Goal: Task Accomplishment & Management: Manage account settings

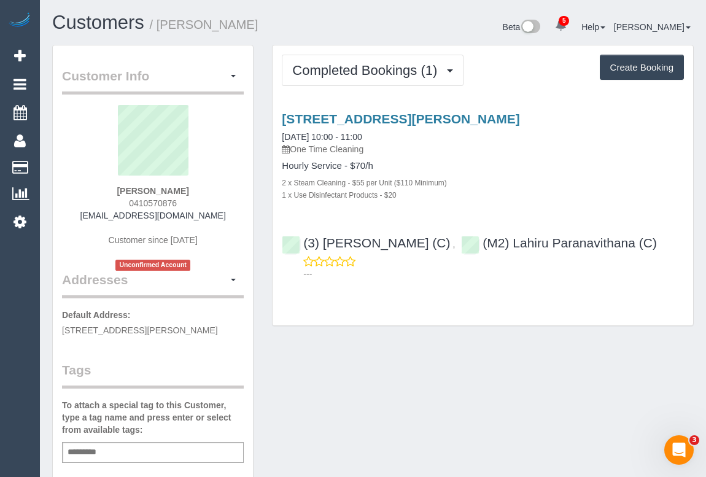
click at [454, 428] on div "Customer Info Edit Contact Info Send Message Email Preferences Special Sales Ta…" at bounding box center [373, 462] width 660 height 835
drag, startPoint x: 314, startPoint y: 372, endPoint x: 279, endPoint y: 271, distance: 107.0
click at [314, 372] on div "Customer Info Edit Contact Info Send Message Email Preferences Special Sales Ta…" at bounding box center [373, 462] width 660 height 835
drag, startPoint x: 120, startPoint y: 203, endPoint x: 193, endPoint y: 198, distance: 72.6
click at [193, 198] on div "[PERSON_NAME] 0410570876 [EMAIL_ADDRESS][DOMAIN_NAME] Customer since [DATE] Unc…" at bounding box center [153, 188] width 182 height 166
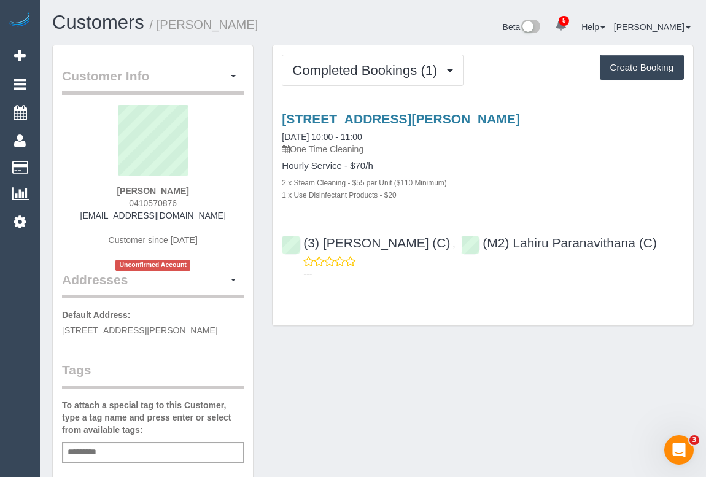
copy span "0410570876"
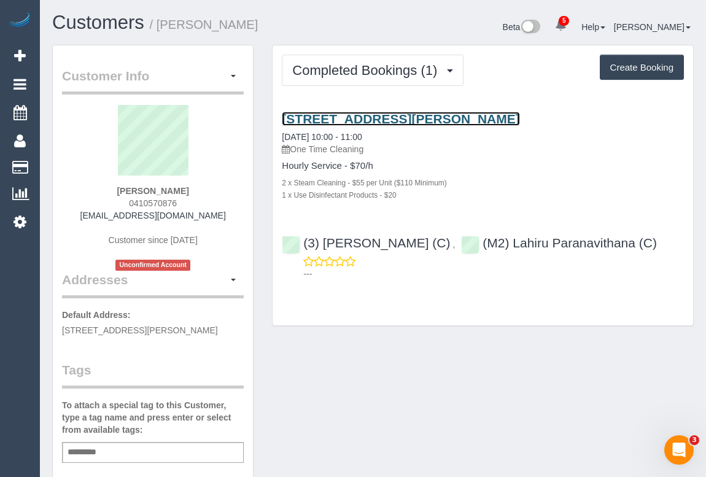
click at [384, 113] on link "[STREET_ADDRESS][PERSON_NAME]" at bounding box center [401, 119] width 238 height 14
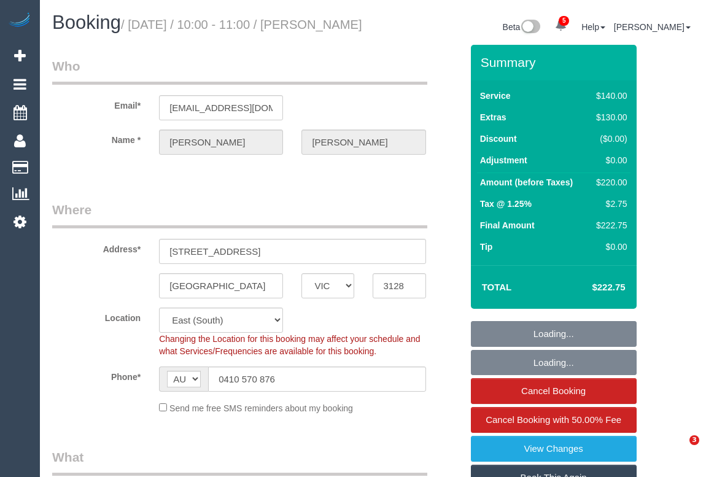
select select "VIC"
select select "number:28"
select select "number:14"
select select "number:20"
select select "number:24"
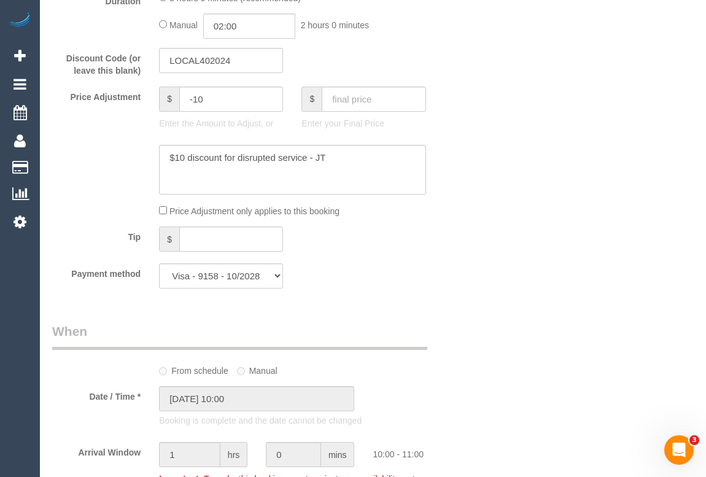
scroll to position [948, 0]
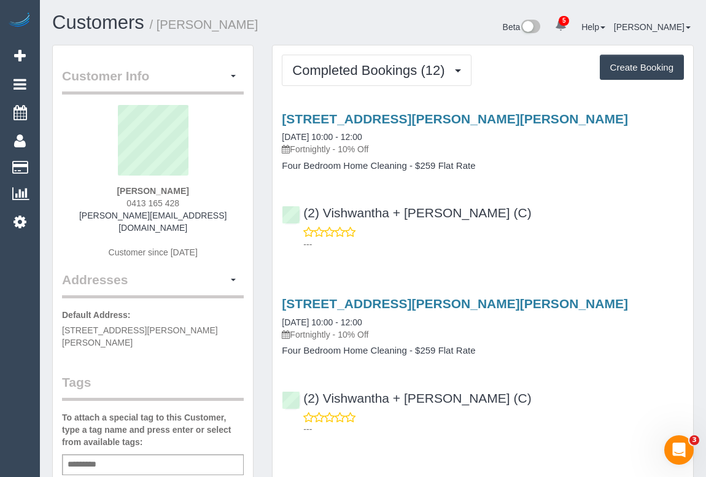
click at [671, 198] on div "(2) Vishwantha + Madhushika (C) ---" at bounding box center [483, 222] width 420 height 55
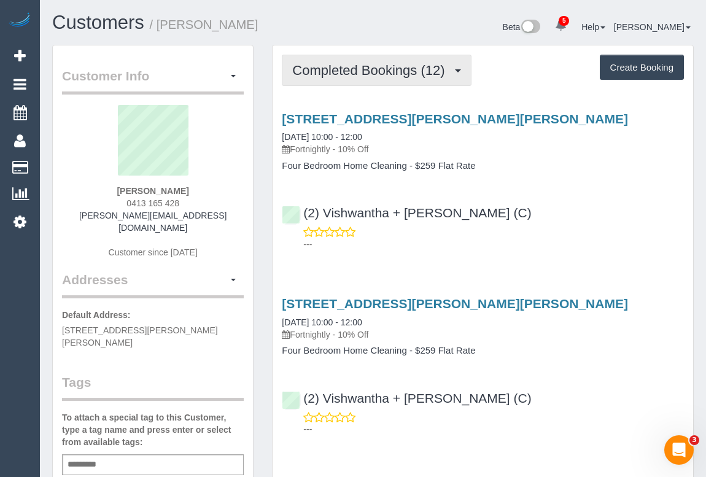
click at [387, 74] on span "Completed Bookings (12)" at bounding box center [371, 70] width 158 height 15
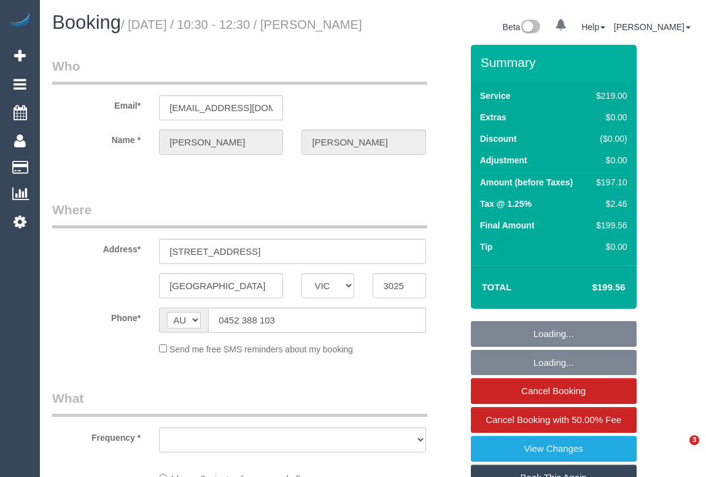
select select "VIC"
select select "object:577"
select select "string:stripe-pm_1ROqrO2GScqysDRVOYqVWFcC"
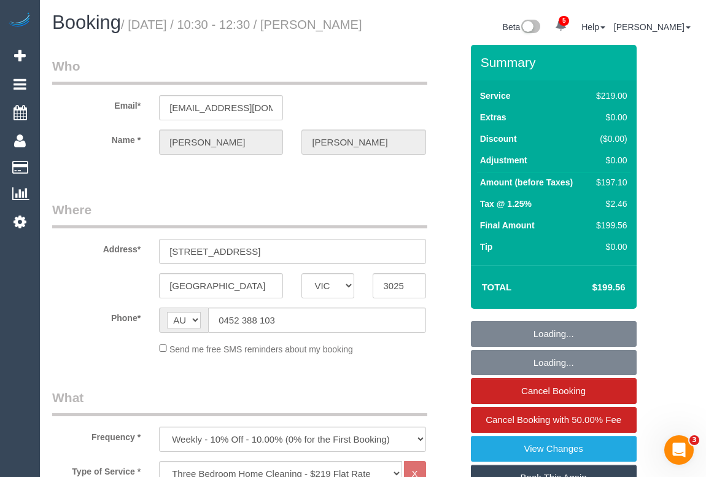
select select "number:27"
select select "number:14"
select select "number:19"
select select "number:22"
select select "number:34"
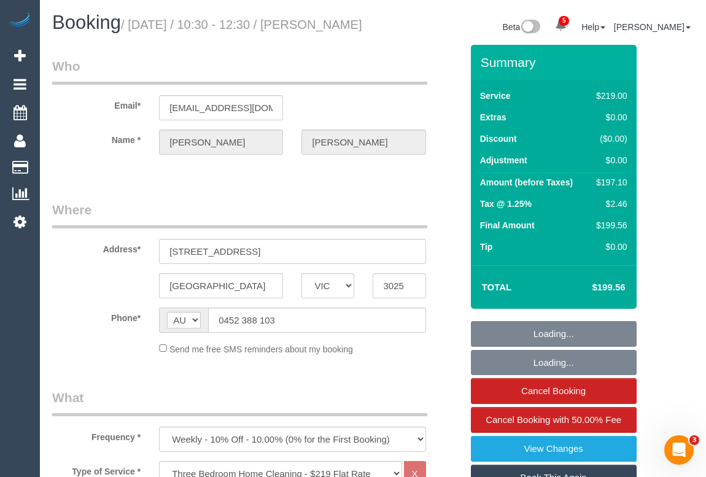
select select "number:11"
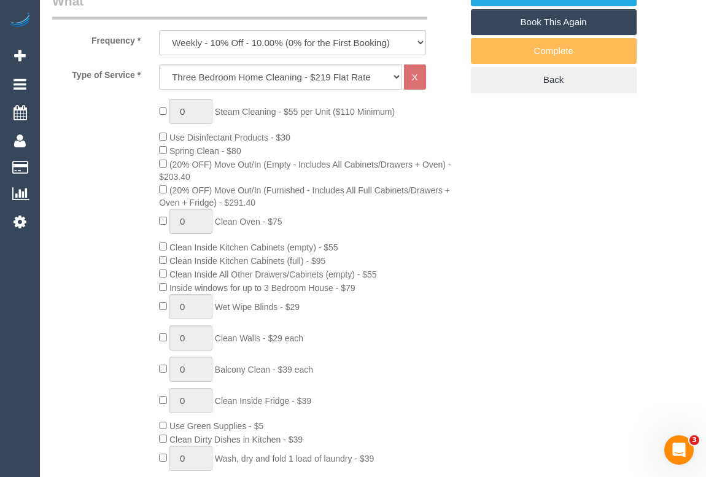
select select "object:1329"
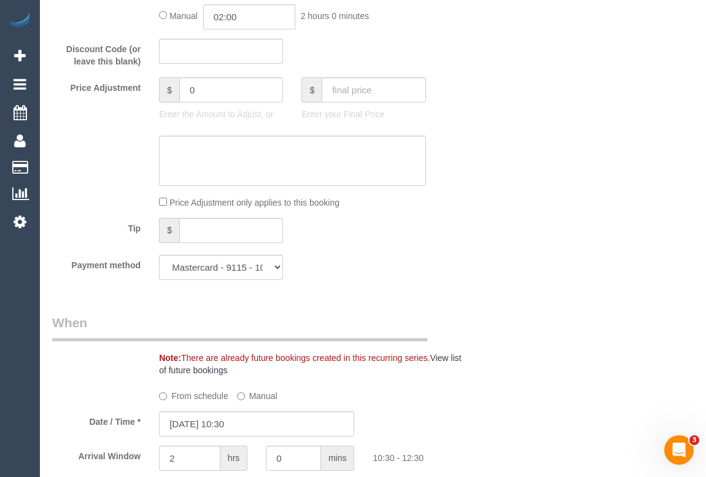
scroll to position [1060, 0]
drag, startPoint x: 441, startPoint y: 422, endPoint x: 441, endPoint y: 428, distance: 6.2
click at [441, 422] on sui-booking-spot "From schedule Manual Date / Time * 15/09/2025 10:30 Arrival Window 2 hrs 0 mins…" at bounding box center [256, 459] width 409 height 145
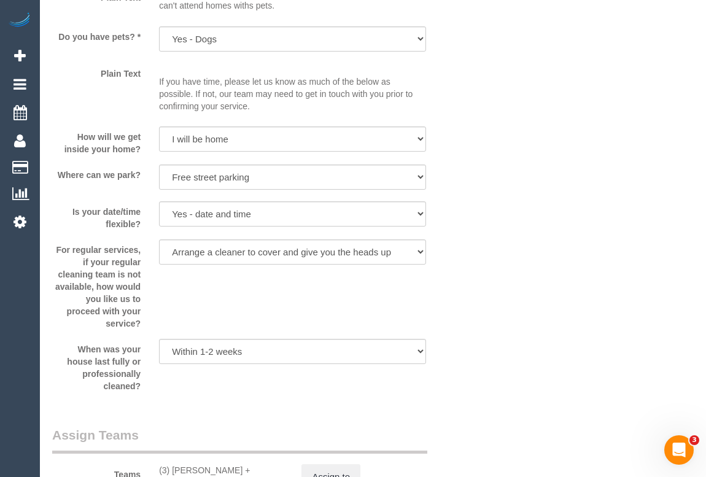
scroll to position [1841, 0]
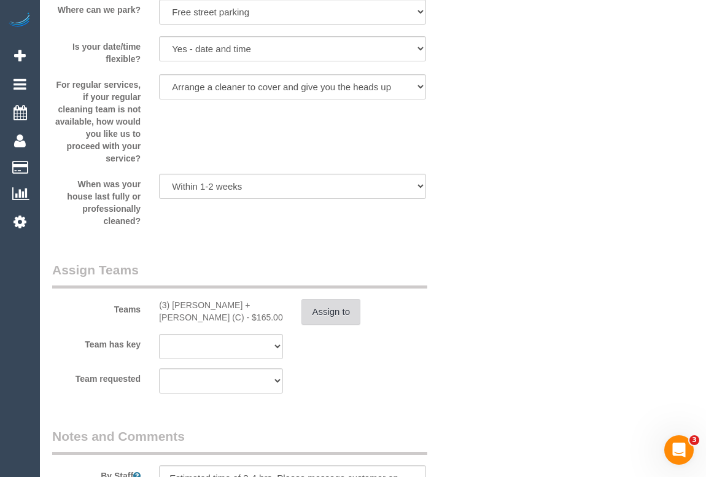
click at [325, 325] on button "Assign to" at bounding box center [330, 312] width 59 height 26
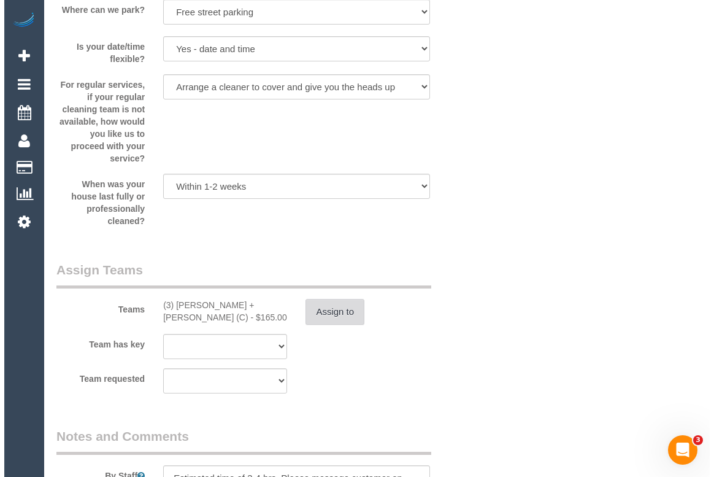
scroll to position [1829, 0]
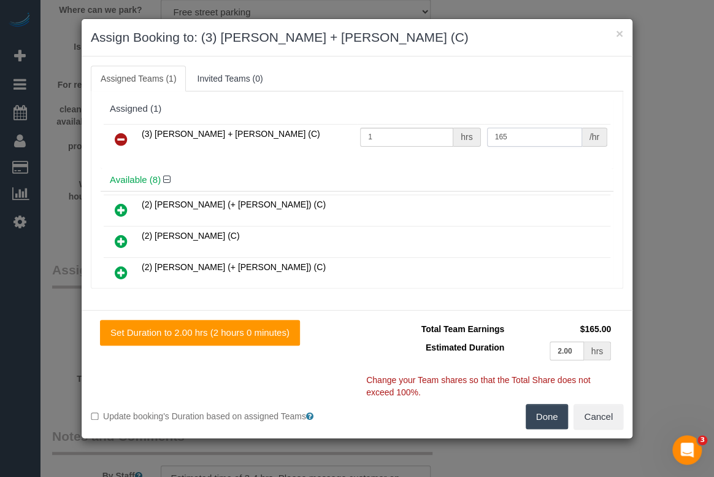
click at [514, 140] on input "165" at bounding box center [534, 137] width 95 height 19
drag, startPoint x: 509, startPoint y: 136, endPoint x: 484, endPoint y: 136, distance: 25.2
click at [487, 136] on input "165" at bounding box center [534, 137] width 95 height 19
type input "180"
click at [549, 417] on button "Done" at bounding box center [547, 417] width 43 height 26
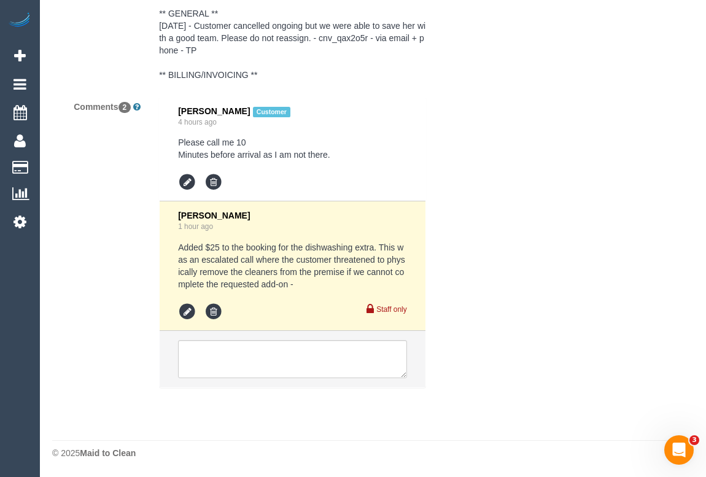
scroll to position [2513, 0]
click at [249, 351] on textarea at bounding box center [292, 359] width 228 height 38
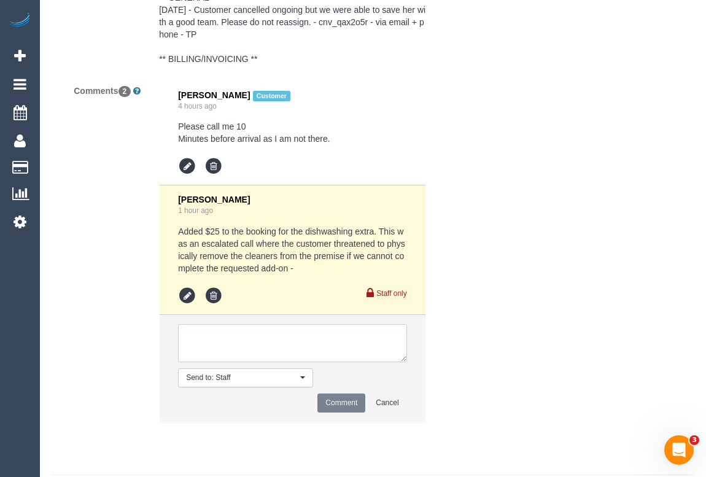
paste textarea "did extra at my approval as customer was concerned"
click at [188, 352] on textarea at bounding box center [292, 343] width 228 height 38
drag, startPoint x: 274, startPoint y: 353, endPoint x: 325, endPoint y: 353, distance: 50.9
click at [325, 353] on textarea at bounding box center [292, 343] width 228 height 38
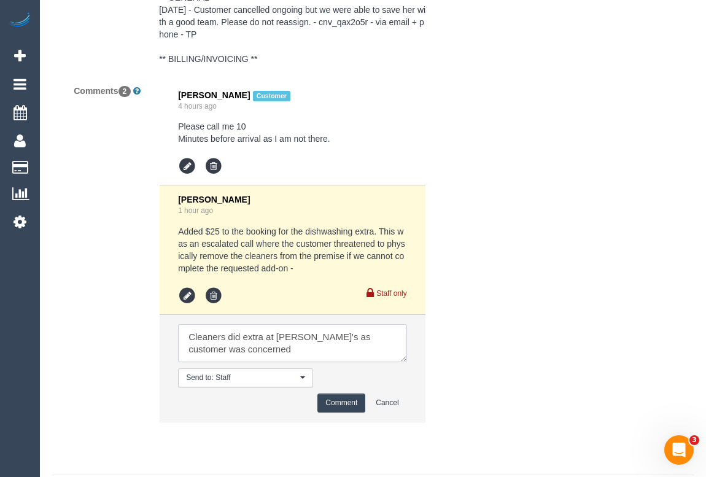
click at [267, 352] on textarea at bounding box center [292, 343] width 228 height 38
drag, startPoint x: 367, startPoint y: 355, endPoint x: 378, endPoint y: 355, distance: 11.0
click at [378, 355] on textarea at bounding box center [292, 343] width 228 height 38
click at [367, 353] on textarea at bounding box center [292, 343] width 228 height 38
click at [374, 362] on textarea at bounding box center [292, 343] width 228 height 38
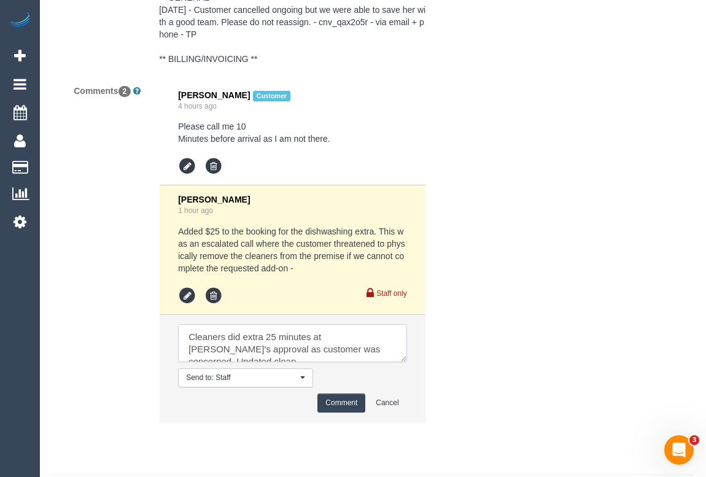
scroll to position [4, 0]
type textarea "Cleaners did extra 25 minutes at Vanessa's approval as customer was concerned. …"
click at [338, 412] on button "Comment" at bounding box center [341, 402] width 48 height 19
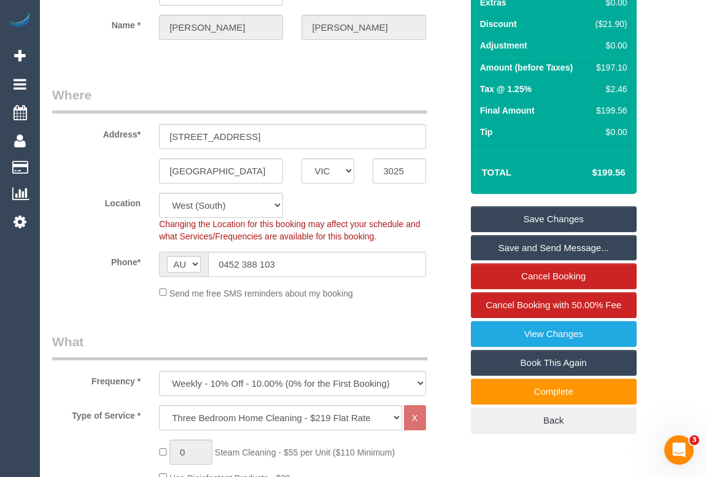
scroll to position [58, 0]
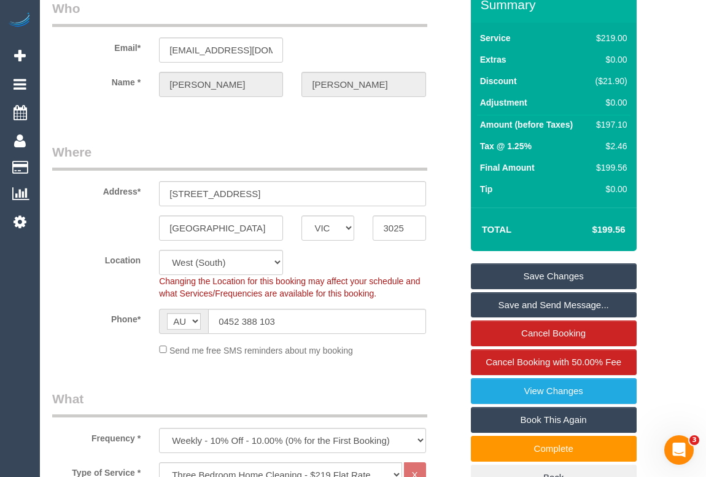
click at [548, 287] on link "Save Changes" at bounding box center [554, 276] width 166 height 26
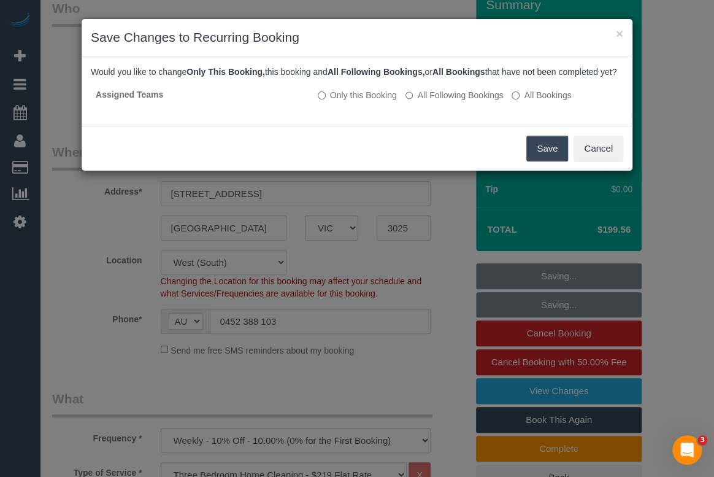
click at [536, 161] on button "Save" at bounding box center [548, 149] width 42 height 26
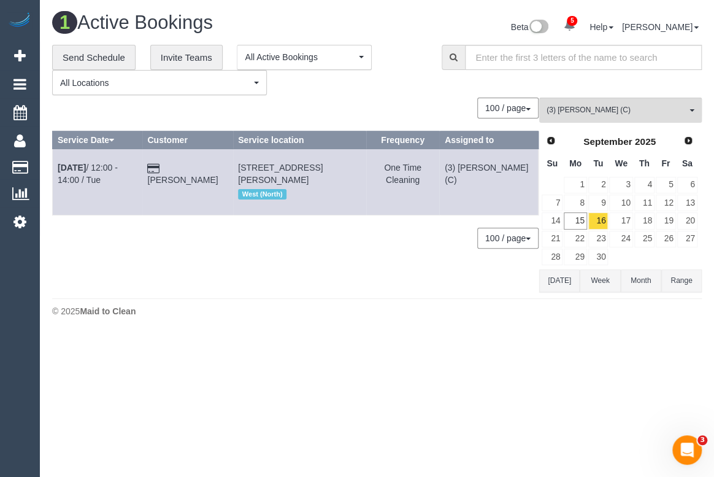
drag, startPoint x: 410, startPoint y: 400, endPoint x: 389, endPoint y: 422, distance: 30.8
click at [411, 400] on body "5 Beta Your Notifications You have 0 alerts × You have 5 to charge for 15/09/20…" at bounding box center [357, 238] width 714 height 477
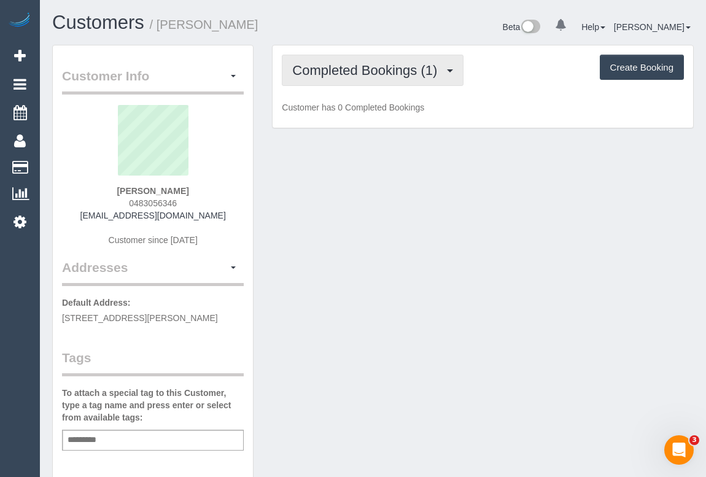
click at [388, 85] on button "Completed Bookings (1)" at bounding box center [373, 70] width 182 height 31
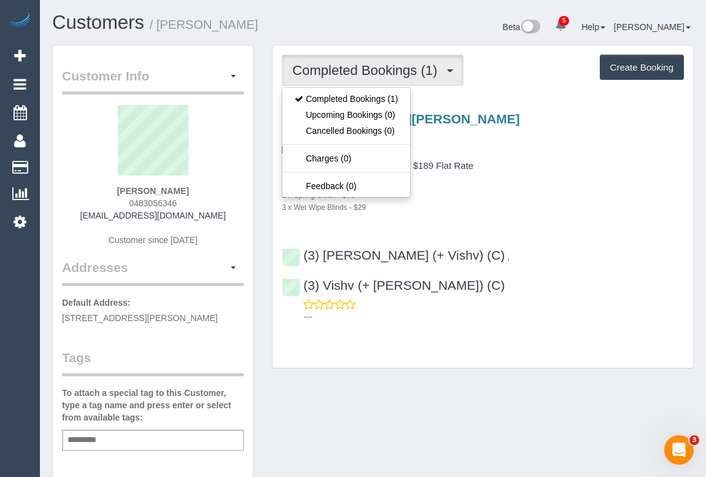
drag, startPoint x: 427, startPoint y: 395, endPoint x: 430, endPoint y: 390, distance: 6.3
click at [430, 390] on div "Customer Info Edit Contact Info Send Message Email Preferences Special Sales Ta…" at bounding box center [373, 456] width 660 height 822
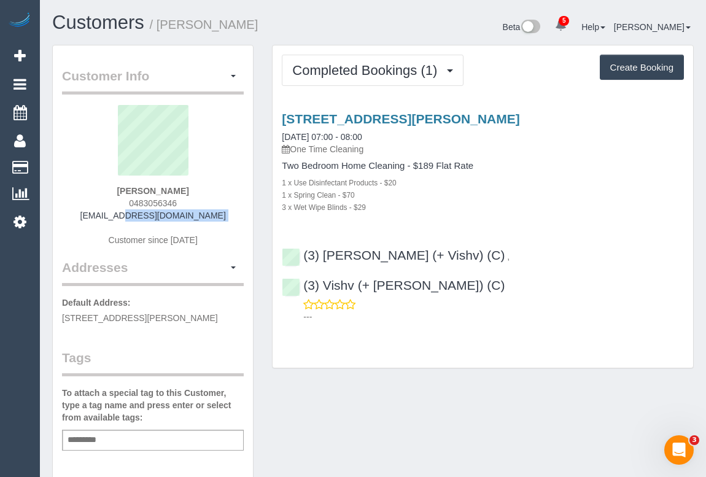
drag, startPoint x: 91, startPoint y: 216, endPoint x: 239, endPoint y: 221, distance: 148.0
click at [239, 221] on div "James Vercoe 0483056346 jamesmvercoe@gmail.com Customer since 2025" at bounding box center [153, 181] width 182 height 153
copy div "jamesmvercoe@gmail.com"
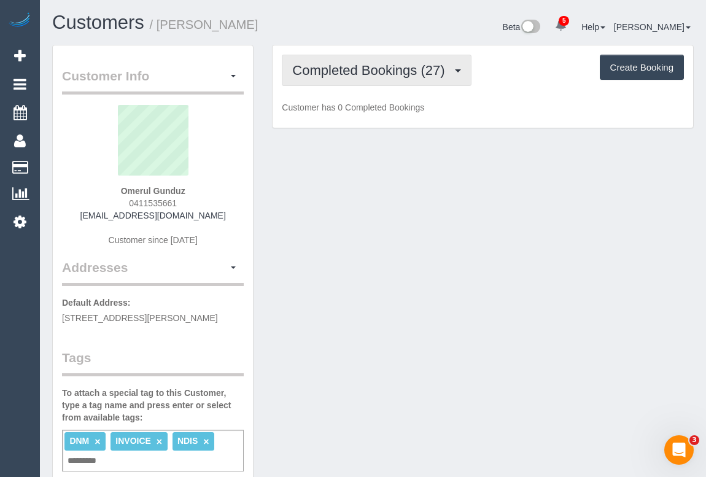
click at [386, 70] on span "Completed Bookings (27)" at bounding box center [371, 70] width 158 height 15
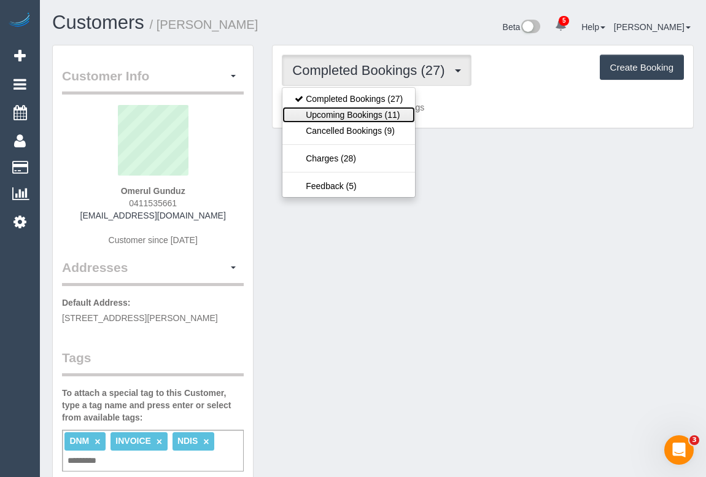
click at [373, 116] on link "Upcoming Bookings (11)" at bounding box center [348, 115] width 133 height 16
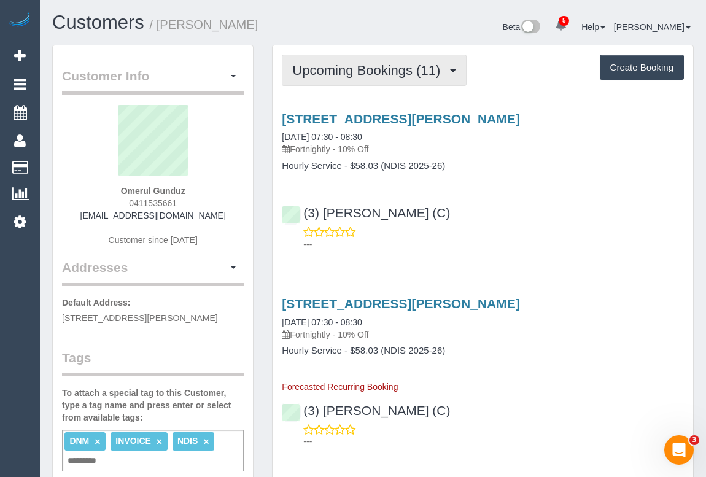
click at [372, 69] on span "Upcoming Bookings (11)" at bounding box center [369, 70] width 154 height 15
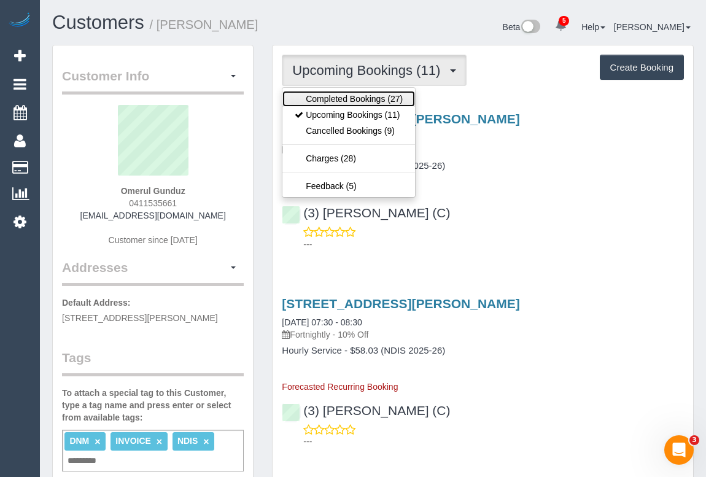
click at [368, 95] on link "Completed Bookings (27)" at bounding box center [348, 99] width 133 height 16
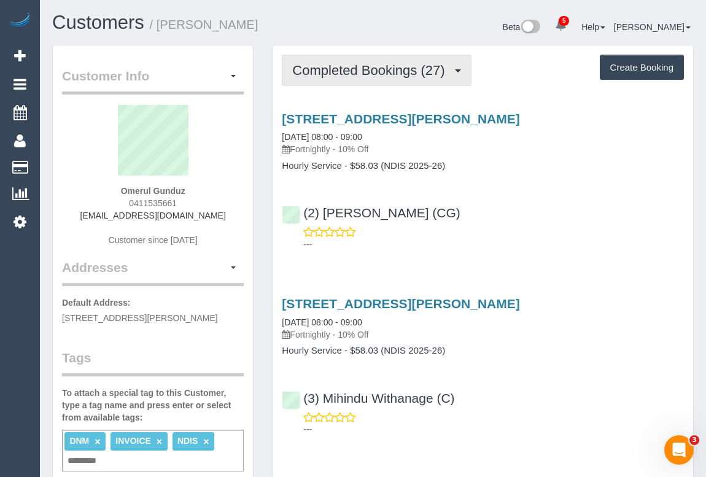
click at [376, 71] on span "Completed Bookings (27)" at bounding box center [371, 70] width 158 height 15
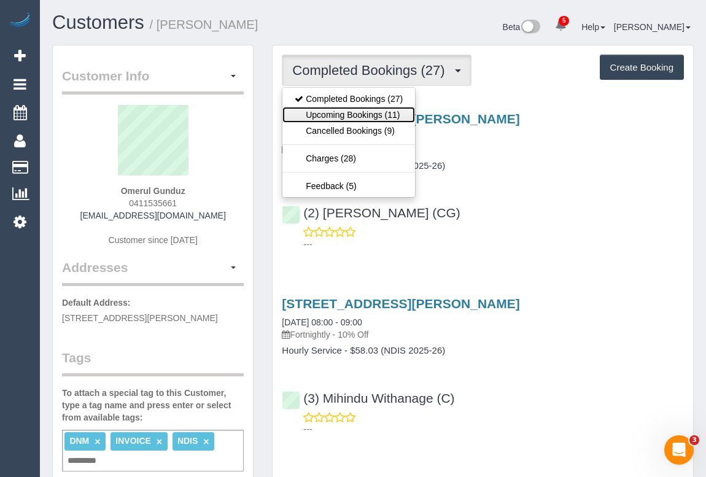
click at [376, 121] on link "Upcoming Bookings (11)" at bounding box center [348, 115] width 133 height 16
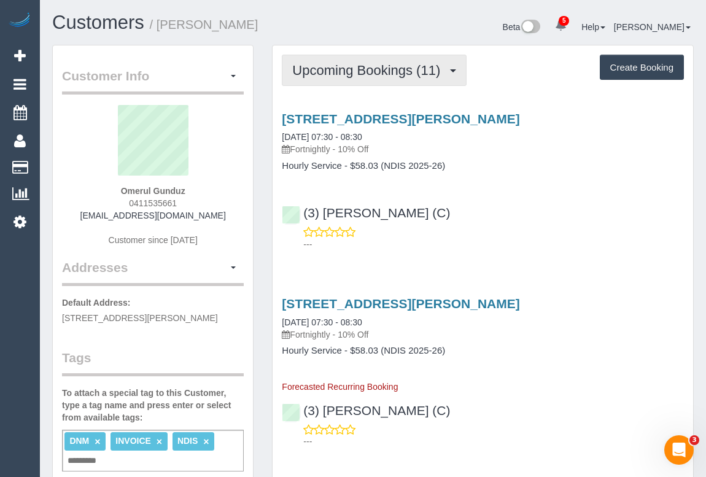
click at [367, 79] on button "Upcoming Bookings (11)" at bounding box center [374, 70] width 185 height 31
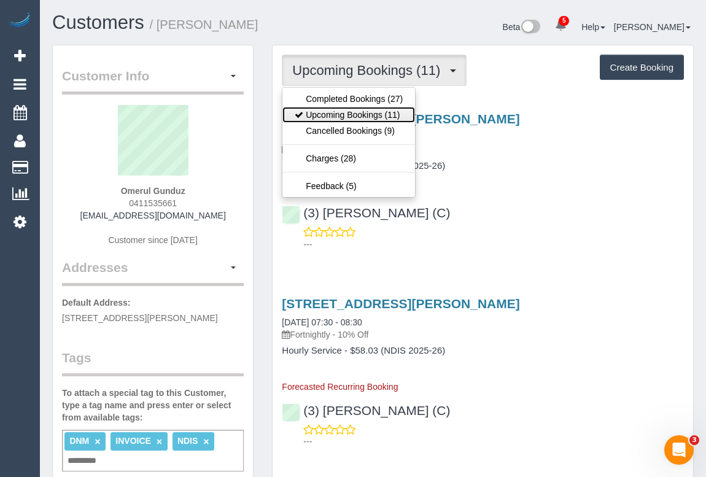
click at [368, 116] on link "Upcoming Bookings (11)" at bounding box center [348, 115] width 133 height 16
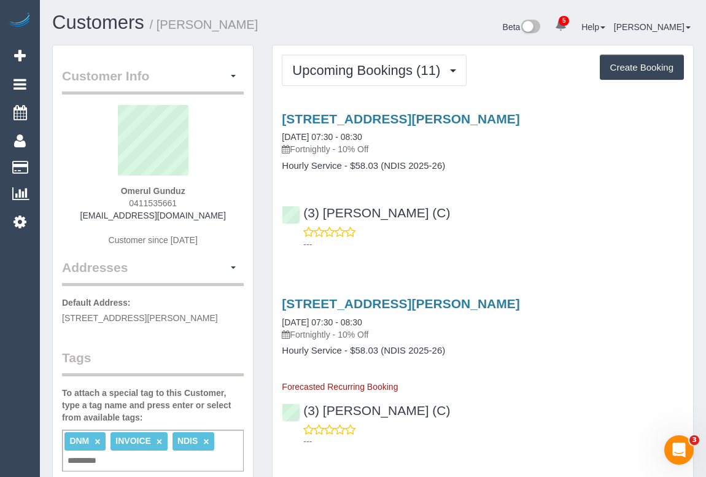
click at [503, 216] on div "(3) Jahidul Islam (C) ---" at bounding box center [483, 222] width 420 height 55
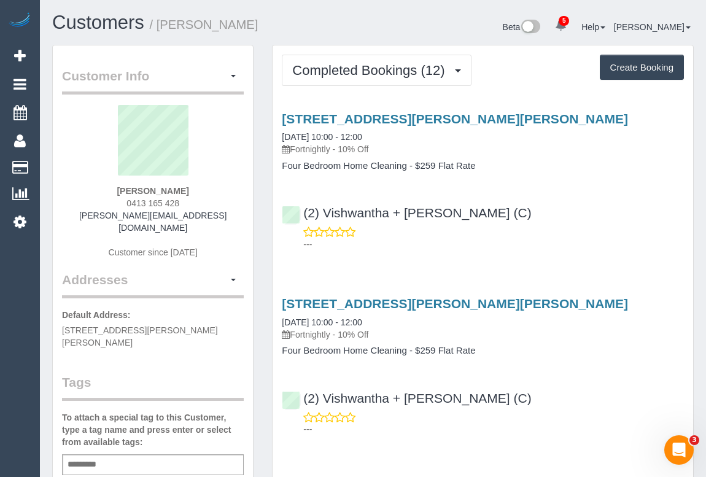
click at [594, 187] on div "[STREET_ADDRESS][PERSON_NAME][PERSON_NAME] [DATE] 10:00 - 12:00 Fortnightly - 1…" at bounding box center [483, 178] width 420 height 155
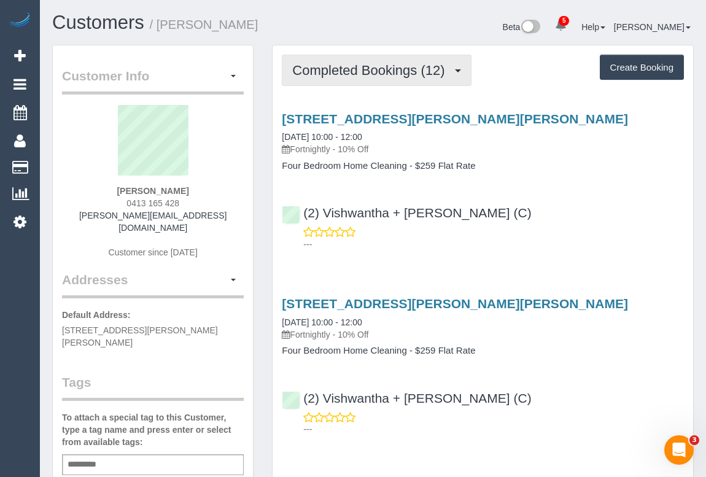
click at [370, 68] on span "Completed Bookings (12)" at bounding box center [371, 70] width 158 height 15
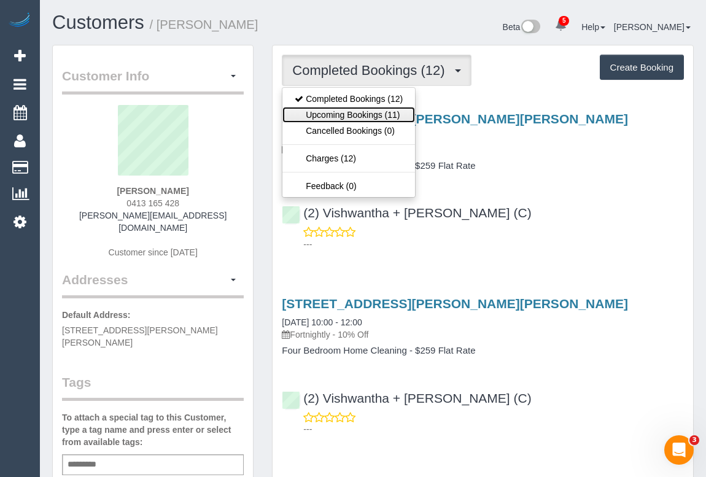
click at [362, 110] on link "Upcoming Bookings (11)" at bounding box center [348, 115] width 133 height 16
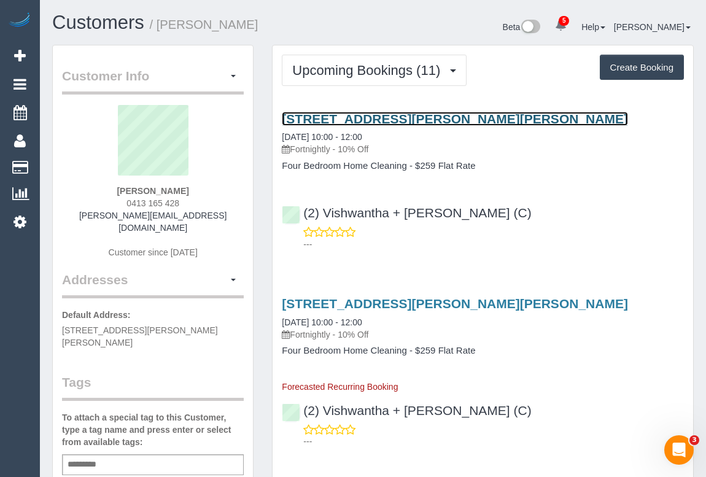
click at [386, 117] on link "[STREET_ADDRESS][PERSON_NAME][PERSON_NAME]" at bounding box center [455, 119] width 346 height 14
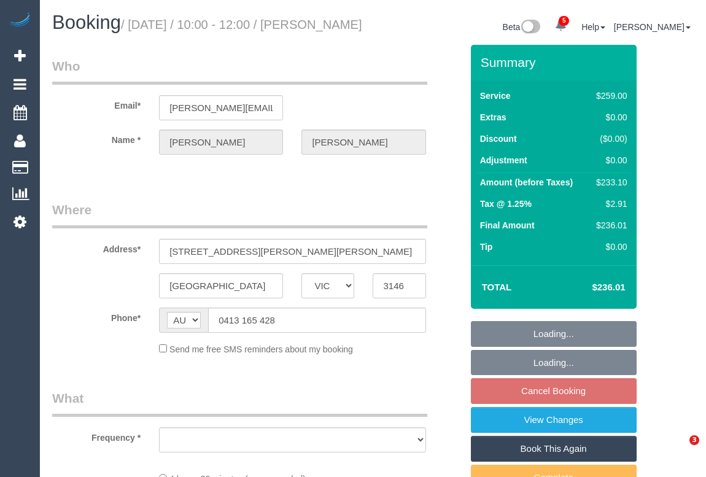
select select "VIC"
select select "string:stripe-pm_1Qyhh92GScqysDRVEPO5bMKo"
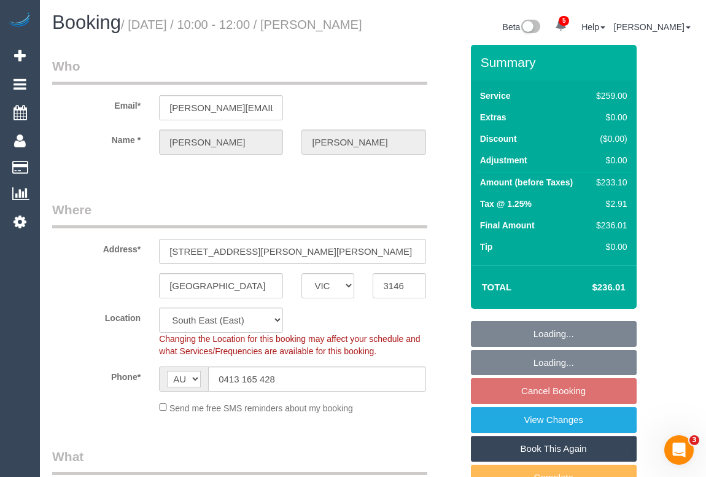
select select "object:1073"
select select "number:27"
select select "number:14"
select select "number:19"
select select "number:22"
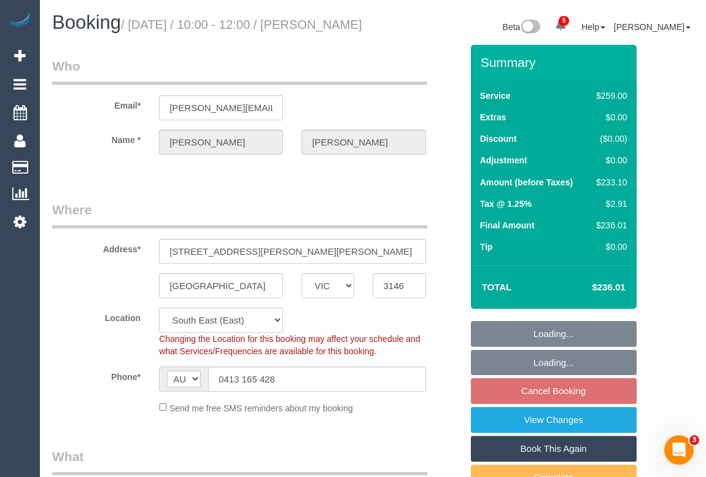
select select "number:34"
select select "number:12"
select select "spot1"
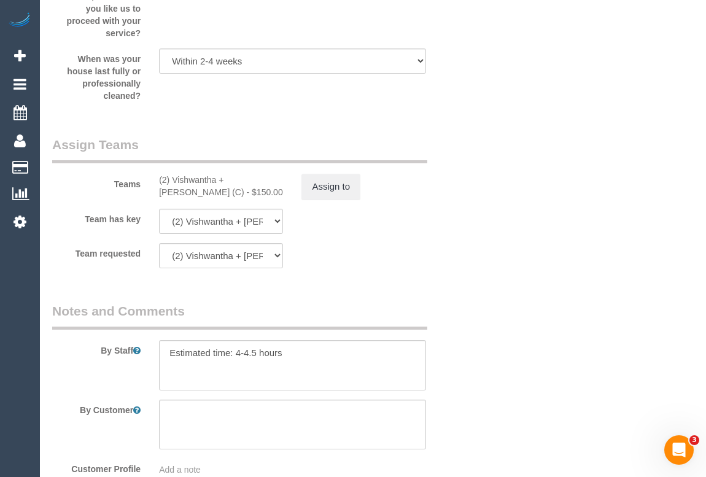
scroll to position [2024, 0]
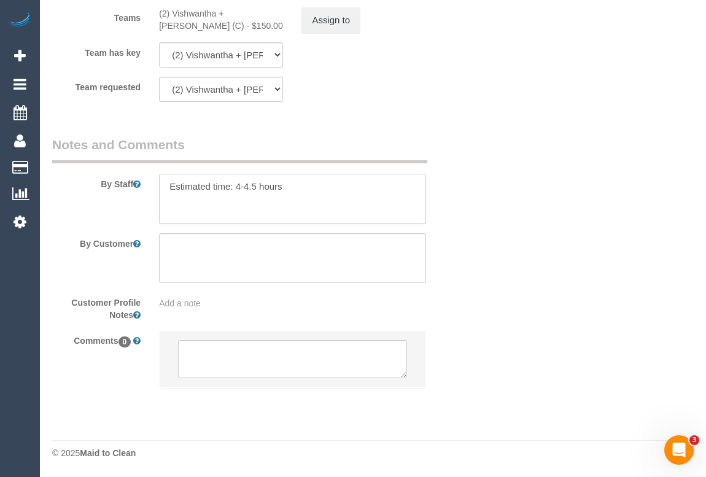
click at [193, 203] on textarea at bounding box center [292, 199] width 266 height 50
click at [319, 193] on textarea at bounding box center [292, 199] width 266 height 50
paste textarea "The front door will be unlocked, I'll get someone to come and lock it when they…"
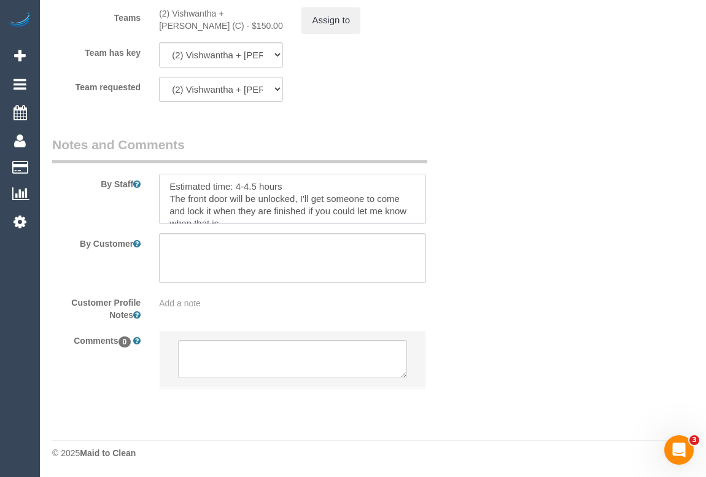
scroll to position [4, 0]
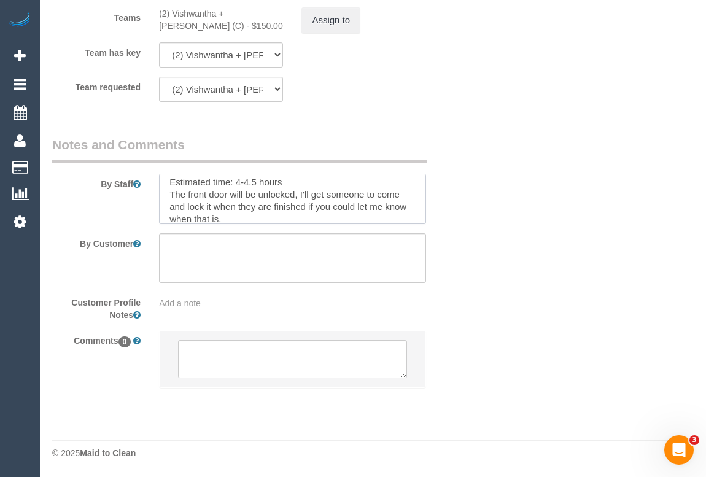
click at [306, 205] on textarea at bounding box center [292, 199] width 266 height 50
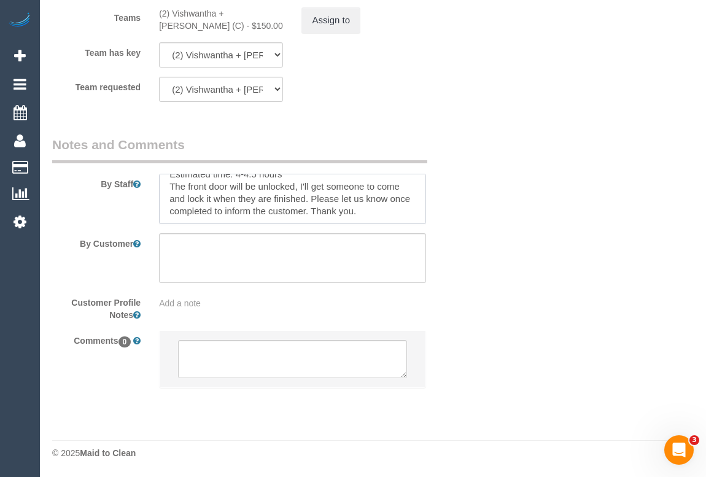
scroll to position [12, 0]
drag, startPoint x: 365, startPoint y: 199, endPoint x: 408, endPoint y: 199, distance: 43.0
click at [408, 199] on textarea at bounding box center [292, 199] width 266 height 50
click at [336, 212] on textarea at bounding box center [292, 199] width 266 height 50
type textarea "Estimated time: 4-4.5 hours The front door will be unlocked, I'll get someone t…"
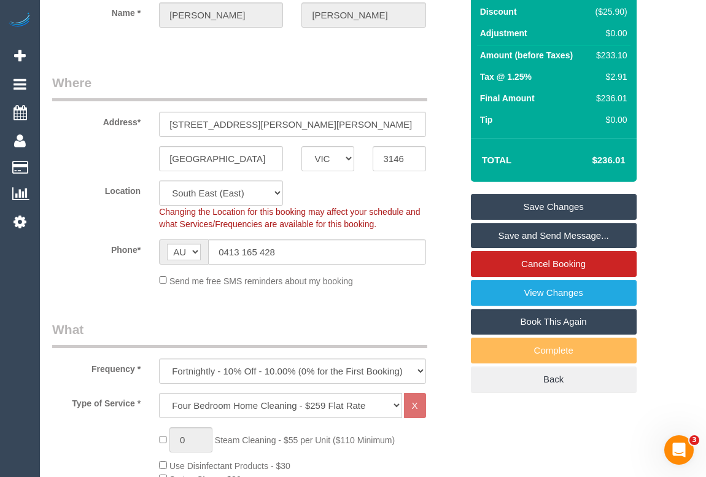
scroll to position [15, 0]
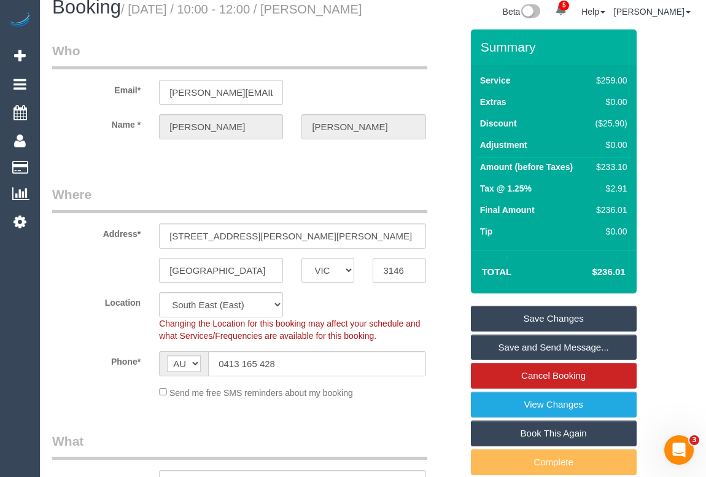
click at [547, 327] on link "Save Changes" at bounding box center [554, 319] width 166 height 26
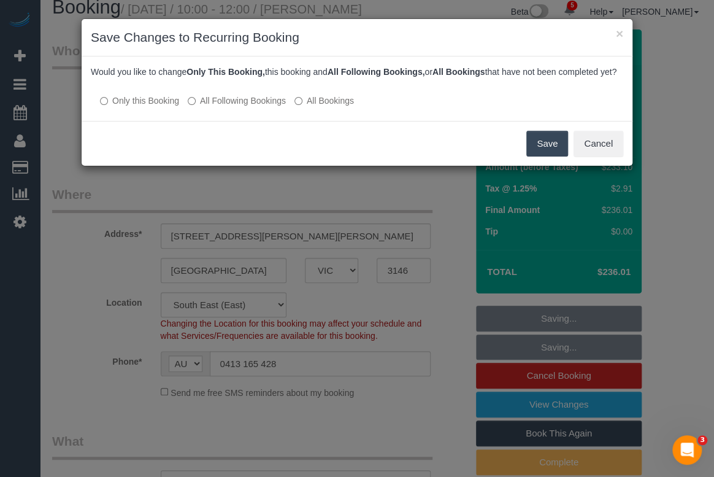
click at [548, 153] on button "Save" at bounding box center [548, 144] width 42 height 26
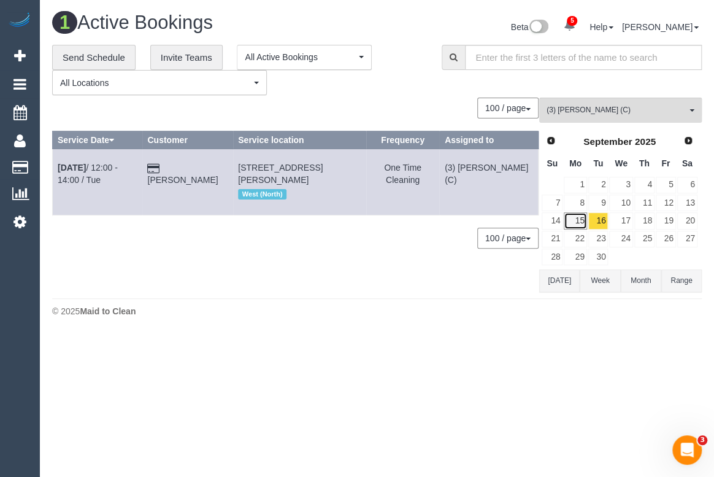
click at [575, 220] on link "15" at bounding box center [575, 220] width 23 height 17
click at [608, 114] on span "(3) Abu Bakar (C)" at bounding box center [617, 110] width 140 height 10
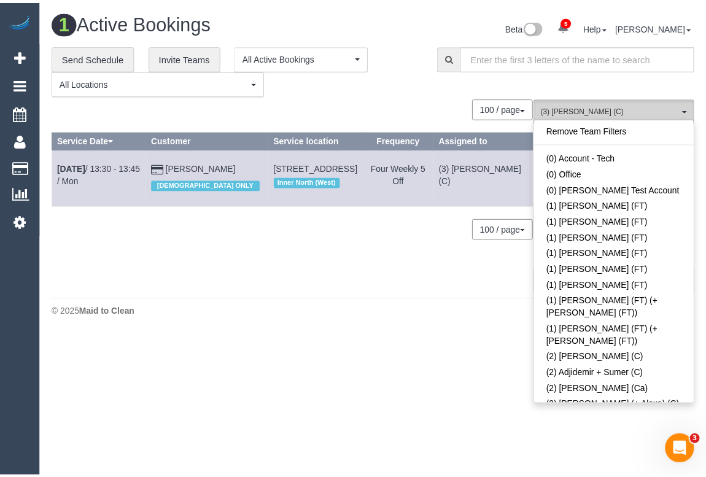
scroll to position [1220, 0]
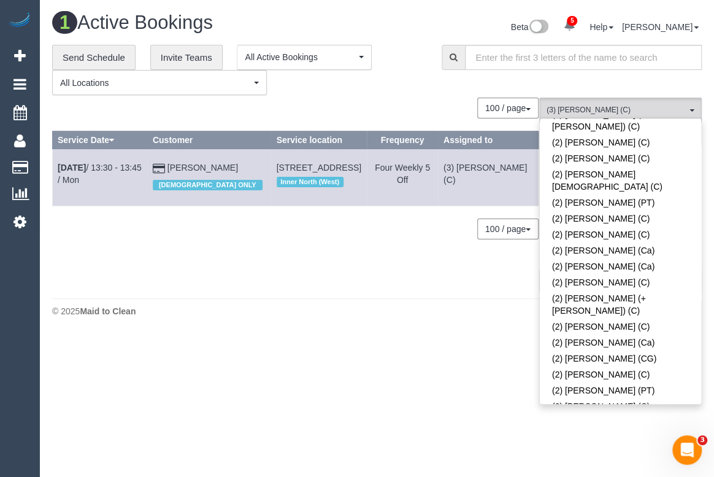
click at [684, 476] on span at bounding box center [688, 482] width 9 height 9
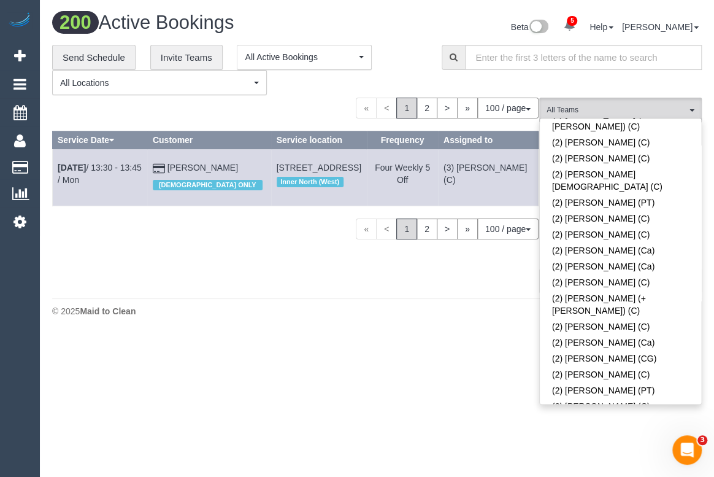
click at [417, 63] on div "**********" at bounding box center [237, 70] width 371 height 51
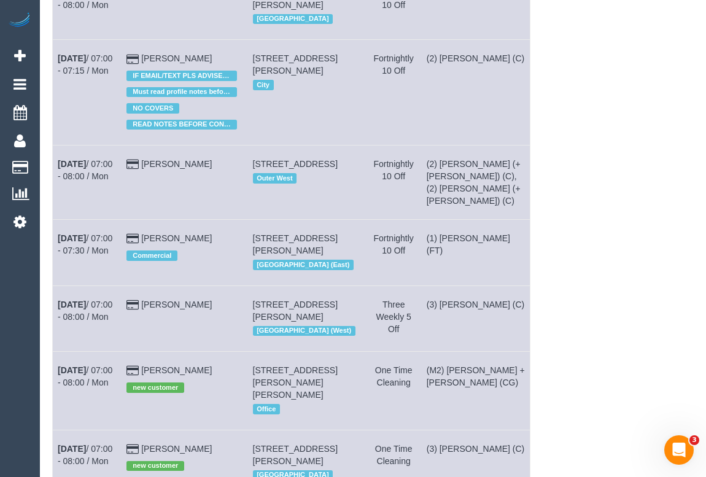
scroll to position [0, 0]
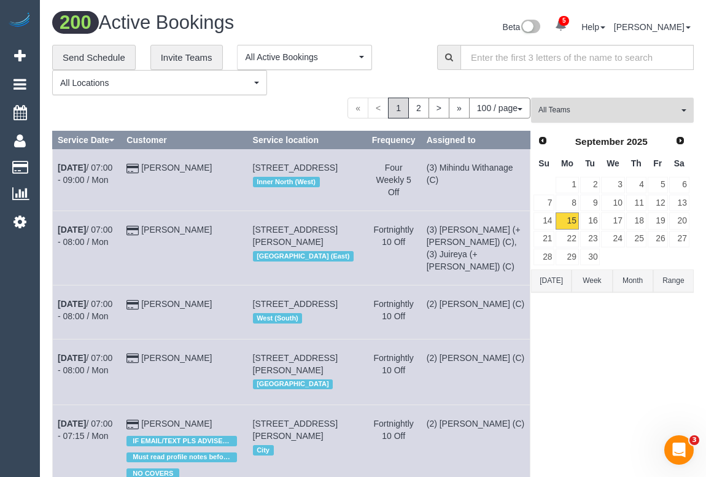
click at [600, 115] on button "All Teams" at bounding box center [612, 110] width 163 height 25
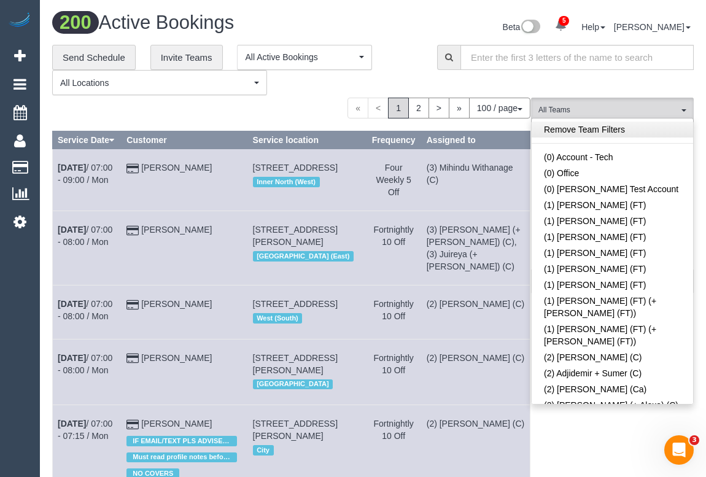
click at [579, 130] on link "Remove Team Filters" at bounding box center [612, 130] width 161 height 16
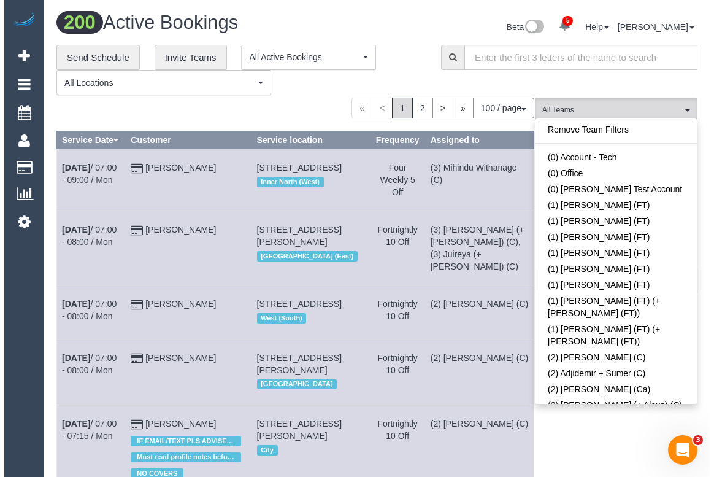
scroll to position [2847, 0]
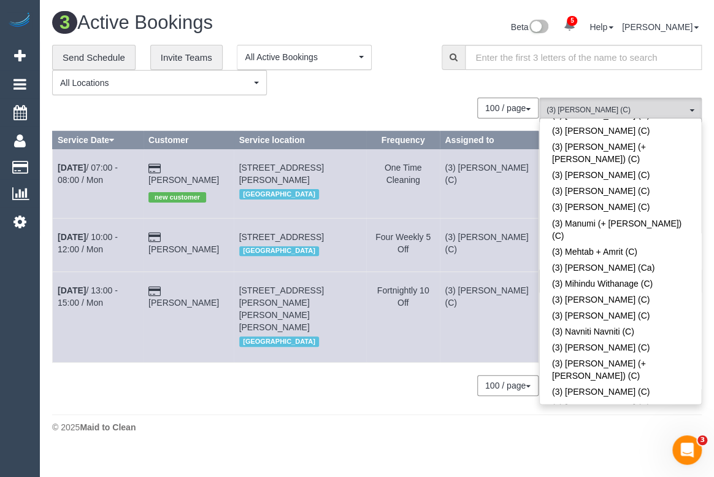
click at [295, 421] on div "© 2025 Maid to Clean" at bounding box center [377, 427] width 650 height 12
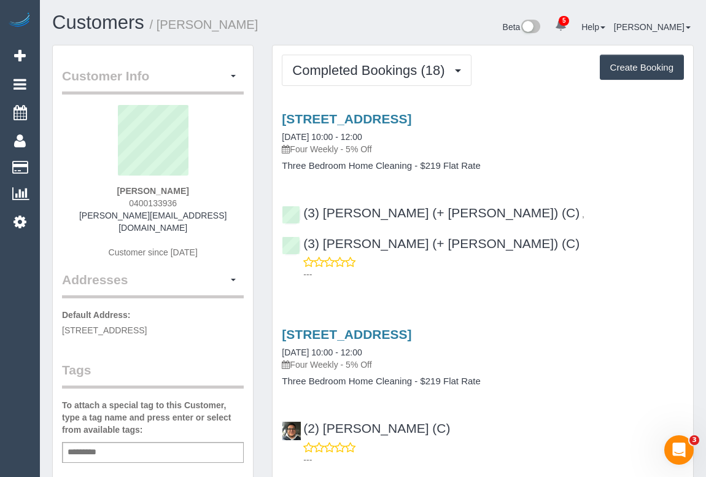
drag, startPoint x: 124, startPoint y: 203, endPoint x: 195, endPoint y: 203, distance: 70.6
click at [195, 203] on div "[PERSON_NAME] 0400133936 [PERSON_NAME][EMAIL_ADDRESS][DOMAIN_NAME] Customer sin…" at bounding box center [153, 188] width 182 height 166
copy span "0400133936"
drag, startPoint x: 112, startPoint y: 184, endPoint x: 227, endPoint y: 192, distance: 115.0
click at [227, 192] on div "Clare Chadwick 0400133936 chadwick.ce@gmail.com Customer since 2024" at bounding box center [153, 188] width 182 height 166
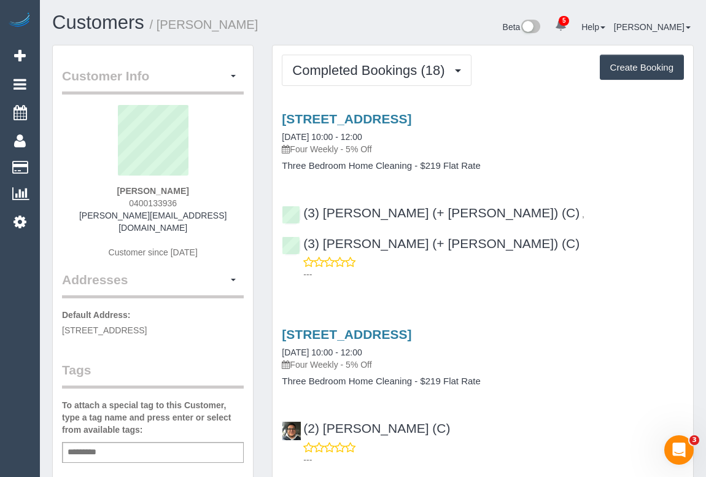
copy strong "Clare Chadwick"
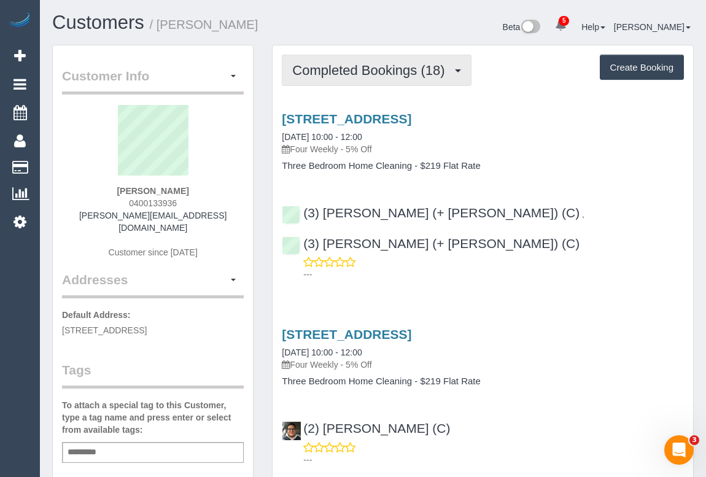
click at [325, 79] on button "Completed Bookings (18)" at bounding box center [376, 70] width 189 height 31
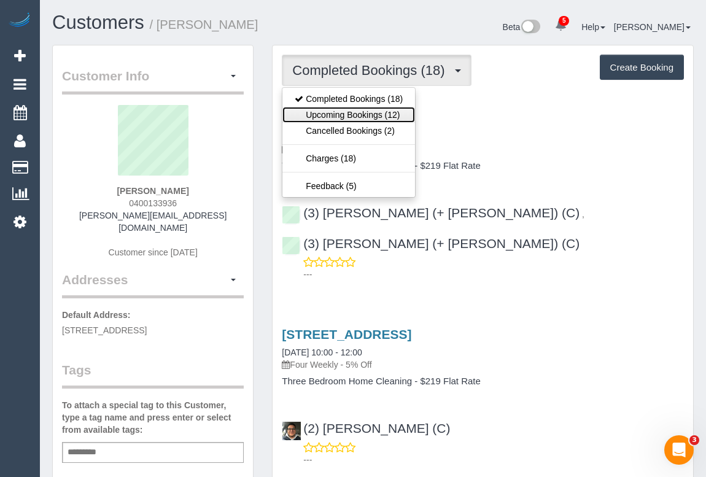
click at [342, 114] on link "Upcoming Bookings (12)" at bounding box center [348, 115] width 133 height 16
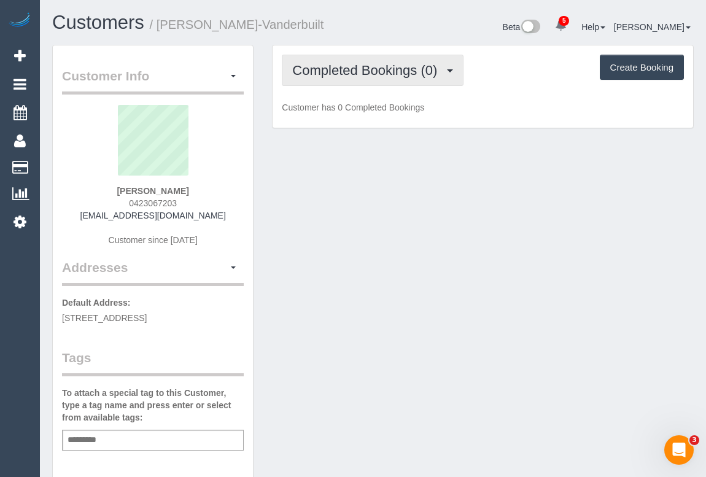
click at [347, 74] on span "Completed Bookings (0)" at bounding box center [367, 70] width 151 height 15
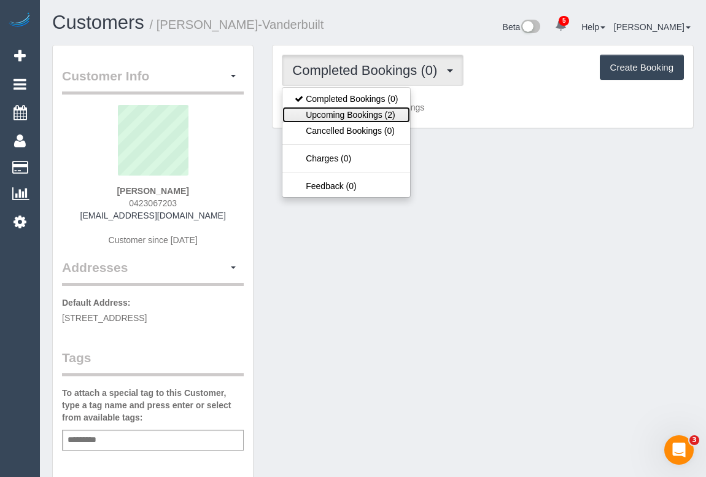
click at [345, 117] on link "Upcoming Bookings (2)" at bounding box center [346, 115] width 128 height 16
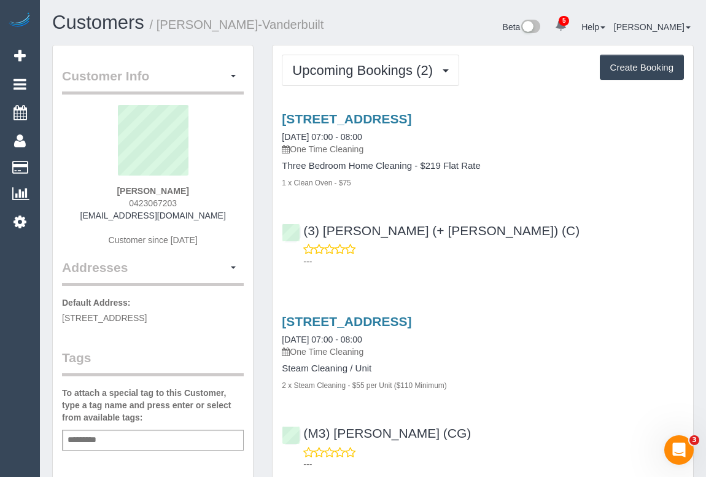
click at [532, 199] on div "22 Nomad Rd, Kalkallo, VIC 3064 15/09/2025 07:00 - 08:00 One Time Cleaning Thre…" at bounding box center [483, 187] width 420 height 172
click at [499, 63] on div "Upcoming Bookings (2) Completed Bookings (0) Upcoming Bookings (2) Cancelled Bo…" at bounding box center [483, 70] width 402 height 31
drag, startPoint x: 570, startPoint y: 239, endPoint x: 547, endPoint y: 265, distance: 34.3
click at [570, 239] on div "(3) Kaveen (+ Sangeeth) (C) ---" at bounding box center [483, 240] width 420 height 55
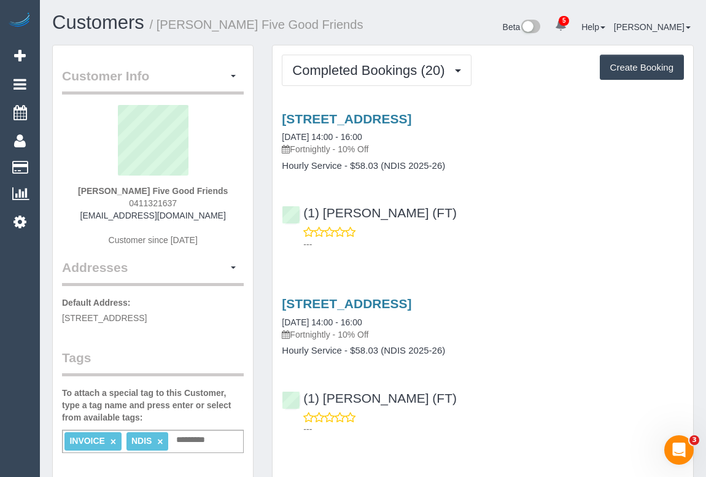
drag, startPoint x: 128, startPoint y: 199, endPoint x: 195, endPoint y: 204, distance: 66.5
click at [195, 204] on div "Susan Thornton Five Good Friends 0411321637 thorntonsusanlouise@gmail.com Custo…" at bounding box center [153, 181] width 182 height 153
copy span "0411321637"
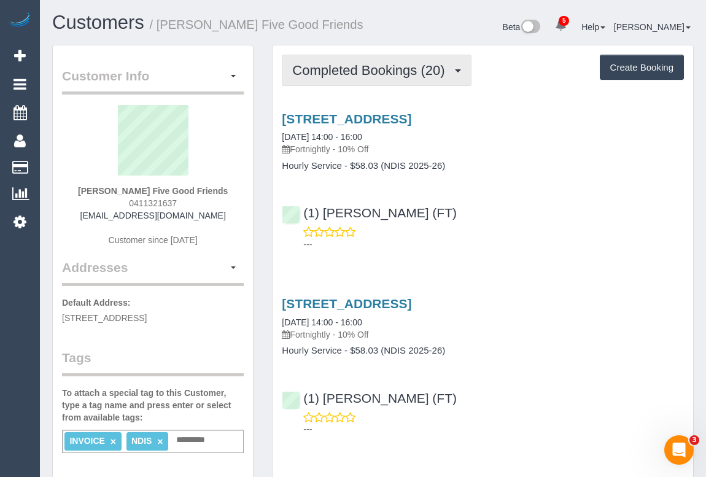
click at [395, 71] on span "Completed Bookings (20)" at bounding box center [371, 70] width 158 height 15
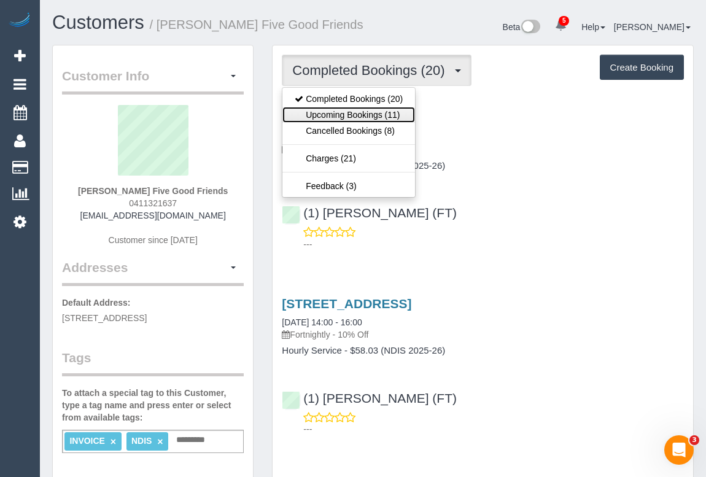
click at [379, 113] on link "Upcoming Bookings (11)" at bounding box center [348, 115] width 133 height 16
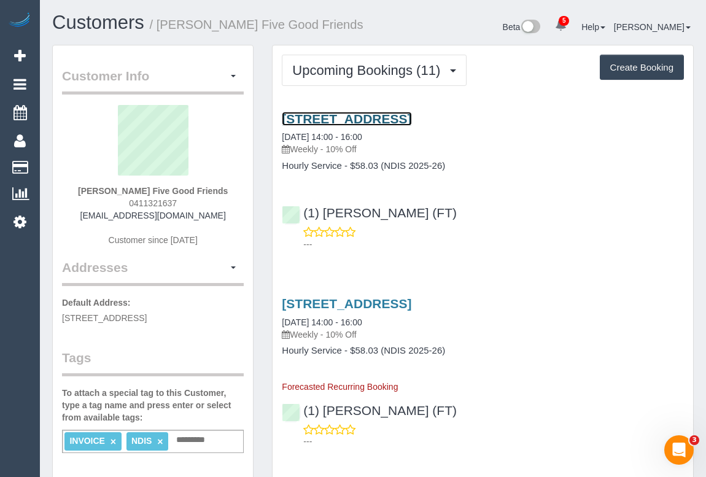
click at [374, 118] on link "5 Quarrion Lane, Northcote, VIC 3070" at bounding box center [347, 119] width 130 height 14
drag, startPoint x: 600, startPoint y: 250, endPoint x: 595, endPoint y: 233, distance: 17.9
click at [601, 250] on div "5 Quarrion Lane, Northcote, VIC 3070 15/09/2025 14:00 - 16:00 Weekly - 10% Off …" at bounding box center [483, 178] width 420 height 155
click at [375, 116] on link "5 Quarrion Lane, Northcote, VIC 3070" at bounding box center [347, 119] width 130 height 14
drag, startPoint x: 129, startPoint y: 315, endPoint x: 165, endPoint y: 315, distance: 36.2
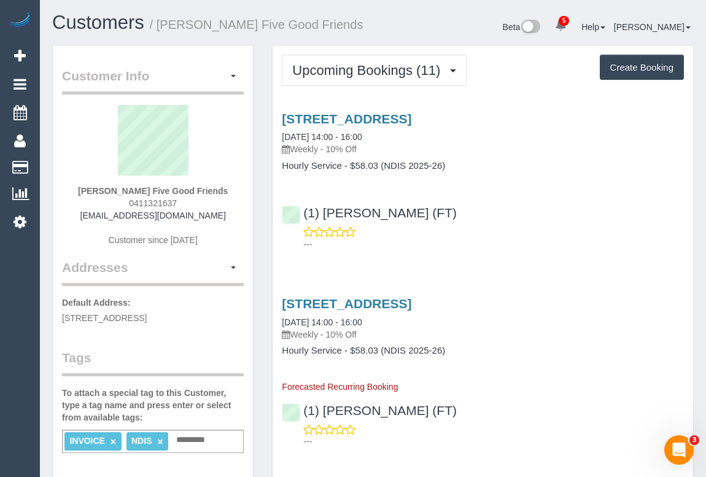
click at [147, 315] on span "5 Quarrion Lane, Northcote, VIC 3070" at bounding box center [104, 318] width 85 height 10
copy span "Northcote"
click at [363, 116] on link "5 Quarrion Lane, Northcote, VIC 3070" at bounding box center [347, 119] width 130 height 14
drag, startPoint x: 382, startPoint y: 138, endPoint x: 327, endPoint y: 132, distance: 55.0
click at [327, 132] on div "5 Quarrion Lane, Northcote, VIC 3070 15/09/2025 14:00 - 16:00 Weekly - 10% Off" at bounding box center [483, 134] width 402 height 44
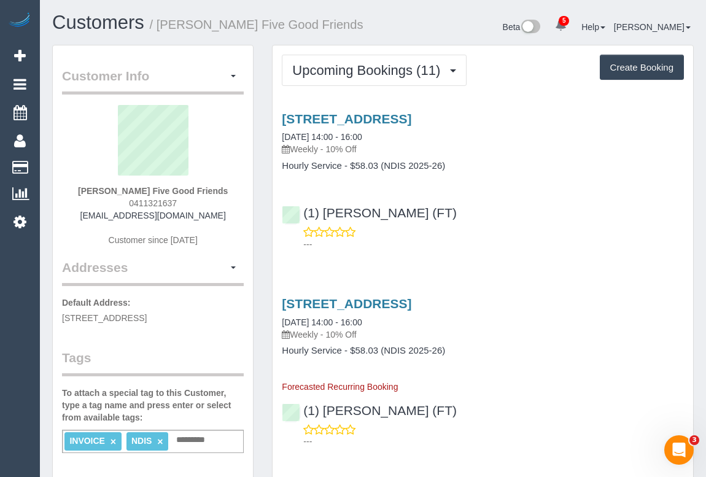
copy link "14:00 - 16:00"
click at [528, 230] on div "---" at bounding box center [483, 238] width 402 height 25
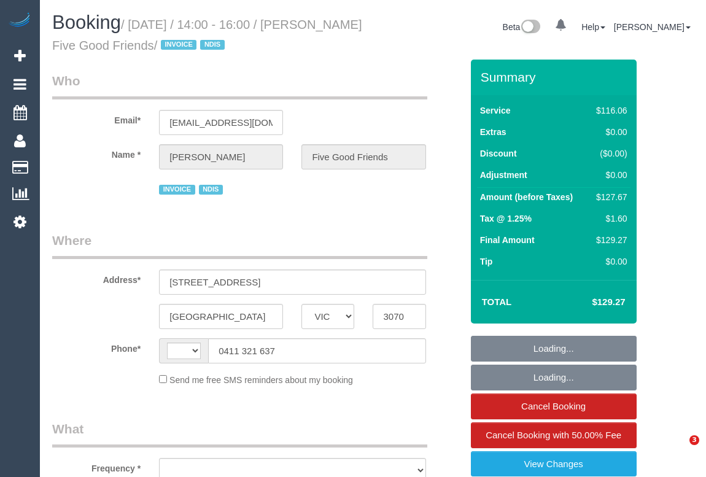
select select "VIC"
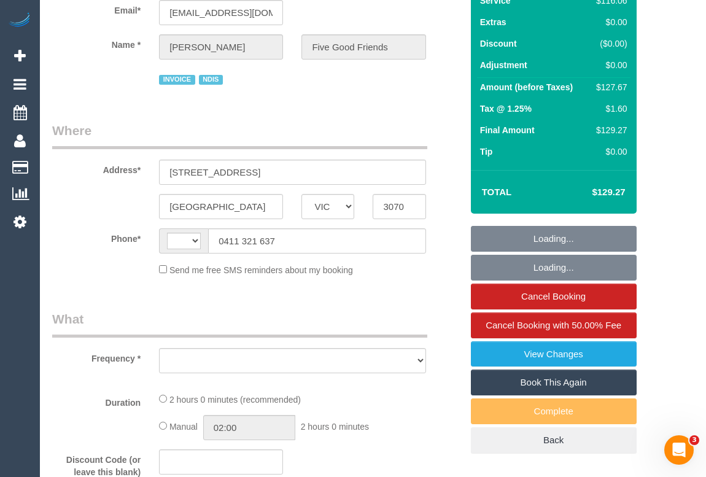
select select "number:28"
select select "number:14"
select select "number:19"
select select "number:25"
select select "number:35"
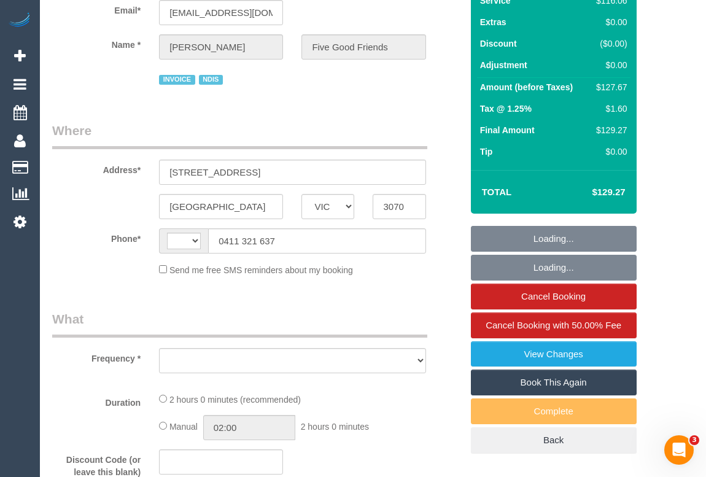
select select "number:12"
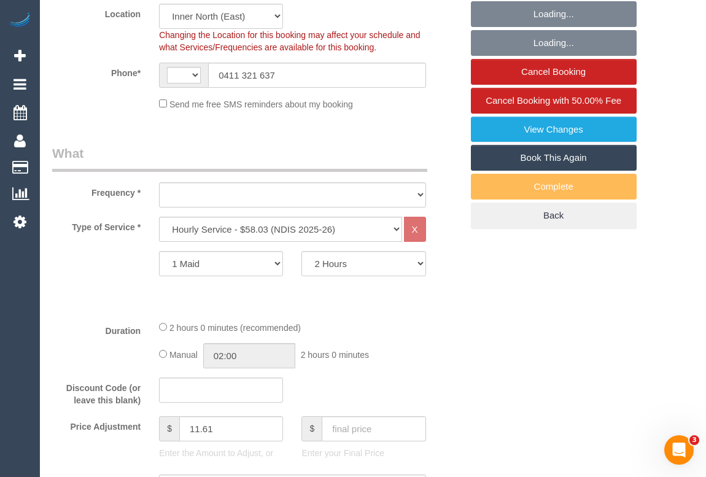
select select "string:AU"
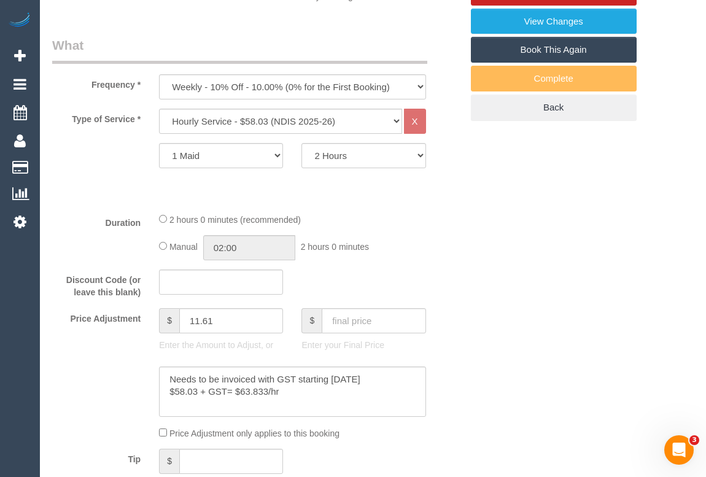
select select "object:807"
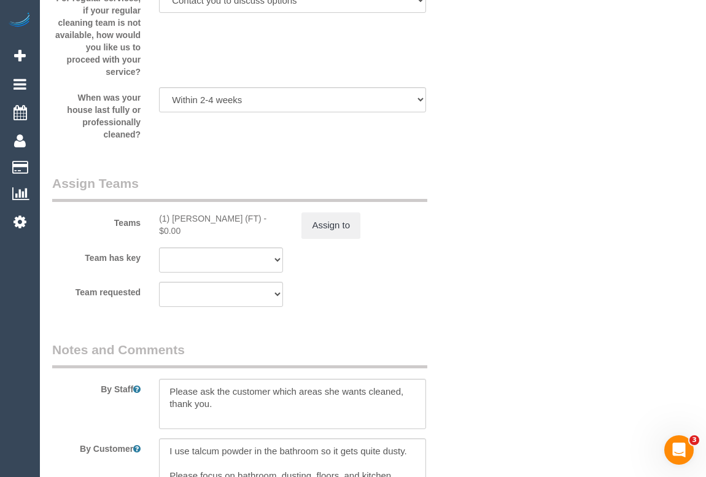
scroll to position [1674, 0]
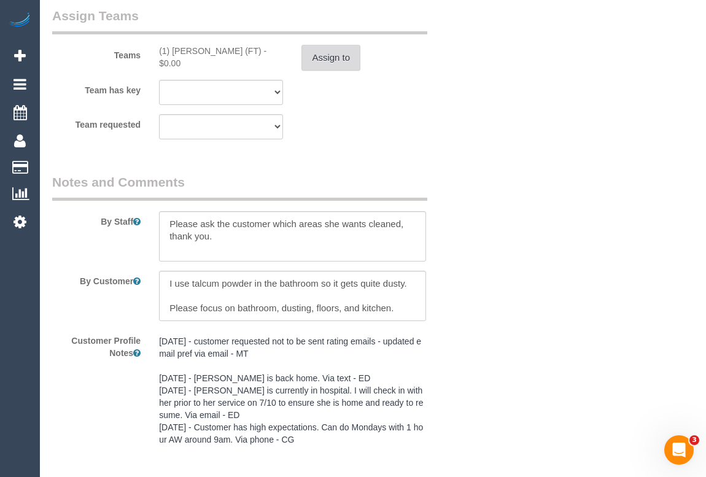
click at [329, 58] on button "Assign to" at bounding box center [330, 58] width 59 height 26
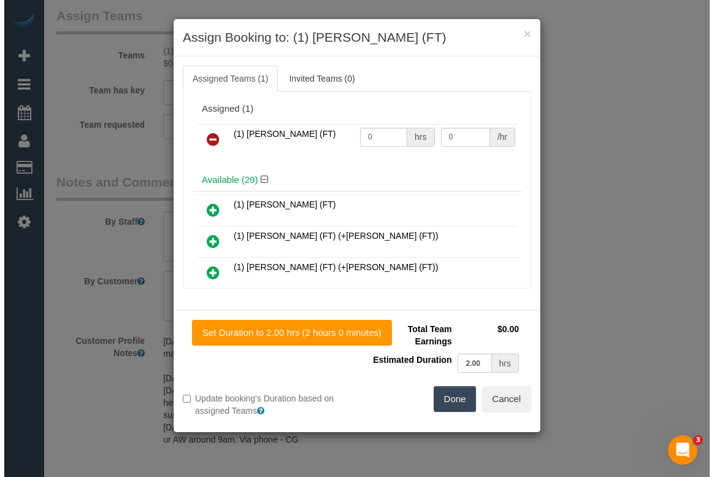
scroll to position [1662, 0]
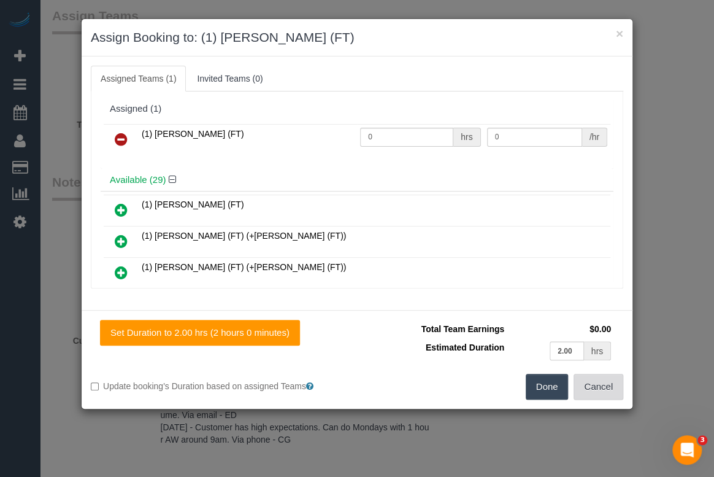
click at [600, 387] on button "Cancel" at bounding box center [599, 387] width 50 height 26
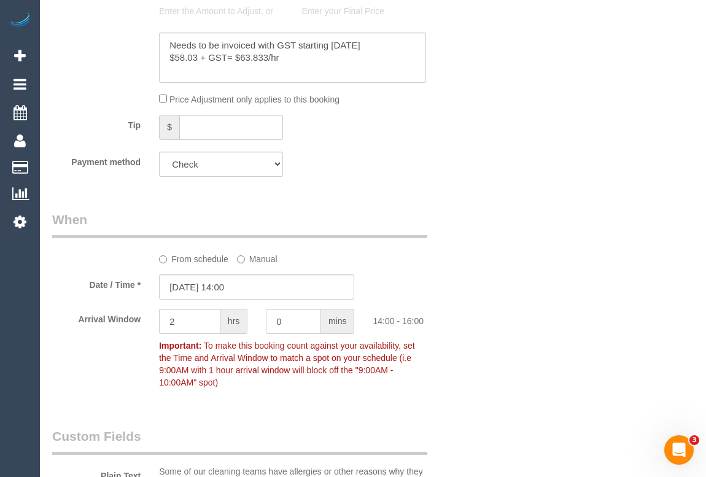
scroll to position [892, 0]
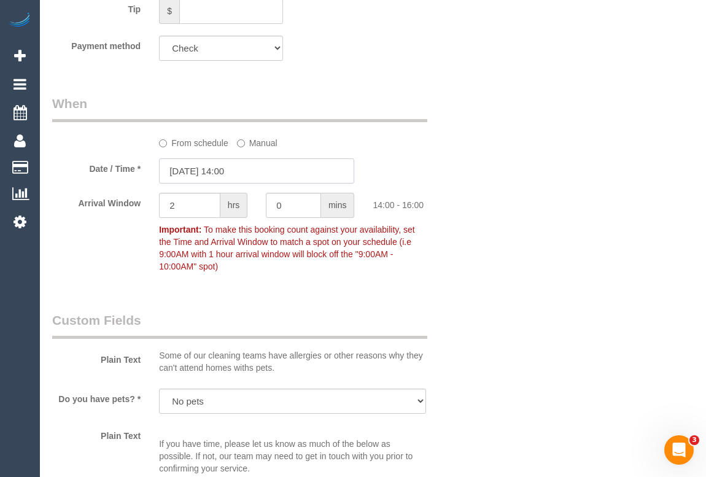
click at [233, 168] on input "[DATE] 14:00" at bounding box center [256, 170] width 195 height 25
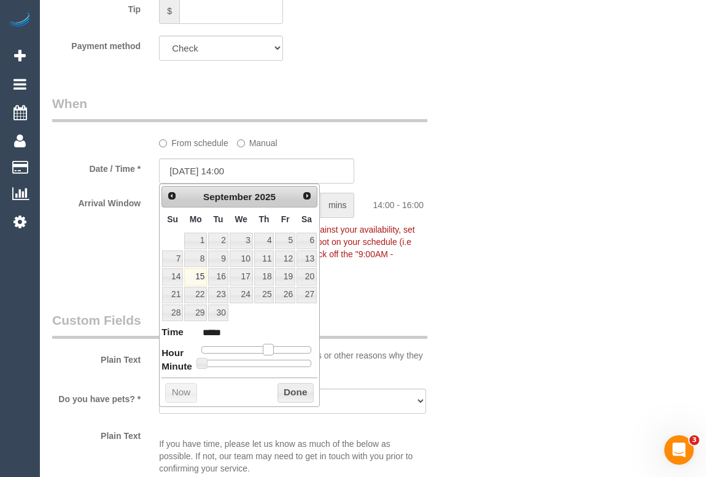
type input "15/09/2025 15:00"
type input "*****"
type input "15/09/2025 16:00"
type input "*****"
drag, startPoint x: 269, startPoint y: 350, endPoint x: 282, endPoint y: 349, distance: 12.3
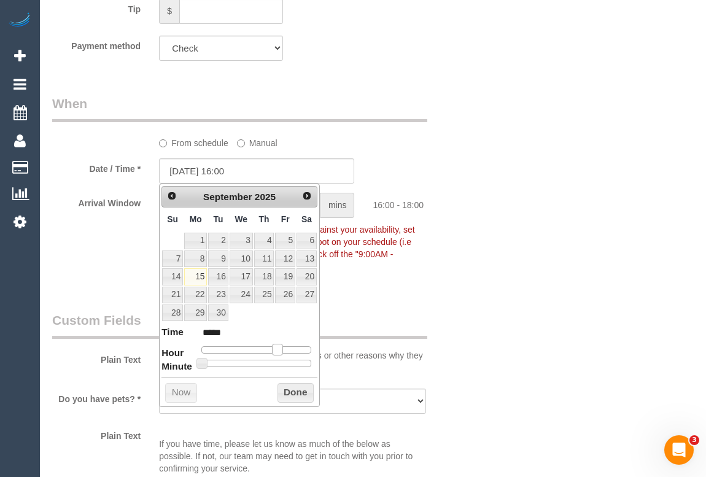
click at [282, 349] on span at bounding box center [277, 349] width 11 height 11
type input "15/09/2025 16:20"
type input "*****"
type input "15/09/2025 16:25"
type input "*****"
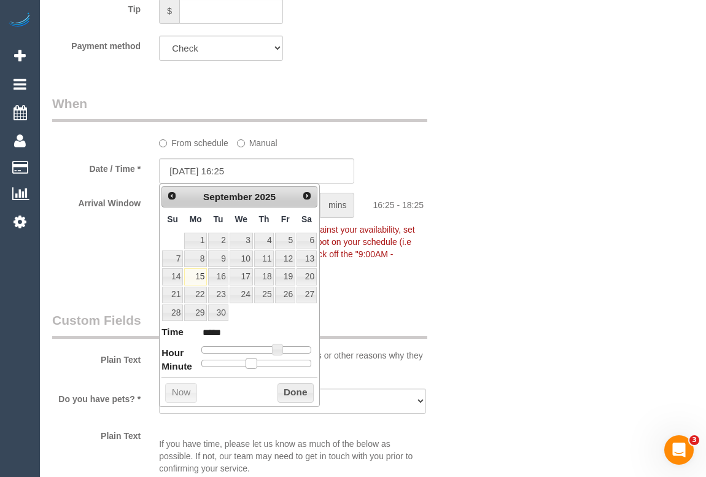
type input "15/09/2025 16:30"
type input "*****"
type input "15/09/2025 16:35"
type input "*****"
type input "15/09/2025 16:40"
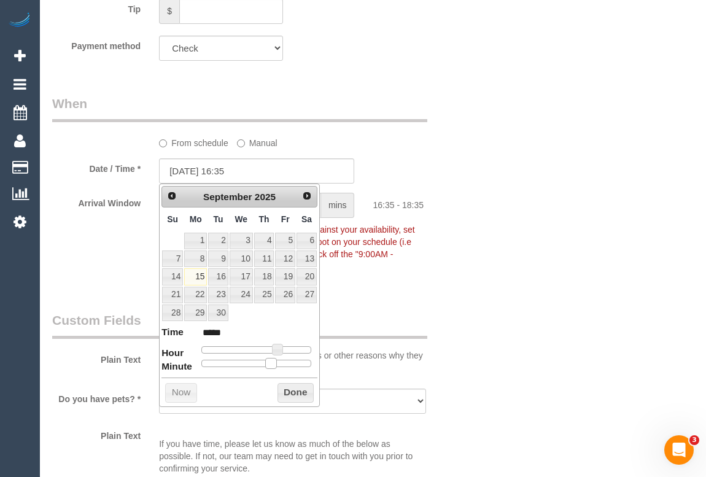
type input "*****"
type input "15/09/2025 16:35"
type input "*****"
drag, startPoint x: 201, startPoint y: 363, endPoint x: 277, endPoint y: 363, distance: 76.7
click at [276, 363] on span at bounding box center [270, 363] width 11 height 11
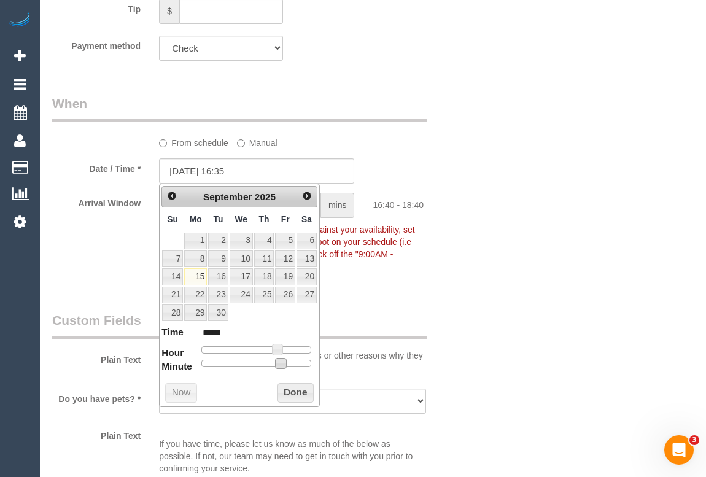
type input "15/09/2025 16:40"
type input "*****"
click at [277, 362] on span at bounding box center [280, 363] width 11 height 11
type input "15/09/2025 16:35"
type input "*****"
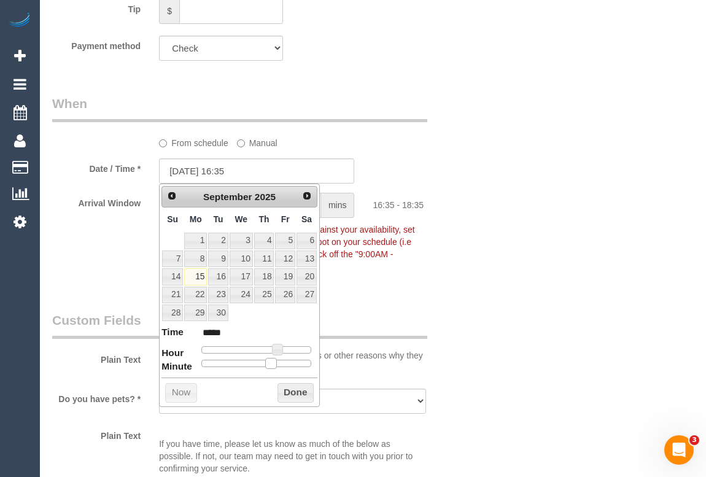
click at [274, 363] on span at bounding box center [270, 363] width 11 height 11
type input "15/09/2025 16:40"
type input "*****"
drag, startPoint x: 269, startPoint y: 362, endPoint x: 276, endPoint y: 362, distance: 7.4
click at [276, 362] on span at bounding box center [280, 363] width 11 height 11
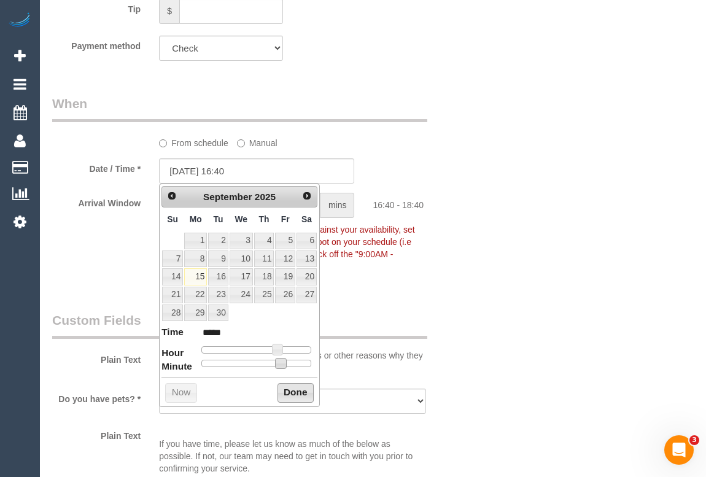
click at [295, 391] on button "Done" at bounding box center [295, 393] width 36 height 20
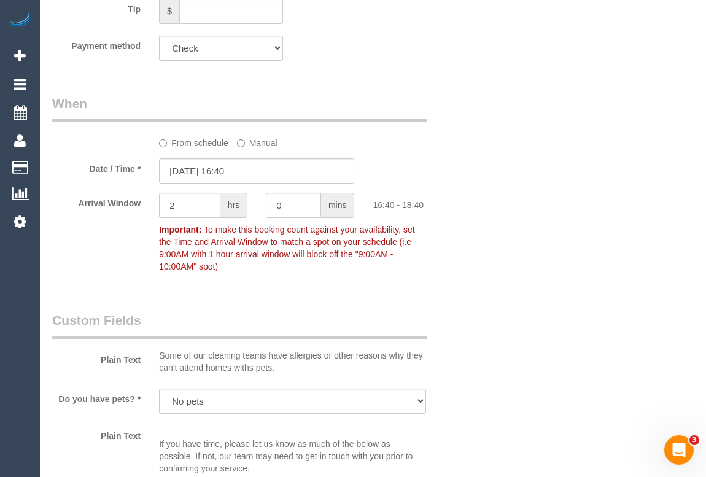
click at [550, 325] on div "Who Email* thorntonsusanlouise@gmail.com Name * Susan Thornton Five Good Friend…" at bounding box center [372, 364] width 641 height 2394
drag, startPoint x: 278, startPoint y: 207, endPoint x: 269, endPoint y: 207, distance: 8.6
click at [269, 207] on input "0" at bounding box center [293, 205] width 55 height 25
type input "15"
drag, startPoint x: 183, startPoint y: 207, endPoint x: 114, endPoint y: 206, distance: 68.8
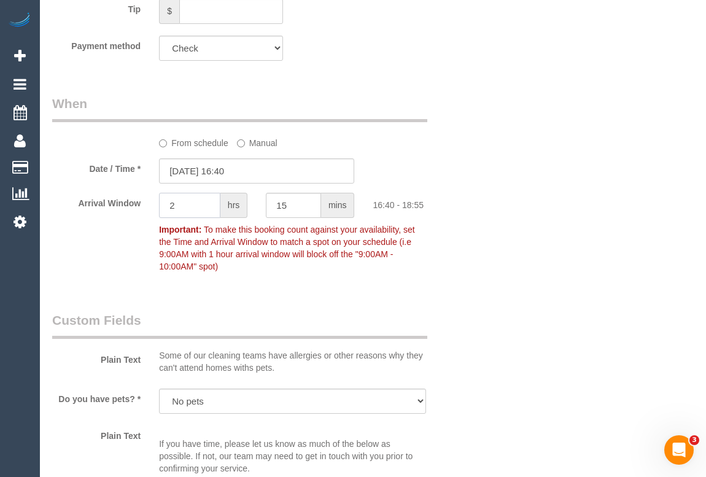
click at [114, 206] on div "Arrival Window 2 hrs 15 mins 16:40 - 18:55 Important: To make this booking coun…" at bounding box center [257, 235] width 428 height 85
type input "0"
click at [504, 261] on div "Who Email* thorntonsusanlouise@gmail.com Name * Susan Thornton Five Good Friend…" at bounding box center [372, 364] width 641 height 2394
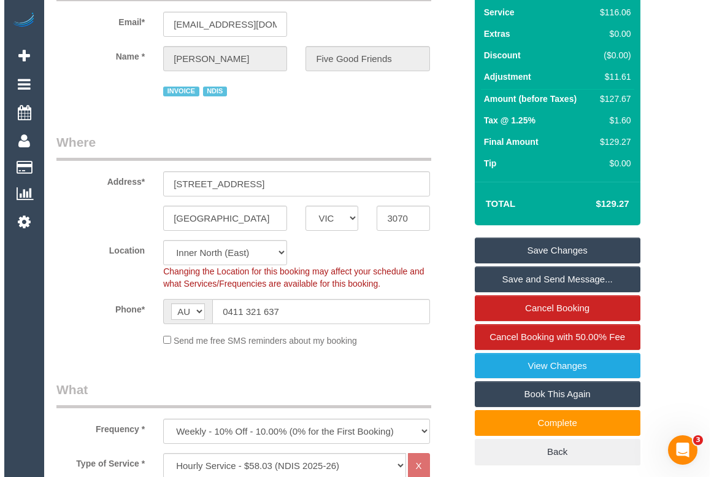
scroll to position [0, 0]
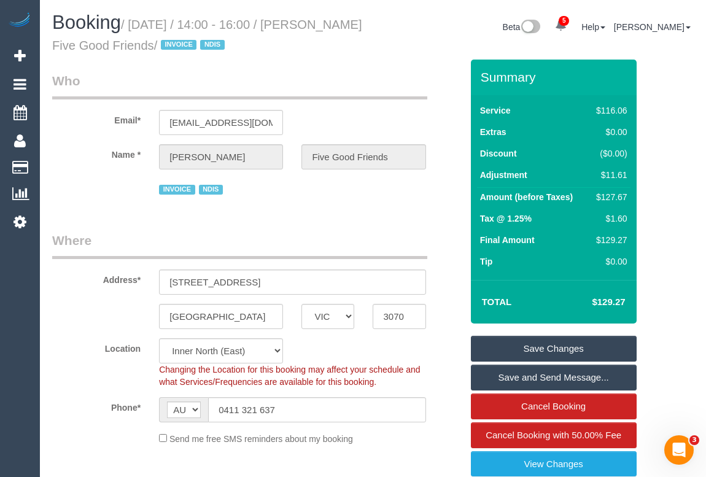
click at [565, 348] on link "Save Changes" at bounding box center [554, 349] width 166 height 26
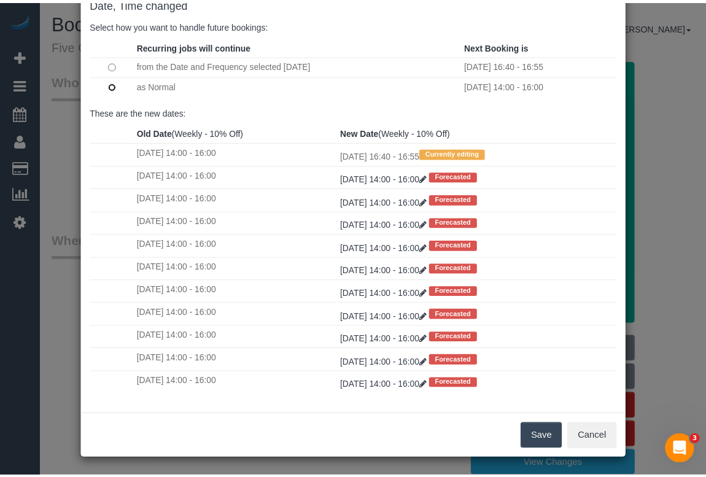
scroll to position [72, 0]
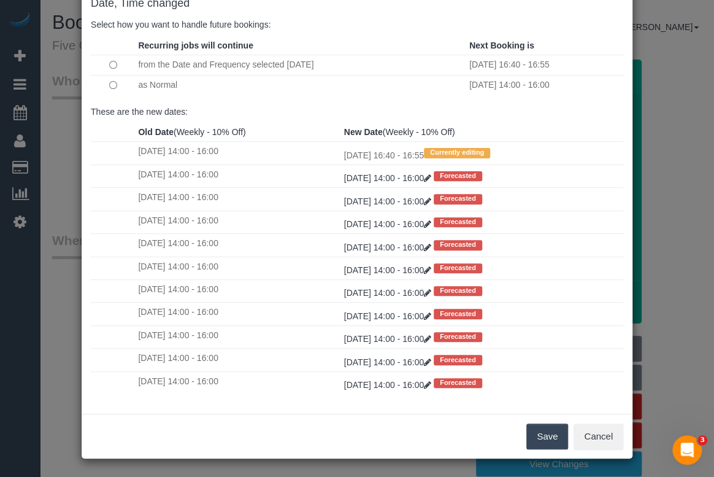
click at [549, 434] on button "Save" at bounding box center [548, 437] width 42 height 26
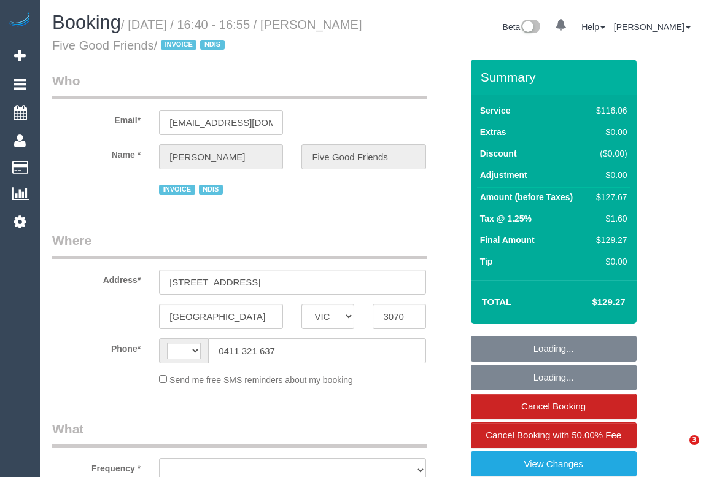
select select "VIC"
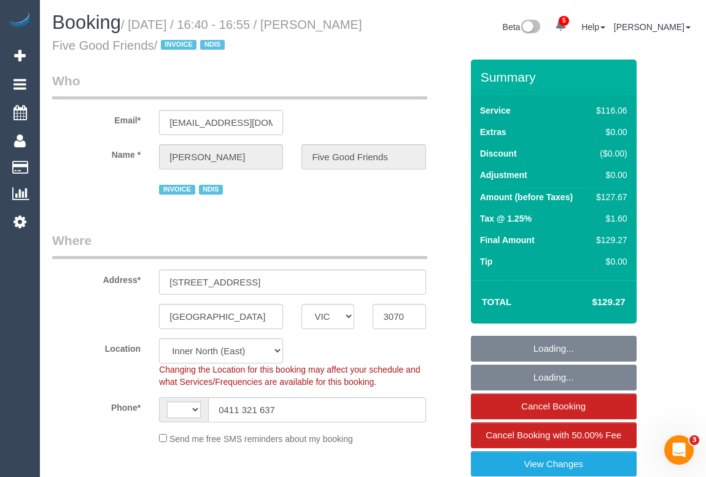
select select "object:355"
select select "number:28"
select select "number:14"
select select "number:19"
select select "number:25"
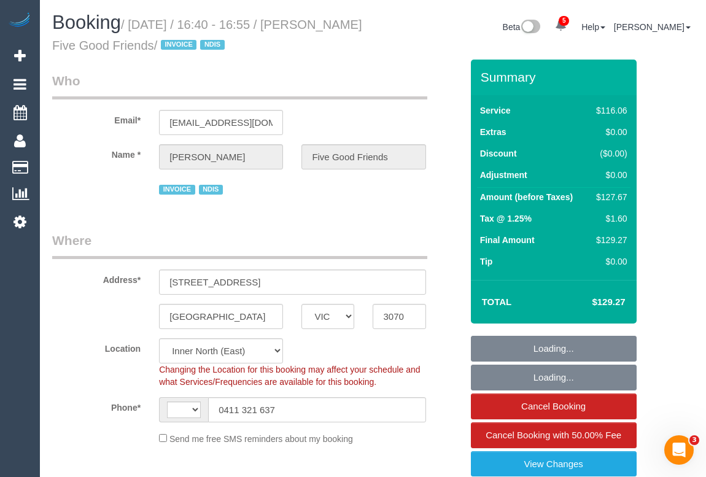
select select "number:35"
select select "number:12"
select select "string:AU"
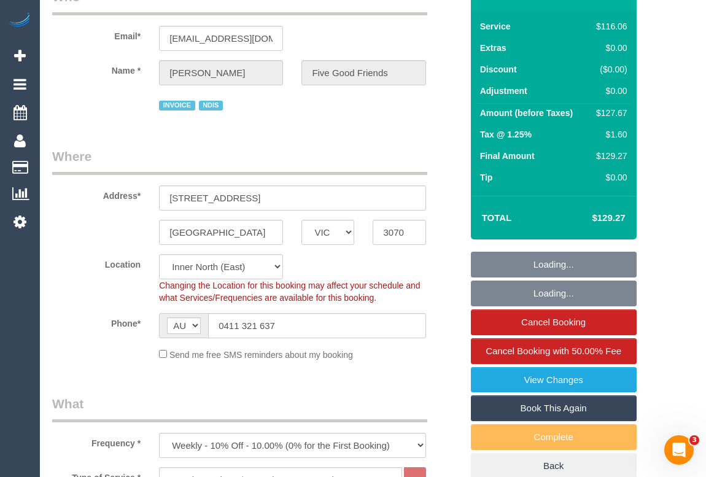
scroll to position [335, 0]
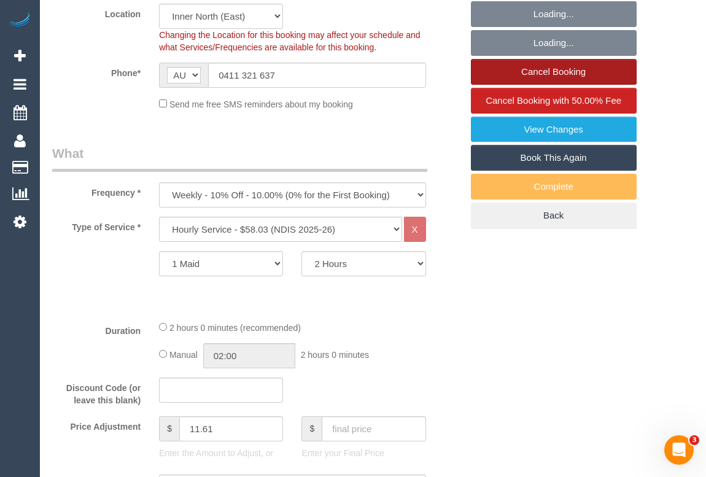
click at [552, 75] on link "Cancel Booking" at bounding box center [554, 72] width 166 height 26
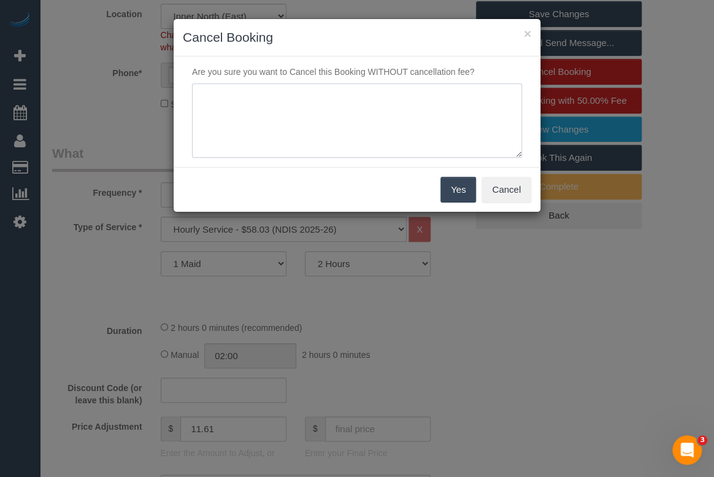
click at [249, 101] on textarea at bounding box center [357, 120] width 330 height 75
type textarea "Cleaner will be late. Customer not available. - sms - OM"
click at [451, 190] on button "Yes" at bounding box center [459, 190] width 36 height 26
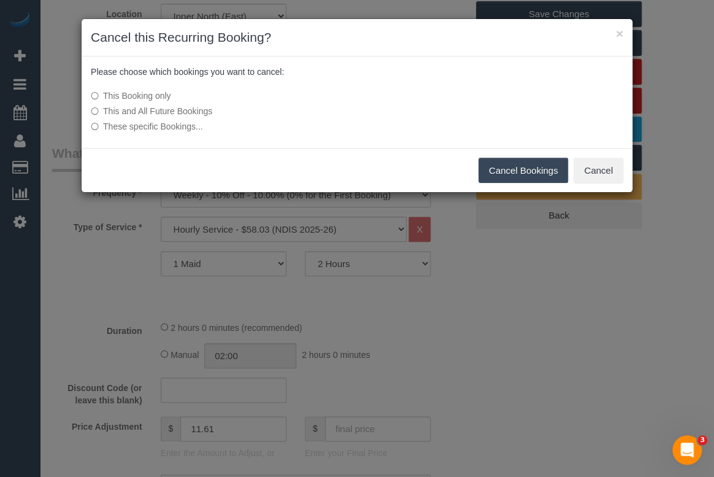
click at [515, 171] on button "Cancel Bookings" at bounding box center [524, 171] width 90 height 26
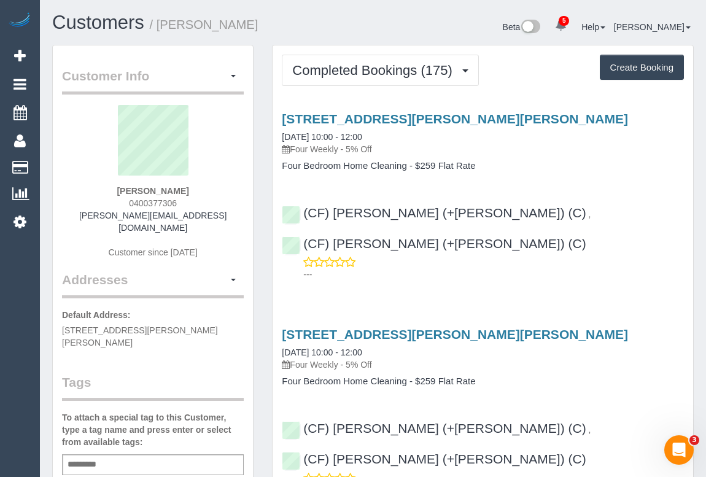
click at [534, 163] on h4 "Four Bedroom Home Cleaning - $259 Flat Rate" at bounding box center [483, 166] width 402 height 10
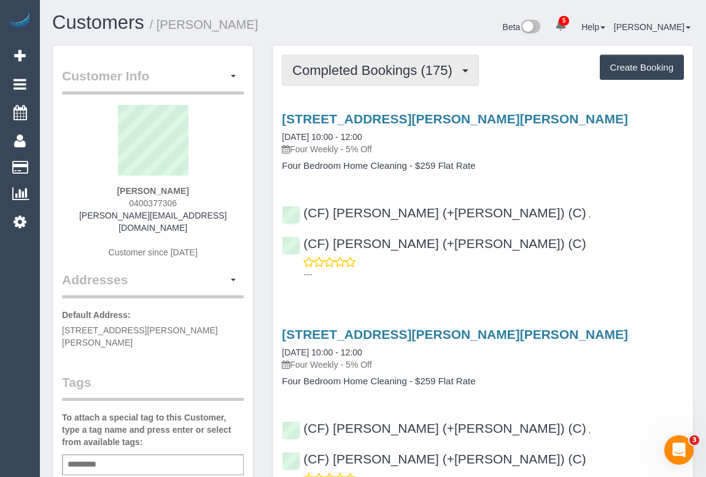
click at [371, 76] on span "Completed Bookings (175)" at bounding box center [375, 70] width 166 height 15
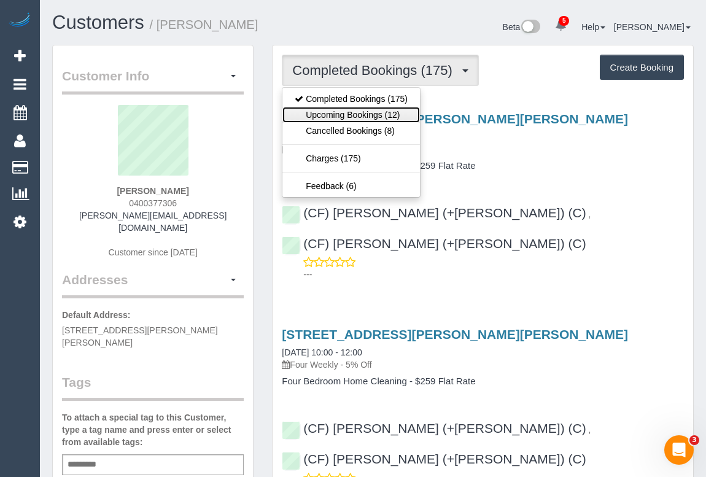
click at [366, 115] on link "Upcoming Bookings (12)" at bounding box center [350, 115] width 137 height 16
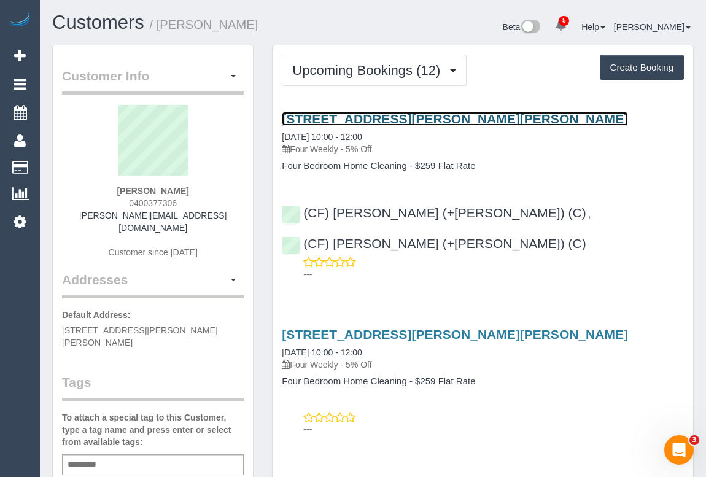
click at [398, 115] on link "[STREET_ADDRESS][PERSON_NAME][PERSON_NAME]" at bounding box center [455, 119] width 346 height 14
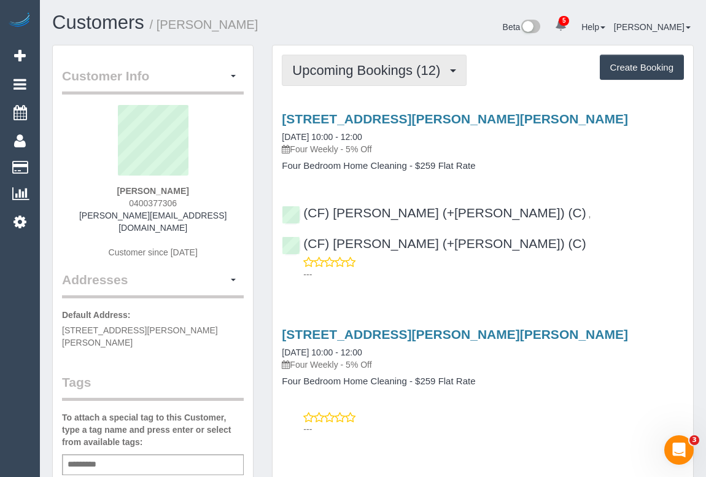
click at [377, 58] on button "Upcoming Bookings (12)" at bounding box center [374, 70] width 185 height 31
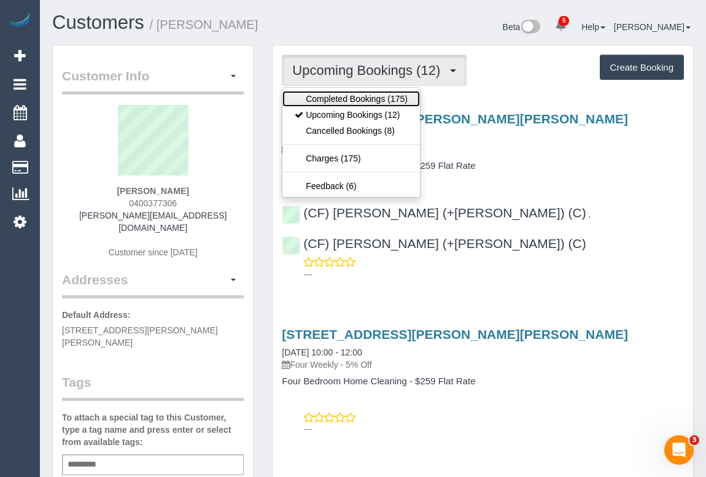
click at [369, 95] on link "Completed Bookings (175)" at bounding box center [350, 99] width 137 height 16
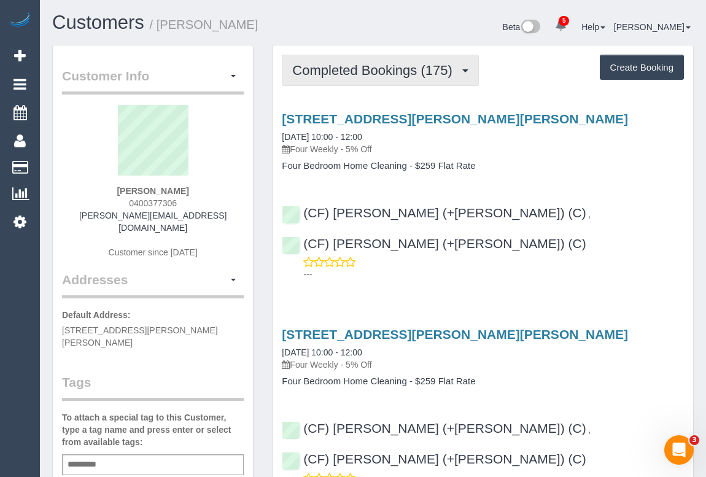
click at [350, 77] on button "Completed Bookings (175)" at bounding box center [380, 70] width 197 height 31
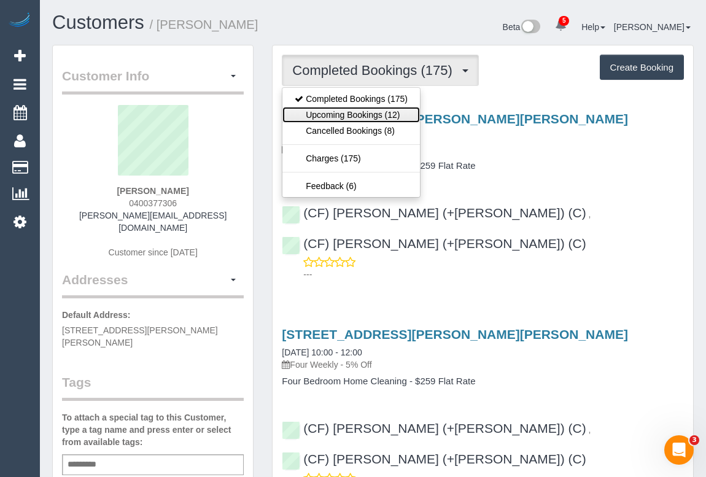
click at [347, 110] on link "Upcoming Bookings (12)" at bounding box center [350, 115] width 137 height 16
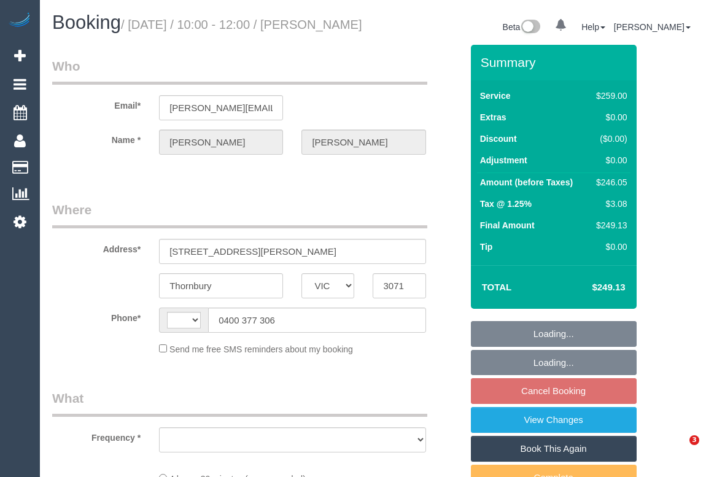
select select "VIC"
click at [420, 217] on legend "Where" at bounding box center [239, 215] width 375 height 28
select select "string:AU"
select select "object:578"
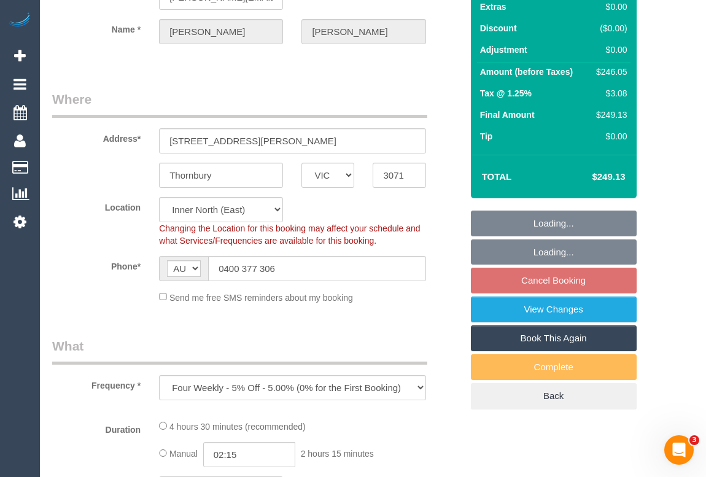
select select "number:28"
select select "number:15"
select select "number:19"
select select "number:22"
select select "number:34"
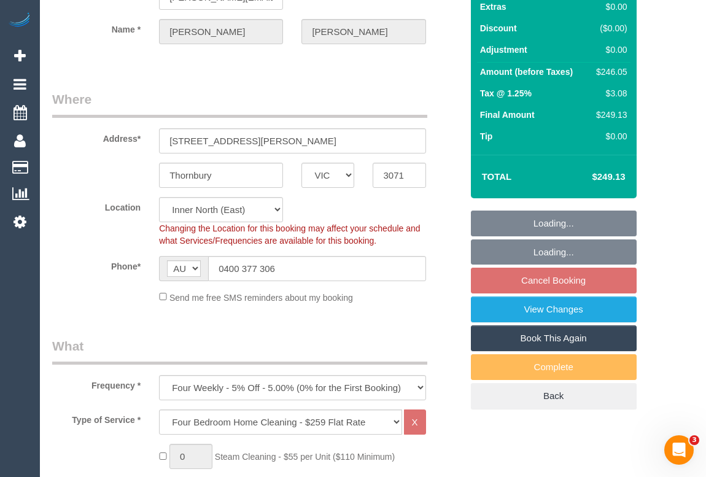
select select "object:842"
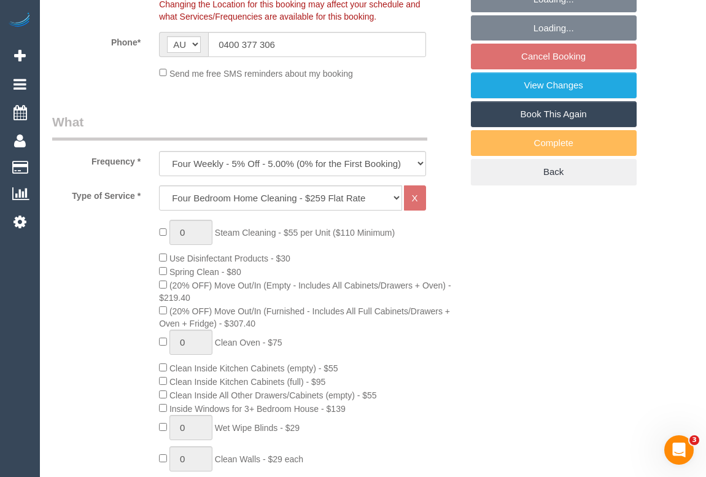
select select "spot1"
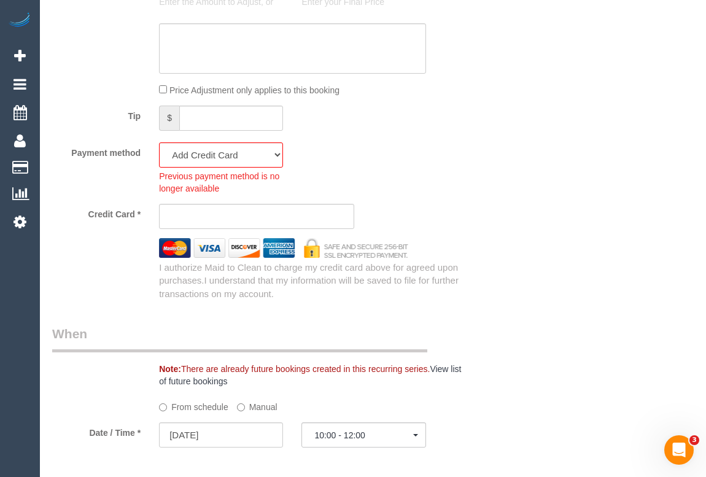
scroll to position [1172, 0]
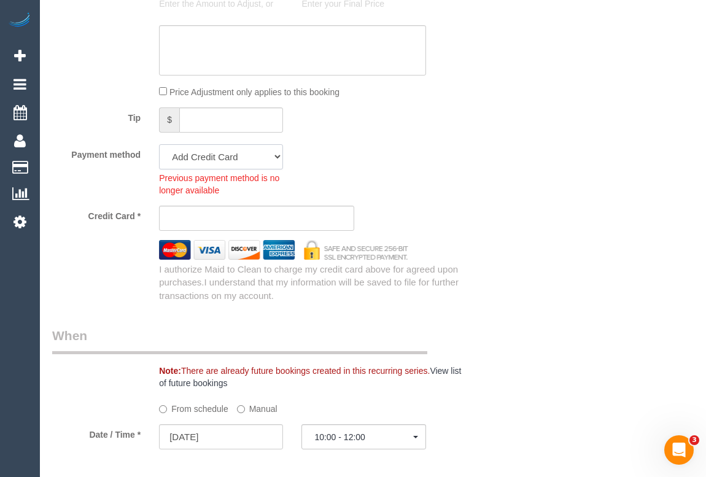
click at [276, 169] on select "Visa - 3516 - 04/2027 Visa - 0650 - 03/2028 (Default) Add Credit Card ─────────…" at bounding box center [221, 156] width 124 height 25
select select "string:stripe-pm_1R7EU12GScqysDRVlZP1YM6c"
click at [159, 162] on select "Visa - 3516 - 04/2027 Visa - 0650 - 03/2028 (Default) Add Credit Card ─────────…" at bounding box center [221, 156] width 124 height 25
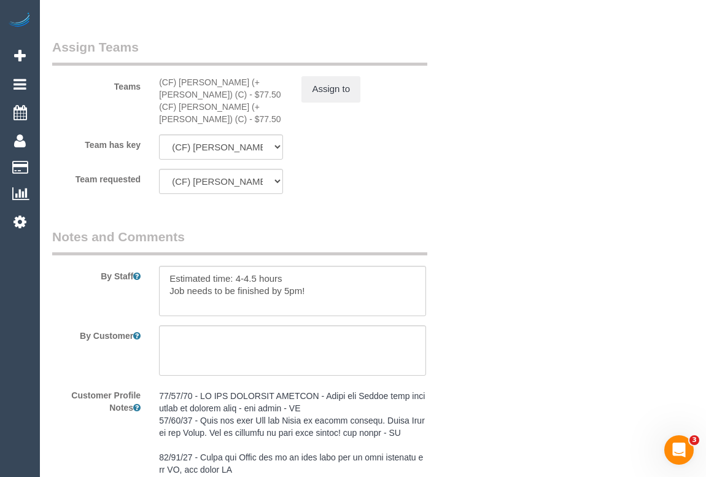
scroll to position [2008, 0]
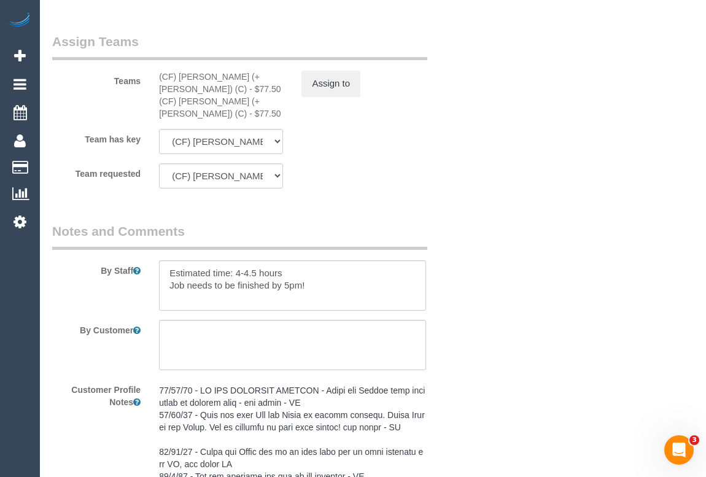
drag, startPoint x: 192, startPoint y: 131, endPoint x: 144, endPoint y: 87, distance: 65.6
click at [144, 87] on div "Teams (CF) Lokesh (+Manvi) (C) - $77.50 (CF) Manvi (+Lokesh) (C) - $77.50 Assig…" at bounding box center [257, 76] width 428 height 87
copy div "(CF) Lokesh (+Manvi) (C) - $77.50 (CF) Manvi (+Lokesh) (C) - $77.50"
click at [298, 92] on div "Assign to" at bounding box center [363, 84] width 142 height 26
click at [314, 96] on button "Assign to" at bounding box center [330, 84] width 59 height 26
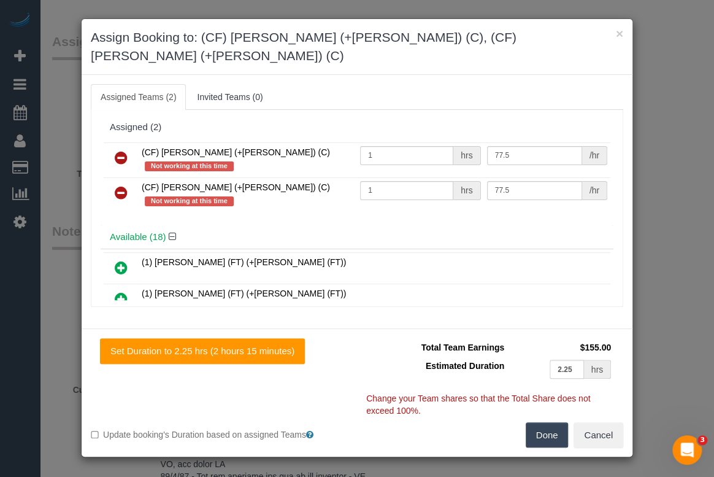
click at [121, 150] on icon at bounding box center [121, 157] width 13 height 15
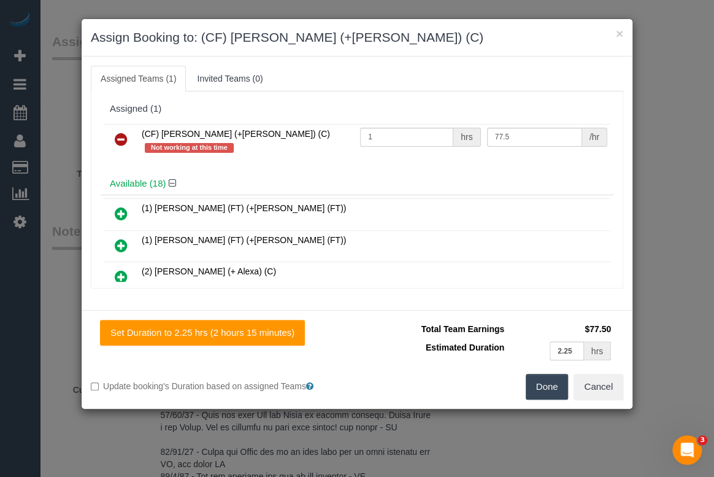
click at [120, 137] on icon at bounding box center [121, 139] width 13 height 15
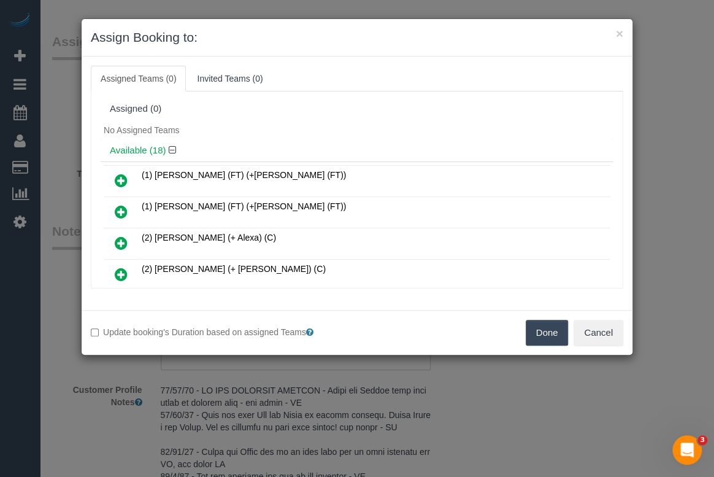
click at [535, 332] on button "Done" at bounding box center [547, 333] width 43 height 26
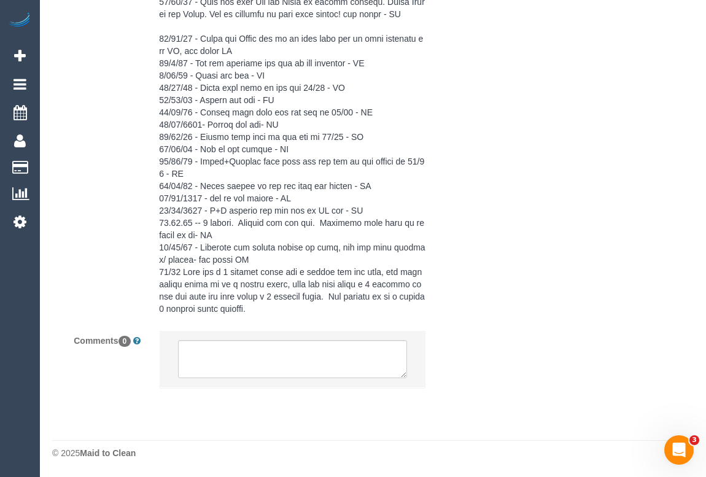
scroll to position [2415, 0]
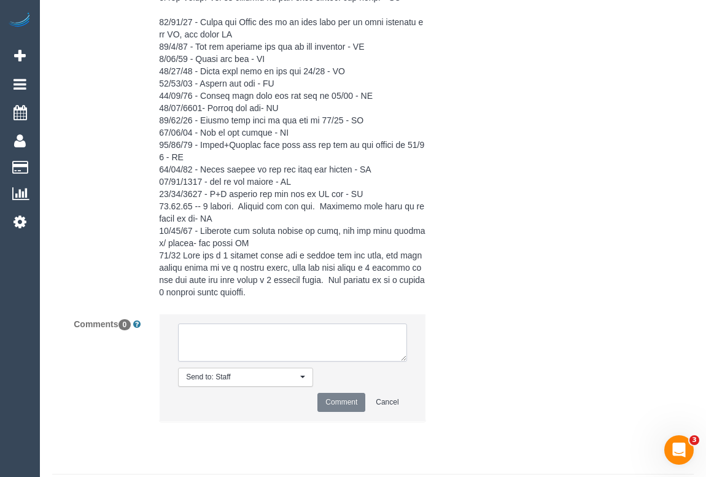
click at [234, 348] on textarea at bounding box center [292, 342] width 228 height 38
click at [306, 354] on textarea at bounding box center [292, 342] width 228 height 38
paste textarea "(CF) Lokesh (+Manvi) (C) - $77.50 (CF) Manvi (+Lokesh) (C) - $77.50"
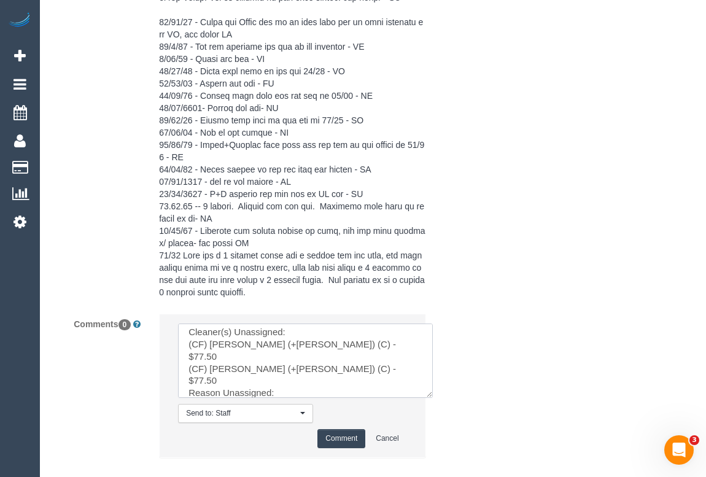
drag, startPoint x: 404, startPoint y: 373, endPoint x: 432, endPoint y: 411, distance: 47.5
click at [432, 398] on textarea at bounding box center [305, 360] width 255 height 74
drag, startPoint x: 294, startPoint y: 361, endPoint x: 334, endPoint y: 362, distance: 39.9
click at [334, 362] on textarea at bounding box center [306, 361] width 257 height 77
click at [288, 382] on textarea at bounding box center [306, 361] width 257 height 77
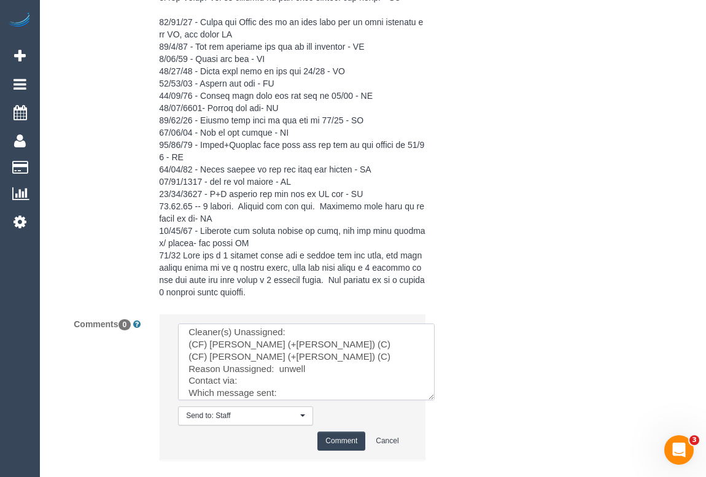
click at [279, 398] on textarea at bounding box center [306, 361] width 257 height 77
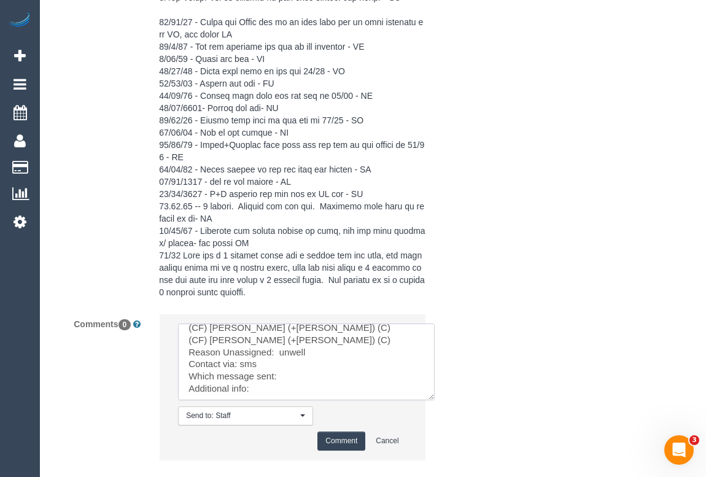
scroll to position [34, 0]
click at [290, 384] on textarea at bounding box center [306, 361] width 257 height 77
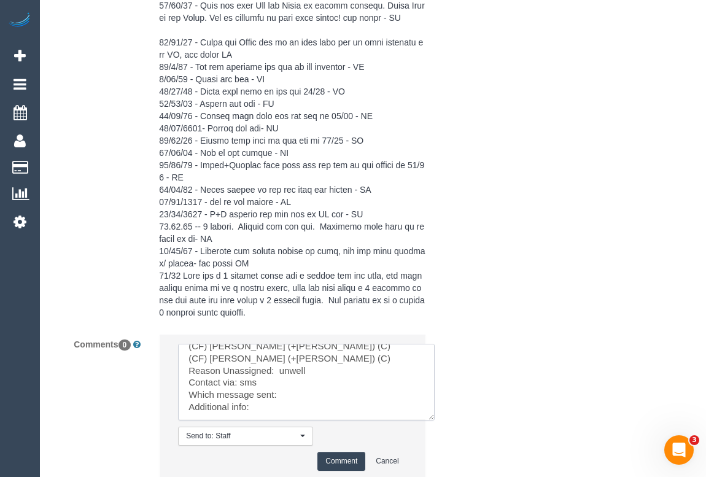
scroll to position [2504, 0]
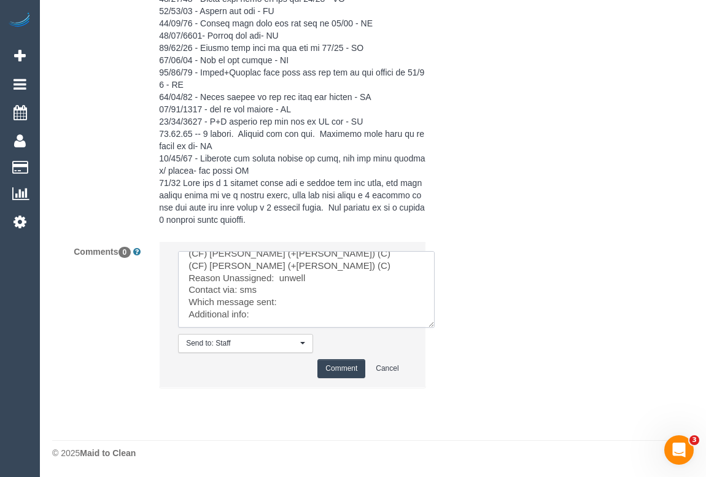
click at [290, 294] on textarea at bounding box center [306, 289] width 257 height 77
paste textarea "No contact"
type textarea "Cleaner(s) Unassigned: (CF) Lokesh (+Manvi) (C) (CF) Manvi (+Lokesh) (C) Reason…"
click at [347, 373] on button "Comment" at bounding box center [341, 368] width 48 height 19
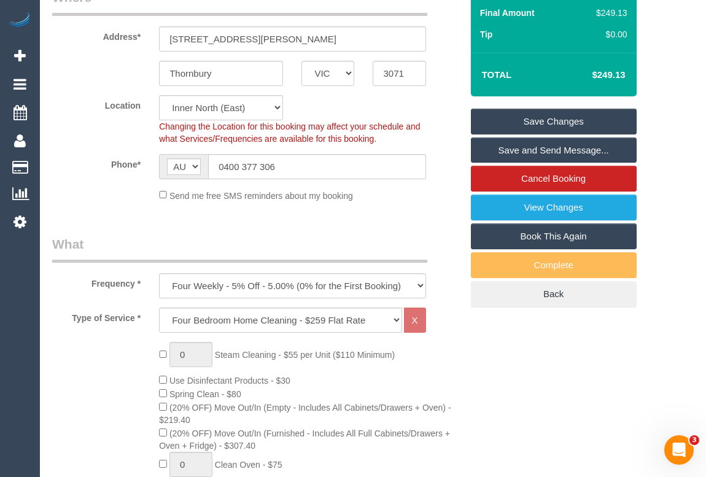
scroll to position [175, 0]
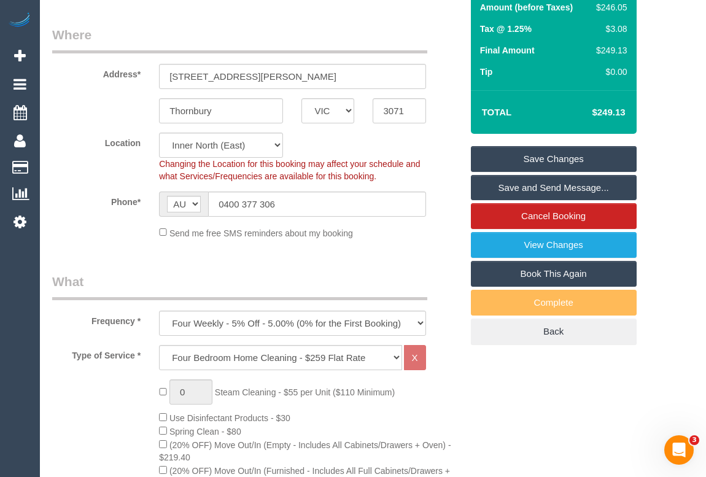
click at [529, 172] on link "Save Changes" at bounding box center [554, 159] width 166 height 26
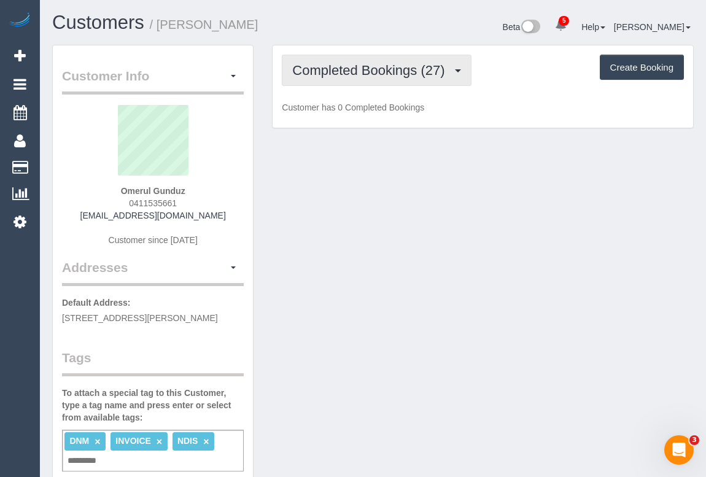
click at [381, 74] on span "Completed Bookings (27)" at bounding box center [371, 70] width 158 height 15
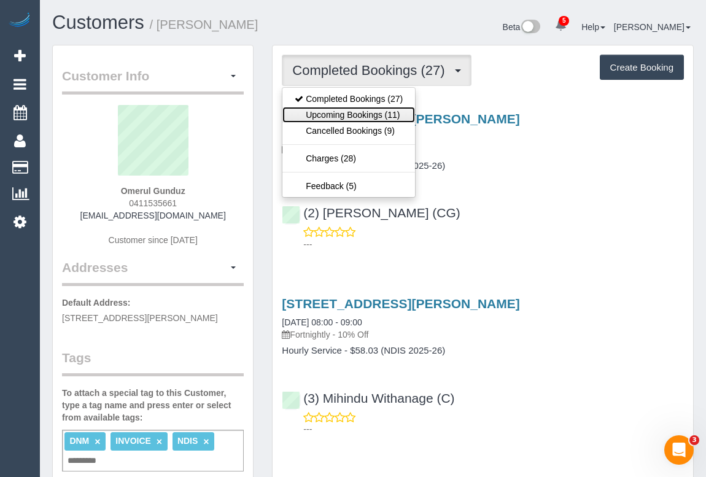
click at [370, 115] on link "Upcoming Bookings (11)" at bounding box center [348, 115] width 133 height 16
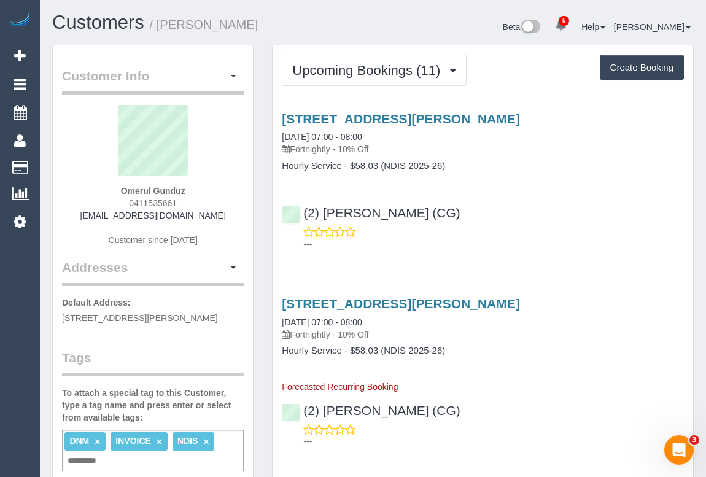
click at [597, 235] on div "---" at bounding box center [483, 238] width 402 height 25
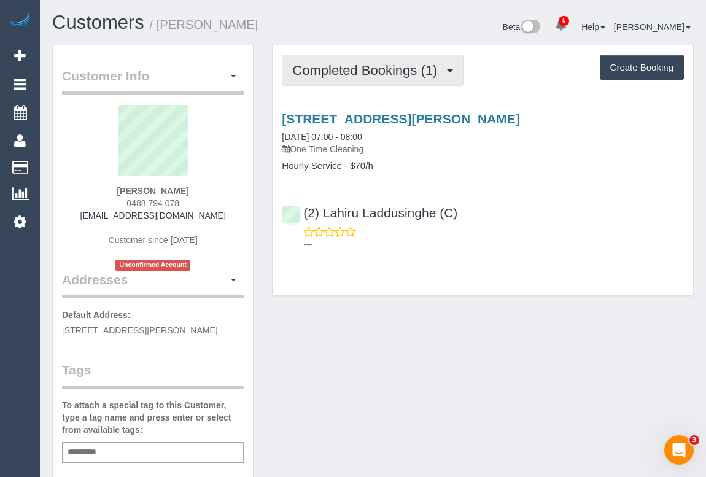
click at [389, 68] on span "Completed Bookings (1)" at bounding box center [367, 70] width 151 height 15
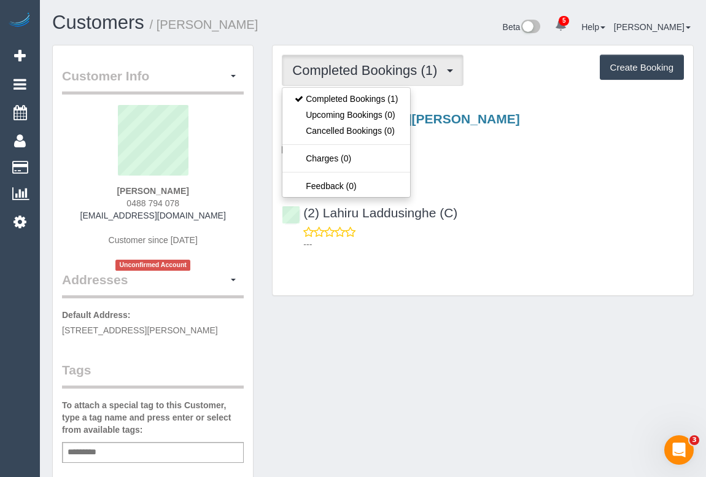
click at [465, 177] on div "47 The Avenue, Narre Warren South, VIC 3805 12/09/2025 07:00 - 08:00 One Time C…" at bounding box center [483, 178] width 420 height 155
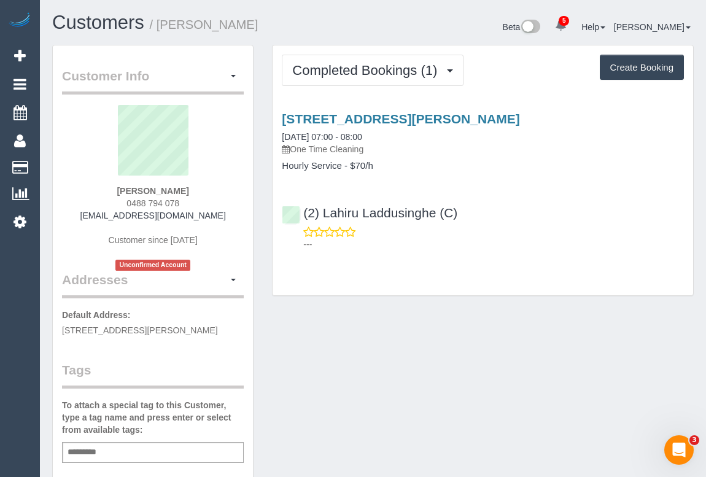
drag, startPoint x: 99, startPoint y: 213, endPoint x: 209, endPoint y: 215, distance: 109.9
click at [209, 215] on div "Estelle Baye 0488 794 078 ybcleaning01@gmail.com Customer since 2025 Unconfirme…" at bounding box center [153, 188] width 182 height 166
copy link "ybcleaning01@gmail.com"
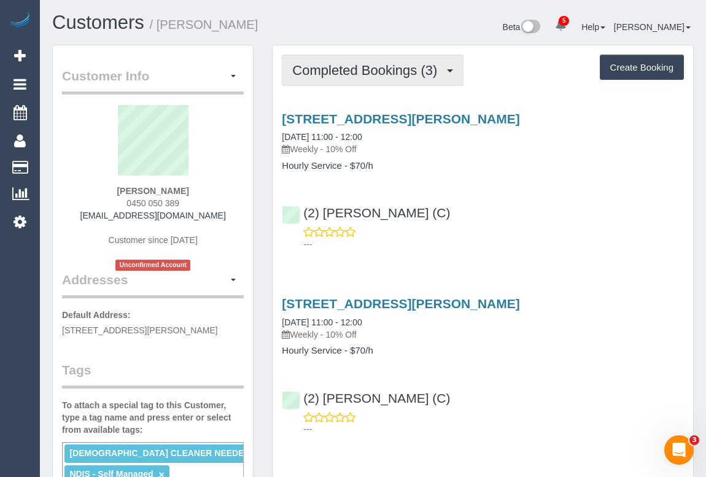
click at [352, 79] on button "Completed Bookings (3)" at bounding box center [373, 70] width 182 height 31
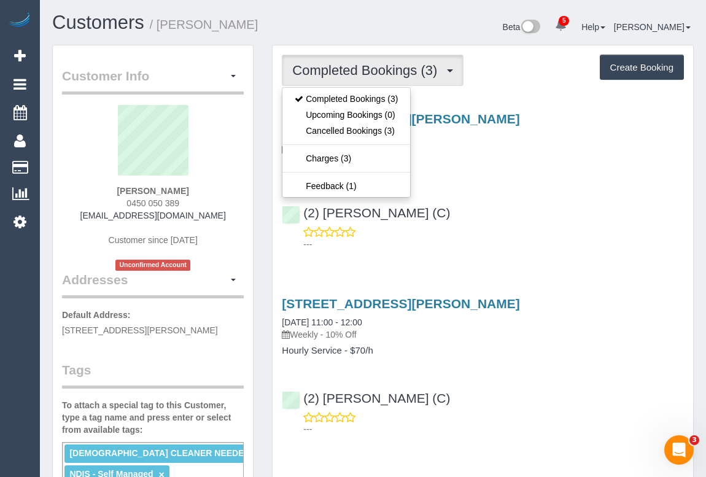
click at [536, 226] on div "---" at bounding box center [483, 238] width 402 height 25
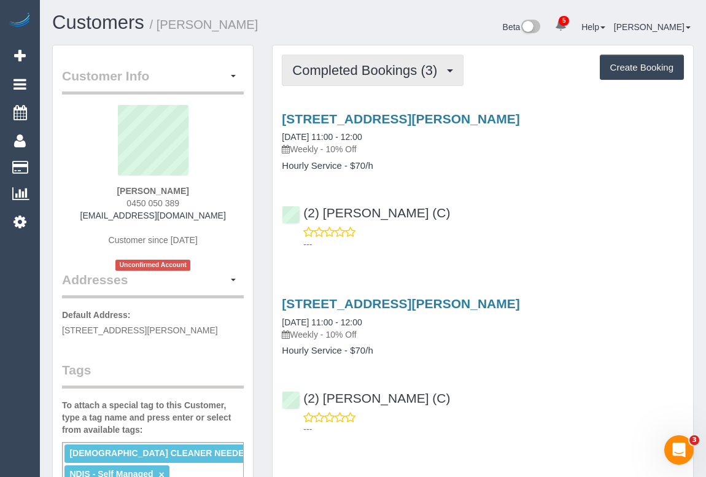
click at [354, 74] on span "Completed Bookings (3)" at bounding box center [367, 70] width 151 height 15
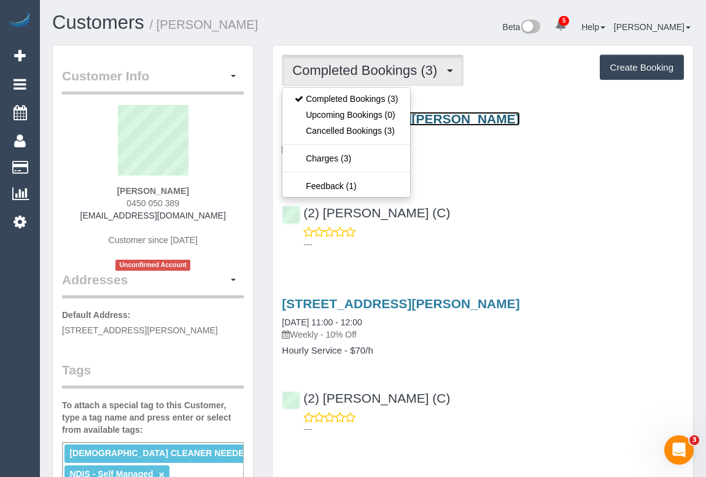
click at [444, 120] on link "9/44 Orrong Crescent, Caulfield Nth, VIC 3161" at bounding box center [401, 119] width 238 height 14
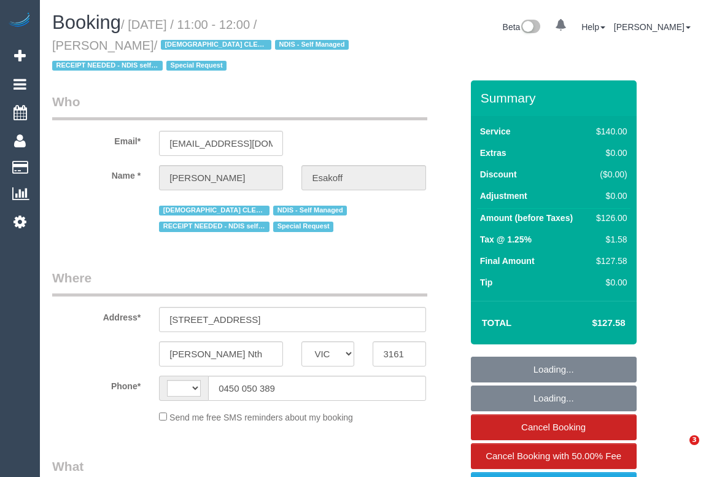
select select "VIC"
select select "string:AU"
select select "number:27"
select select "number:14"
select select "number:19"
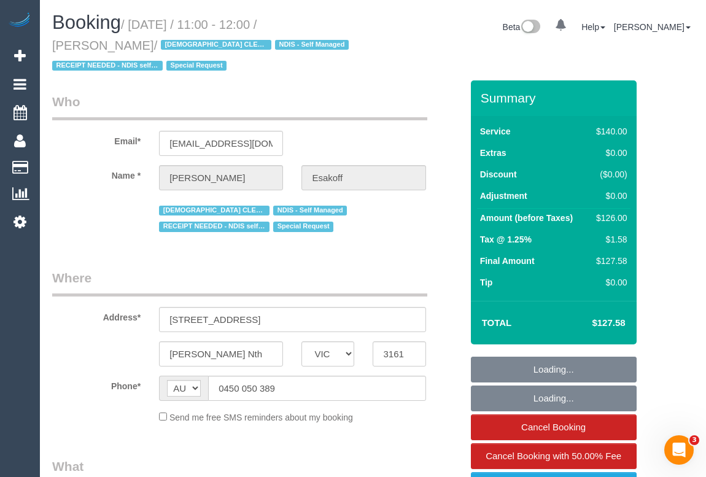
select select "number:36"
select select "number:35"
select select "number:11"
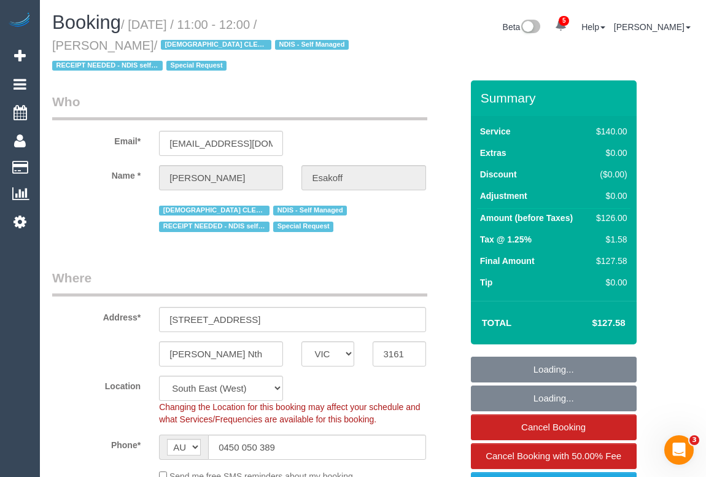
select select "object:751"
select select "string:stripe-pm_1RlfZG2GScqysDRV3VKCnXAi"
select select "object:1442"
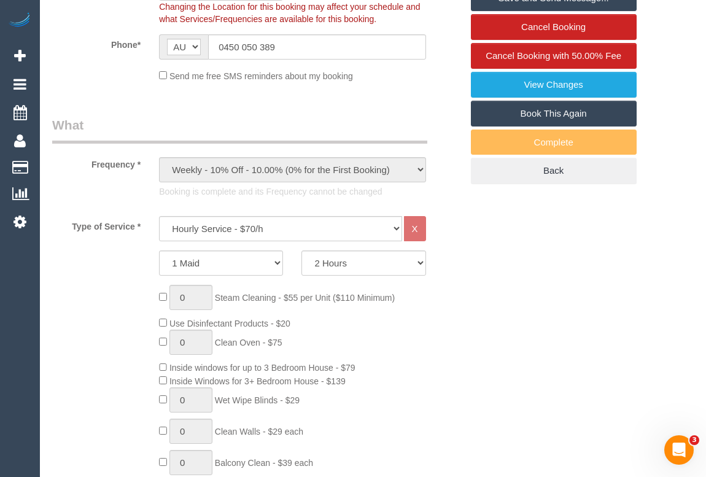
scroll to position [446, 0]
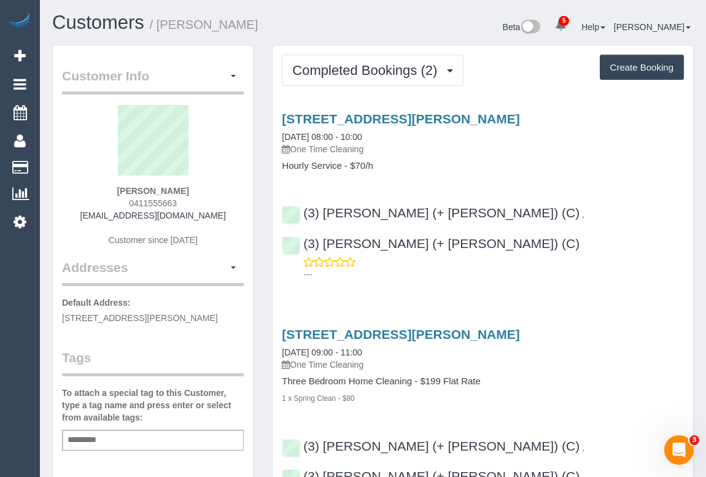
click at [457, 173] on div "[STREET_ADDRESS][PERSON_NAME] [DATE] 08:00 - 10:00 One Time Cleaning Hourly Ser…" at bounding box center [483, 193] width 420 height 185
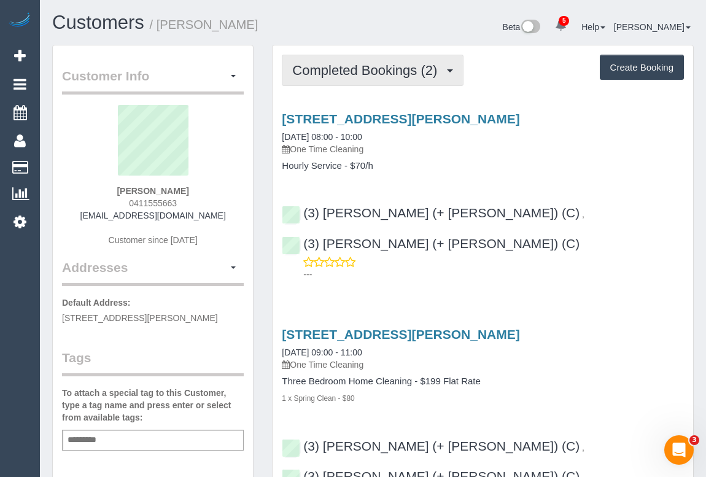
click at [346, 82] on button "Completed Bookings (2)" at bounding box center [373, 70] width 182 height 31
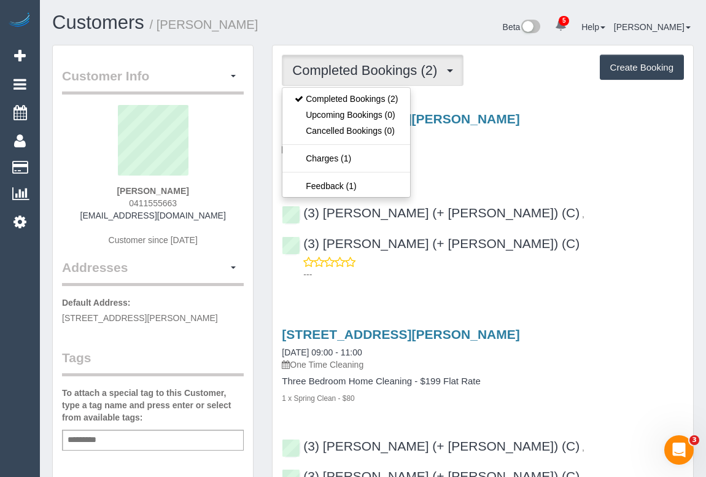
click at [572, 166] on h4 "Hourly Service - $70/h" at bounding box center [483, 166] width 402 height 10
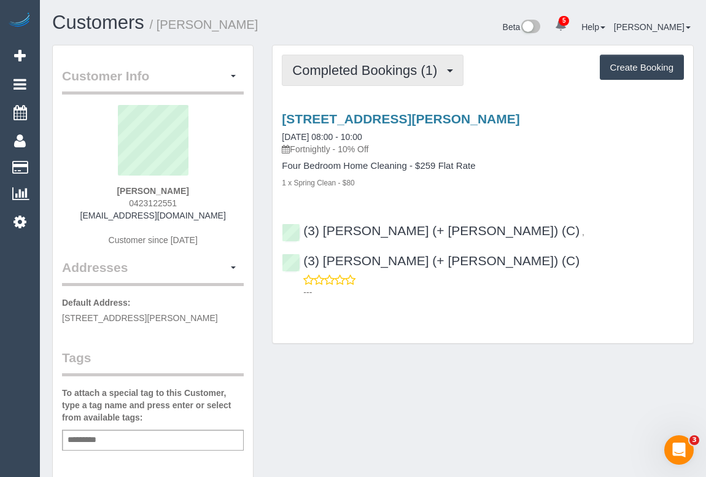
click at [384, 68] on span "Completed Bookings (1)" at bounding box center [367, 70] width 151 height 15
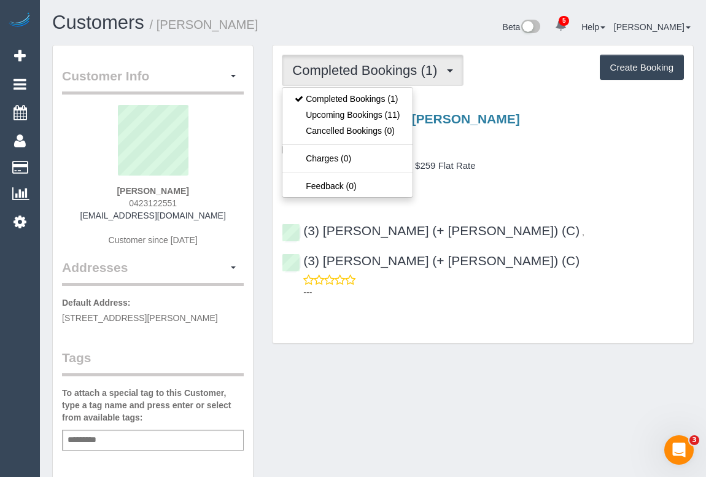
click at [554, 152] on p "Fortnightly - 10% Off" at bounding box center [483, 149] width 402 height 12
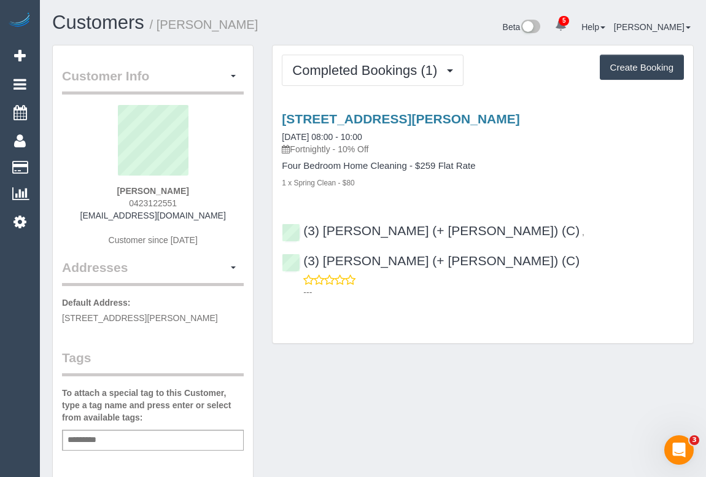
drag, startPoint x: 123, startPoint y: 199, endPoint x: 201, endPoint y: 200, distance: 78.0
click at [201, 200] on div "[PERSON_NAME] 0423122551 [EMAIL_ADDRESS][DOMAIN_NAME] Customer since [DATE]" at bounding box center [153, 181] width 182 height 153
copy span "0423122551"
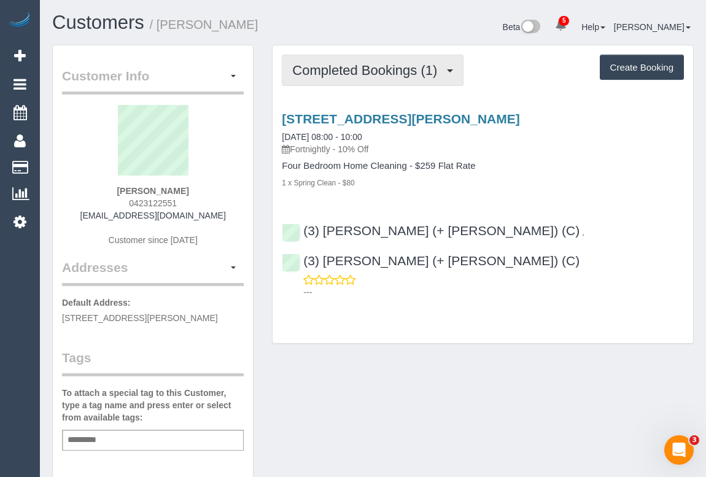
click at [343, 69] on span "Completed Bookings (1)" at bounding box center [367, 70] width 151 height 15
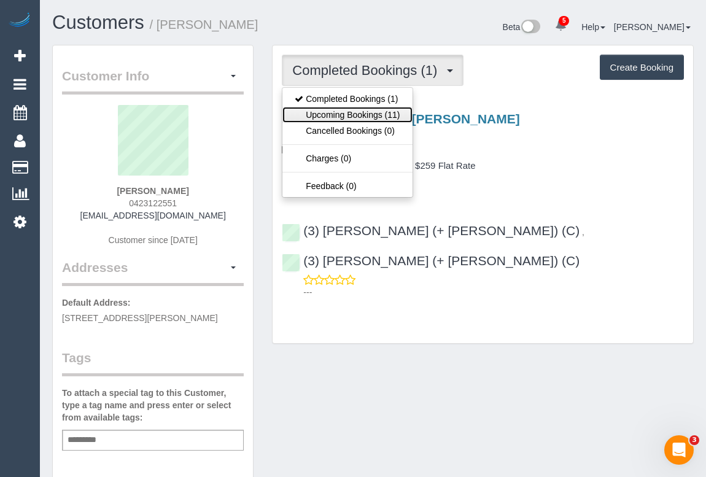
click at [337, 110] on link "Upcoming Bookings (11)" at bounding box center [347, 115] width 130 height 16
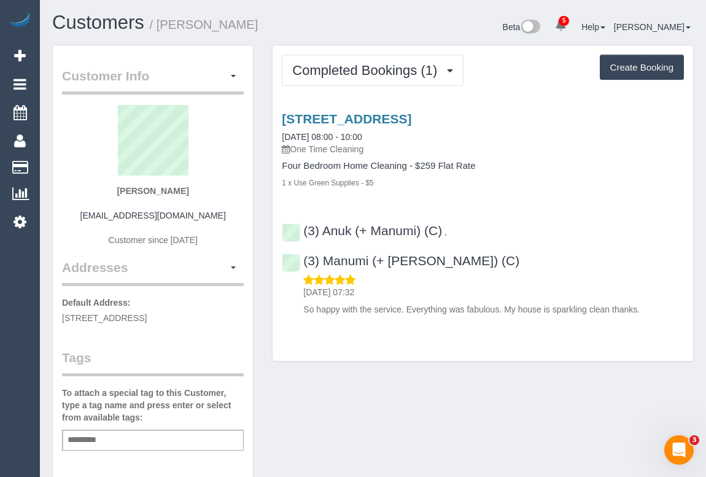
click at [540, 147] on p "One Time Cleaning" at bounding box center [483, 149] width 402 height 12
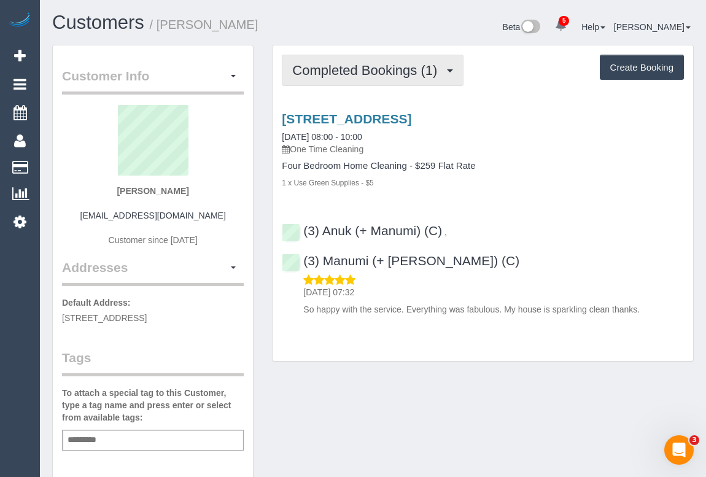
click at [347, 70] on span "Completed Bookings (1)" at bounding box center [367, 70] width 151 height 15
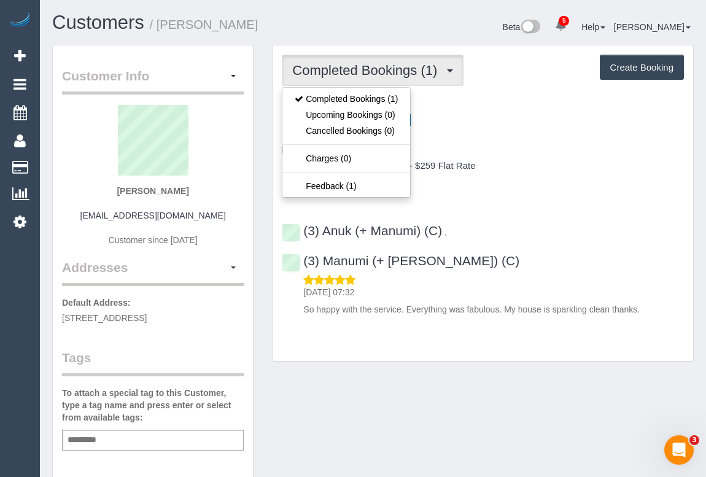
click at [535, 169] on h4 "Four Bedroom Home Cleaning - $259 Flat Rate" at bounding box center [483, 166] width 402 height 10
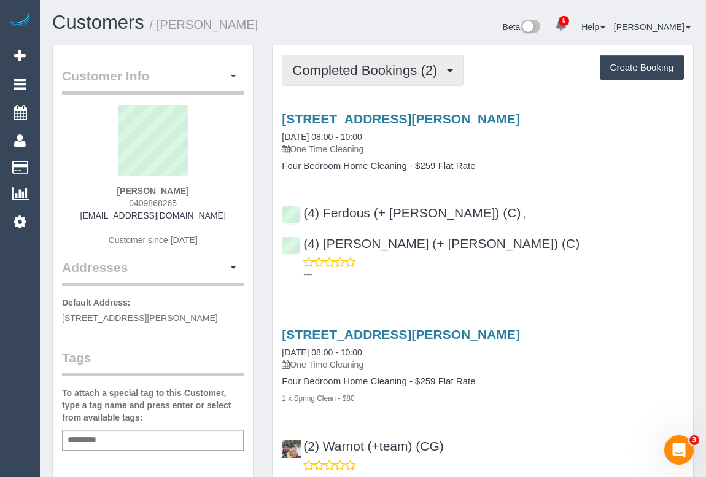
click at [382, 77] on button "Completed Bookings (2)" at bounding box center [373, 70] width 182 height 31
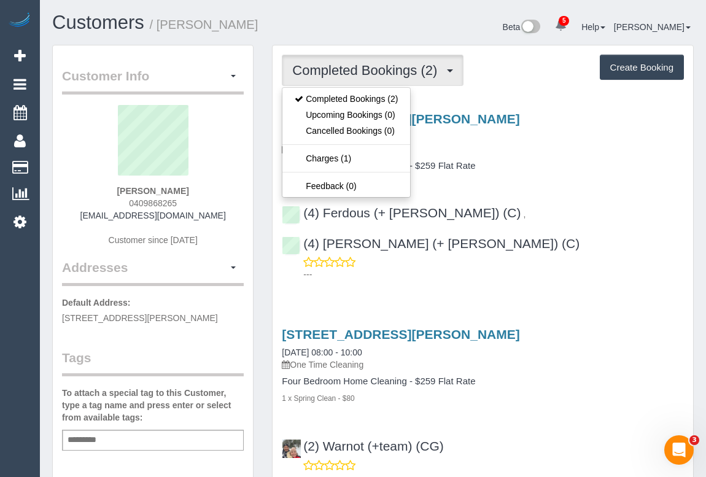
click at [579, 147] on p "One Time Cleaning" at bounding box center [483, 149] width 402 height 12
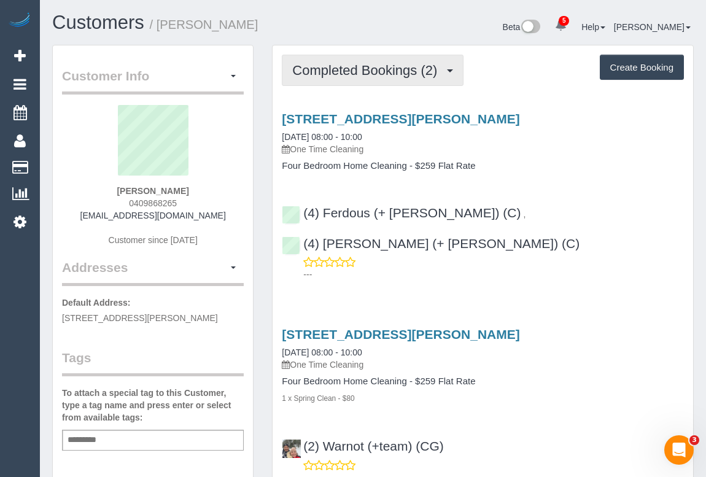
click at [354, 59] on button "Completed Bookings (2)" at bounding box center [373, 70] width 182 height 31
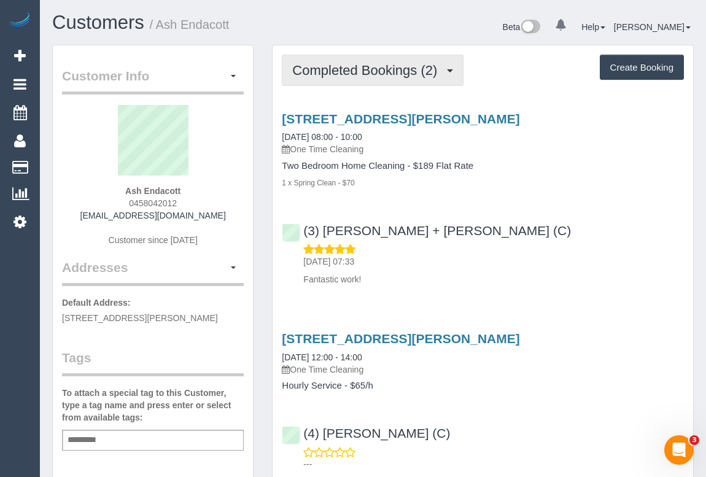
click at [376, 78] on button "Completed Bookings (2)" at bounding box center [373, 70] width 182 height 31
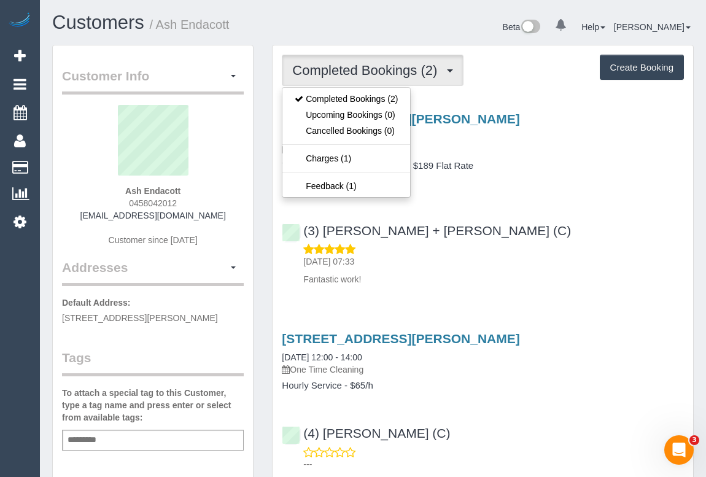
click at [489, 220] on div "(3) [PERSON_NAME] + [PERSON_NAME] (C) [DATE] 07:33 Fantastic work!" at bounding box center [483, 249] width 420 height 72
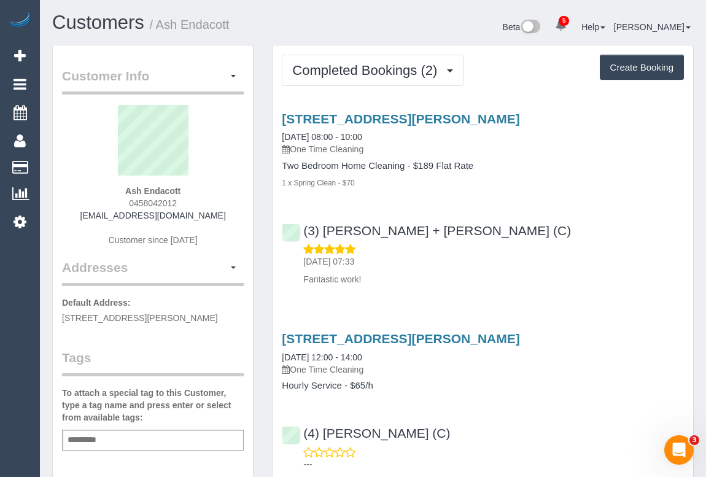
drag, startPoint x: 123, startPoint y: 199, endPoint x: 204, endPoint y: 201, distance: 81.0
click at [204, 201] on div "Ash Endacott 0458042012 [EMAIL_ADDRESS][DOMAIN_NAME] Customer since [DATE]" at bounding box center [153, 181] width 182 height 153
copy span "0458042012"
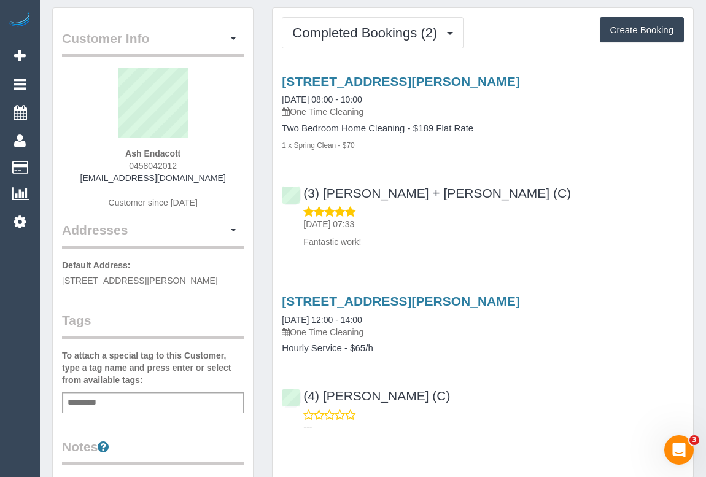
scroll to position [55, 0]
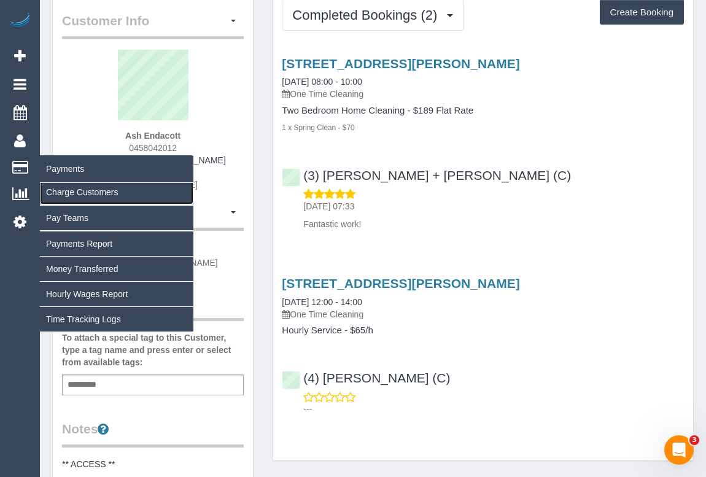
click at [83, 192] on link "Charge Customers" at bounding box center [116, 192] width 153 height 25
select select
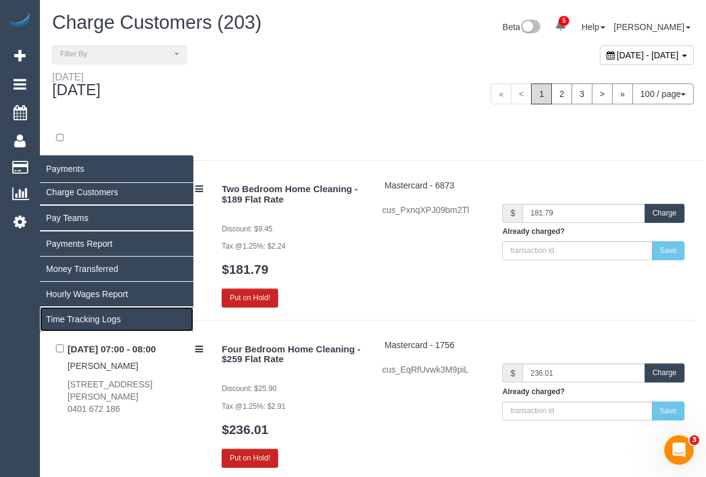
click at [85, 317] on link "Time Tracking Logs" at bounding box center [116, 319] width 153 height 25
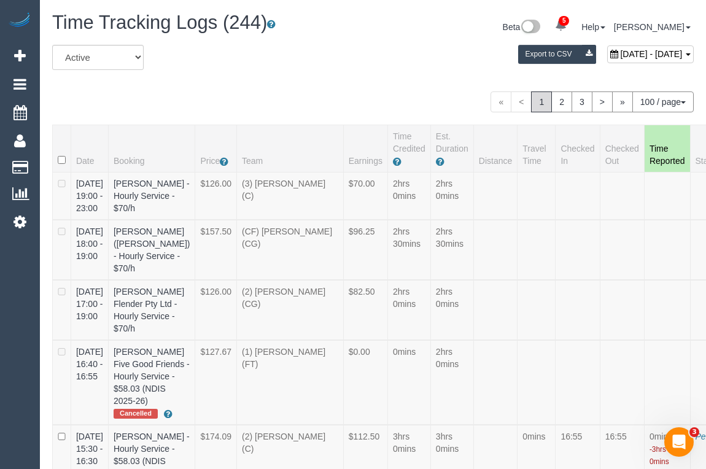
click at [563, 98] on link "2" at bounding box center [561, 101] width 21 height 21
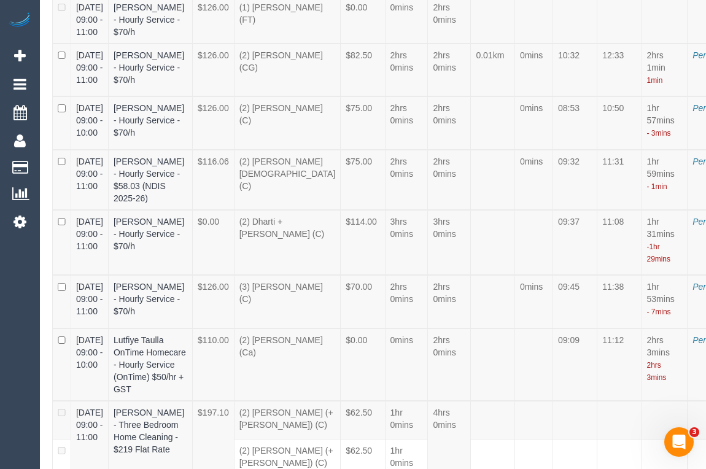
scroll to position [3612, 47]
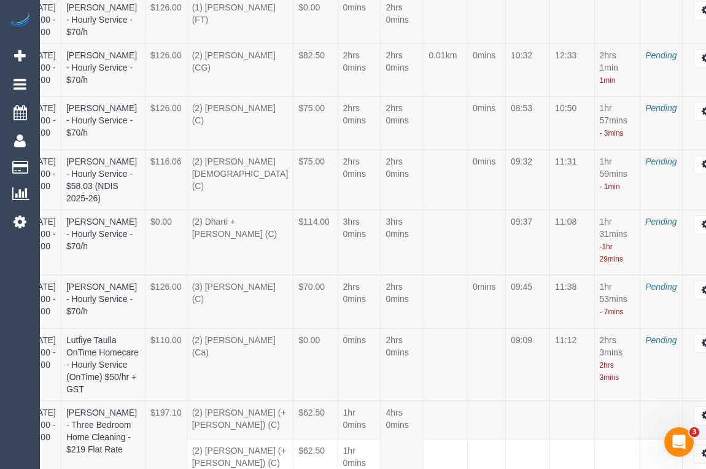
select select "draft"
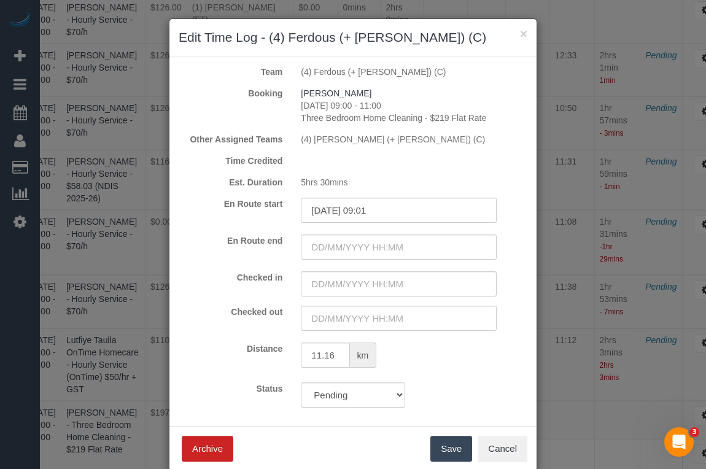
scroll to position [3612, 39]
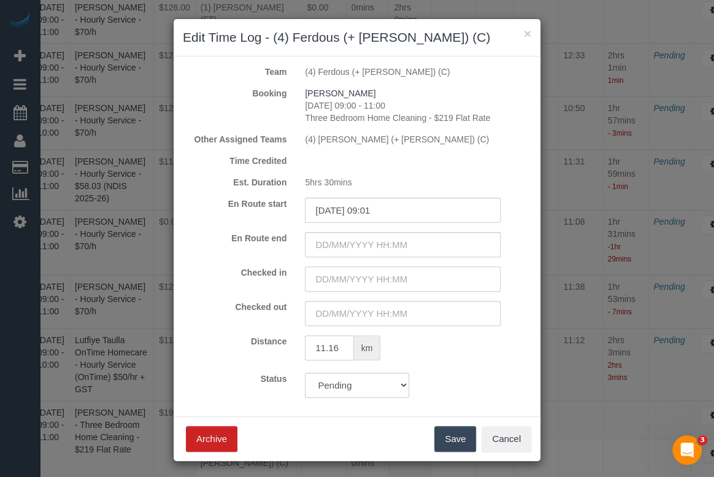
click at [381, 278] on input "text" at bounding box center [403, 278] width 196 height 25
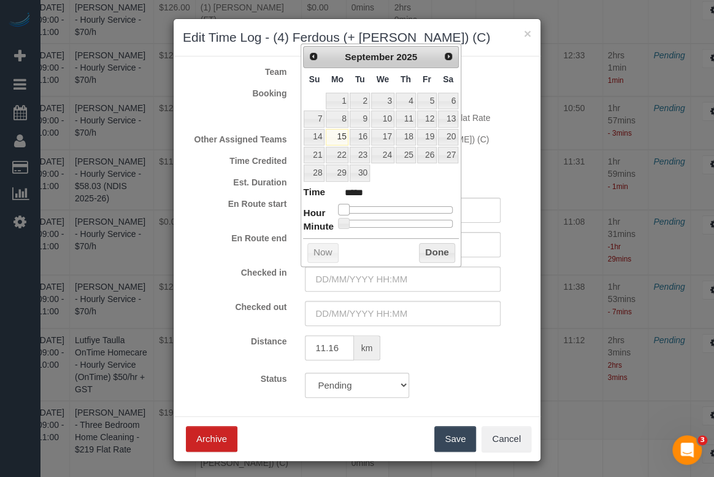
type input "15/09/2025 07:00"
type input "*****"
type input "15/09/2025 11:00"
type input "*****"
type input "15/09/2025 10:00"
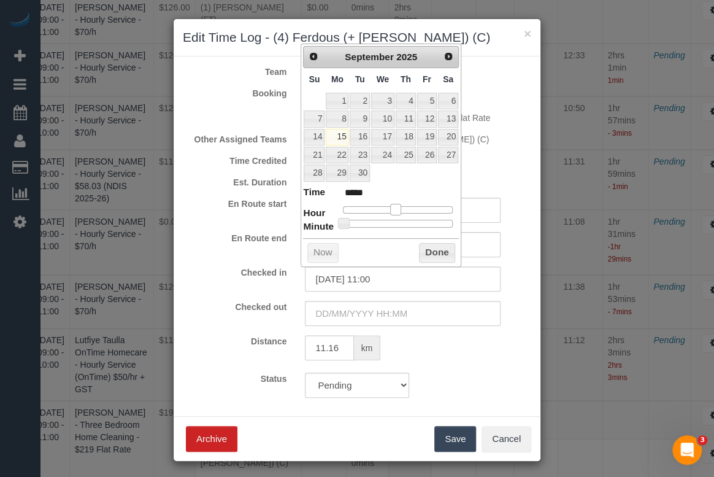
type input "*****"
type input "15/09/2025 09:00"
type input "*****"
drag, startPoint x: 345, startPoint y: 208, endPoint x: 387, endPoint y: 209, distance: 41.8
click at [387, 209] on span at bounding box center [386, 209] width 11 height 11
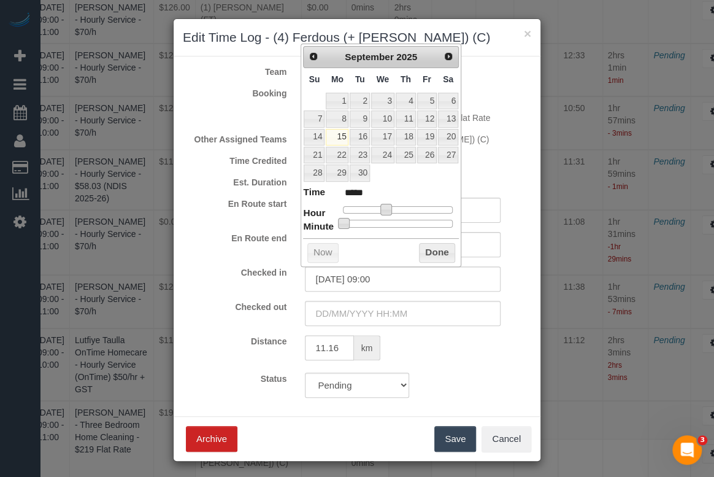
type input "15/09/2025 09:01"
type input "*****"
type input "15/09/2025 09:23"
type input "*****"
type input "15/09/2025 09:25"
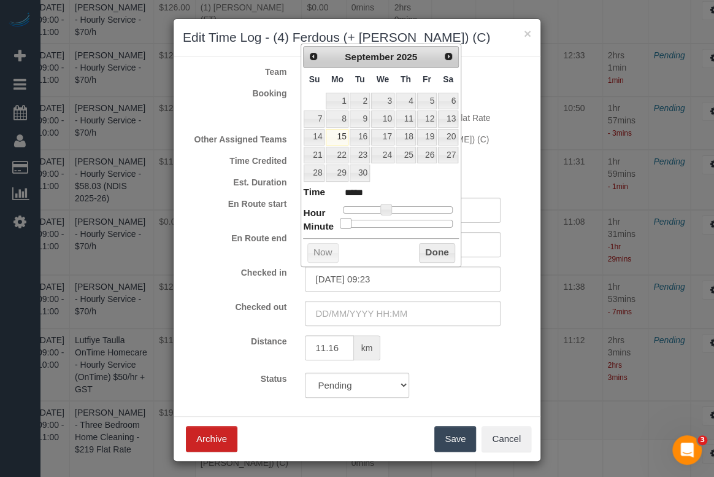
type input "*****"
type input "15/09/2025 09:27"
type input "*****"
type input "15/09/2025 09:28"
type input "*****"
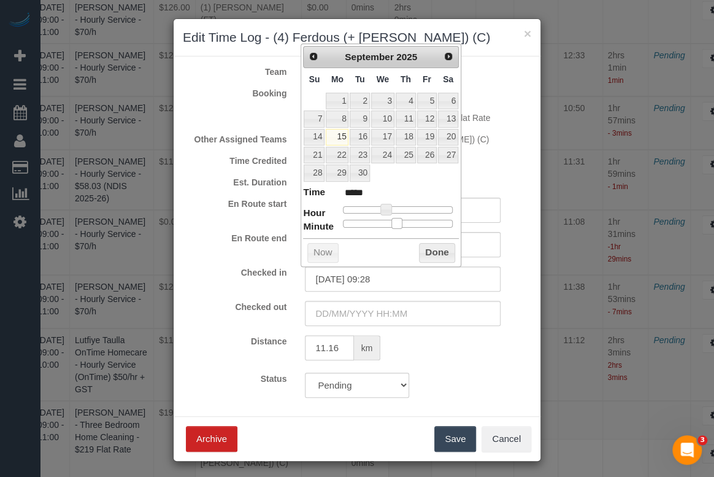
type input "15/09/2025 09:29"
type input "*****"
type input "15/09/2025 09:30"
type input "*****"
type input "15/09/2025 09:32"
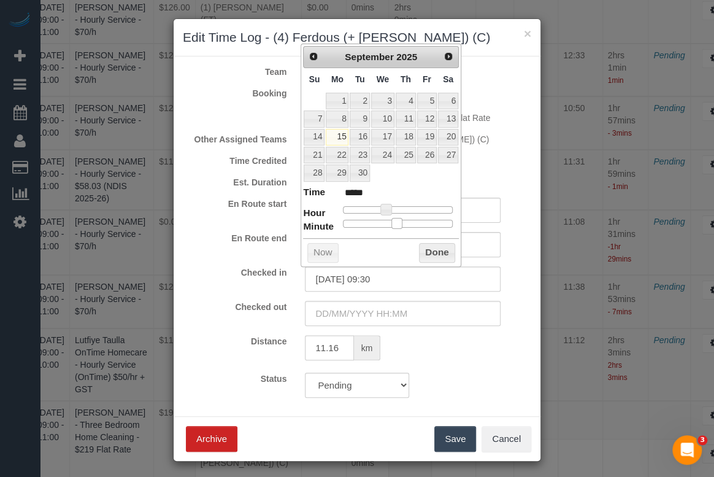
type input "*****"
type input "15/09/2025 09:33"
type input "*****"
type input "15/09/2025 09:34"
type input "*****"
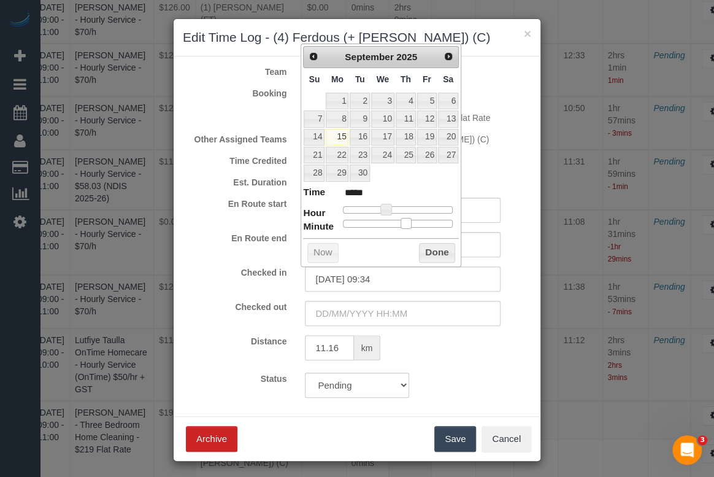
type input "15/09/2025 09:35"
type input "*****"
drag, startPoint x: 345, startPoint y: 221, endPoint x: 411, endPoint y: 224, distance: 65.7
click at [411, 224] on span at bounding box center [408, 223] width 11 height 11
click at [434, 251] on button "Done" at bounding box center [437, 253] width 36 height 20
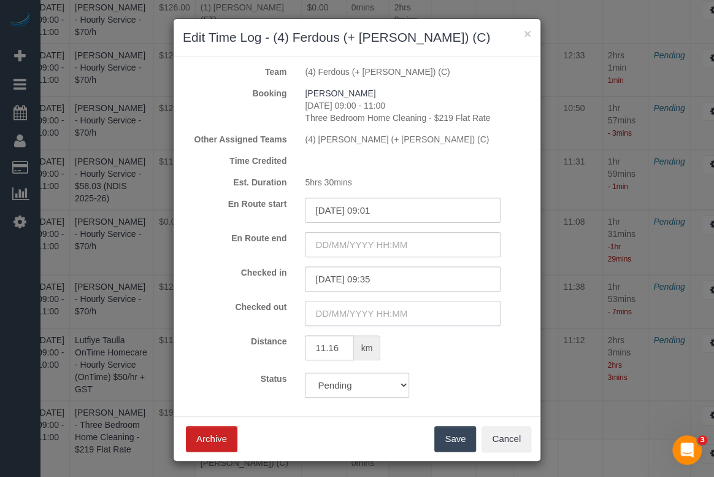
click at [376, 317] on input "text" at bounding box center [403, 313] width 196 height 25
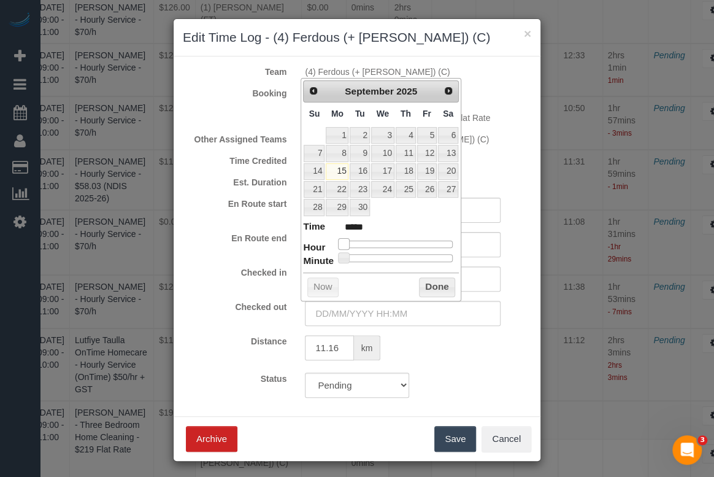
type input "15/09/2025 10:00"
type input "*****"
type input "15/09/2025 11:00"
type input "*****"
type input "15/09/2025 12:00"
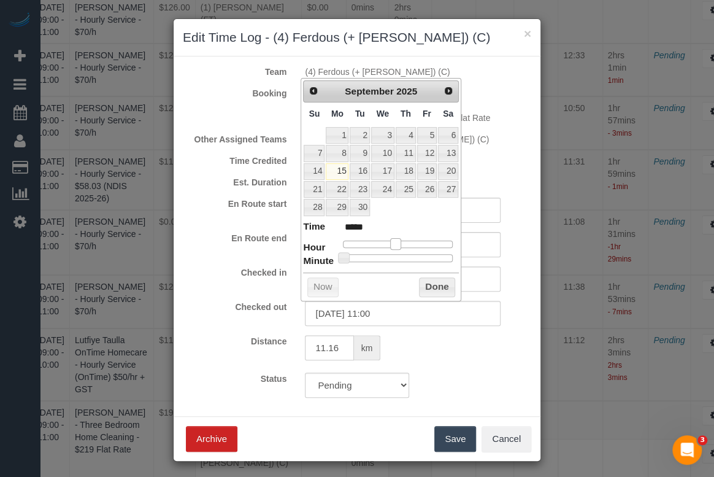
type input "*****"
drag, startPoint x: 344, startPoint y: 241, endPoint x: 400, endPoint y: 242, distance: 55.9
click at [400, 242] on span at bounding box center [400, 243] width 11 height 11
type input "15/09/2025 12:08"
type input "*****"
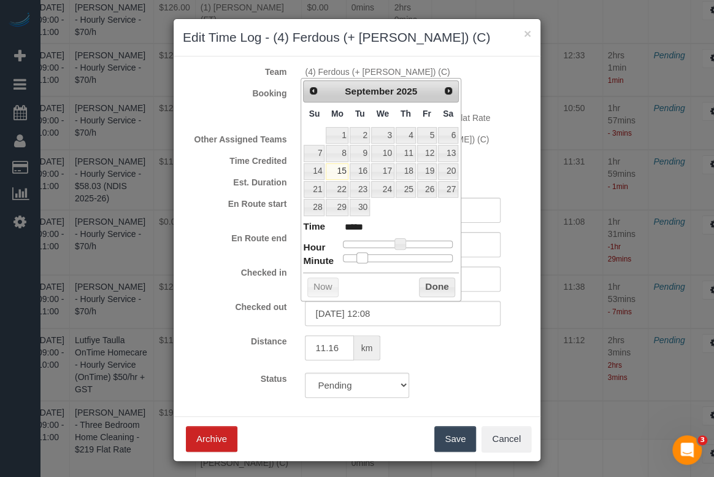
type input "15/09/2025 12:10"
type input "*****"
type input "15/09/2025 12:12"
type input "*****"
type input "15/09/2025 12:11"
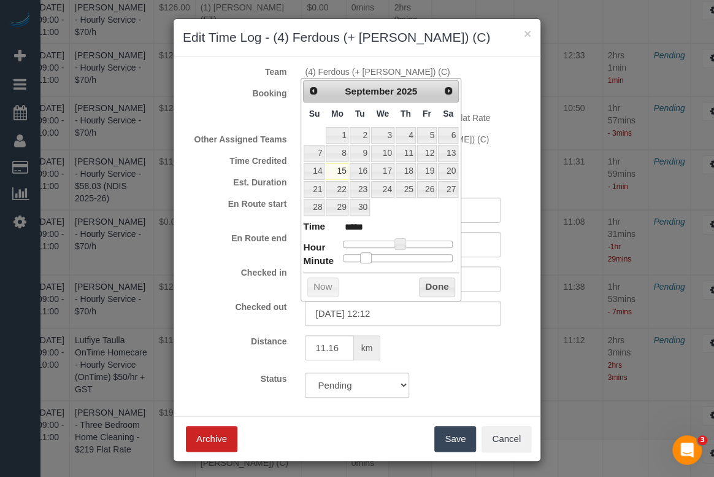
type input "*****"
drag, startPoint x: 341, startPoint y: 258, endPoint x: 362, endPoint y: 258, distance: 20.9
click at [362, 258] on span at bounding box center [363, 257] width 11 height 11
type input "15/09/2025 12:10"
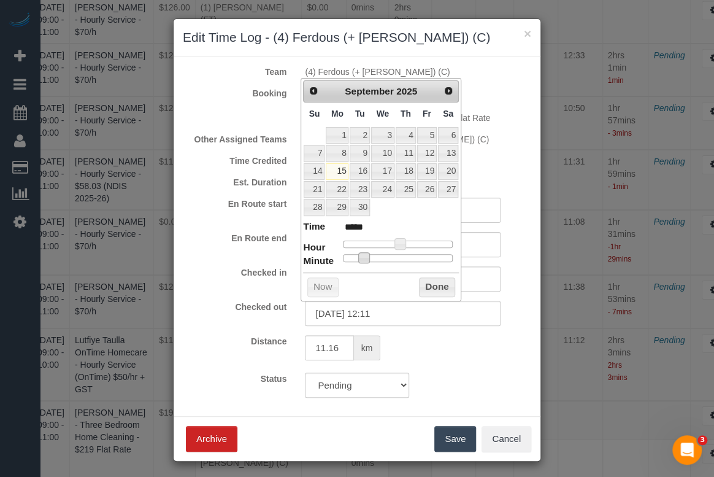
type input "*****"
click at [361, 258] on span at bounding box center [362, 257] width 11 height 11
click at [454, 284] on button "Done" at bounding box center [437, 287] width 36 height 20
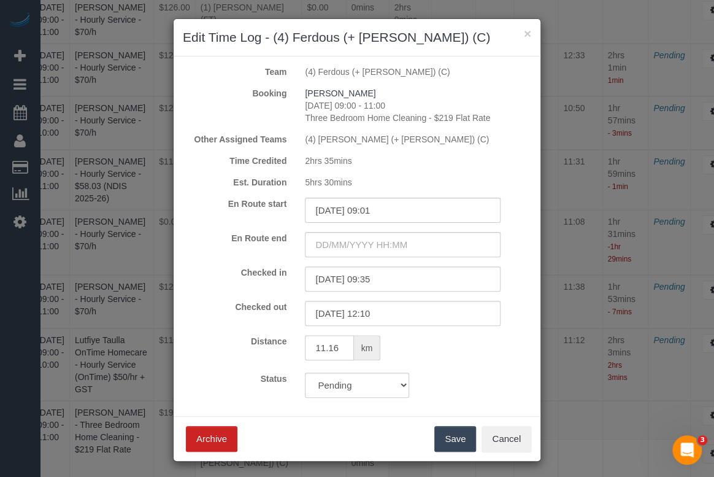
click at [457, 373] on div "Status Approved Approved + Update team with Time Reported Approved + Update tea…" at bounding box center [357, 385] width 367 height 25
click at [447, 436] on button "Save" at bounding box center [456, 439] width 42 height 26
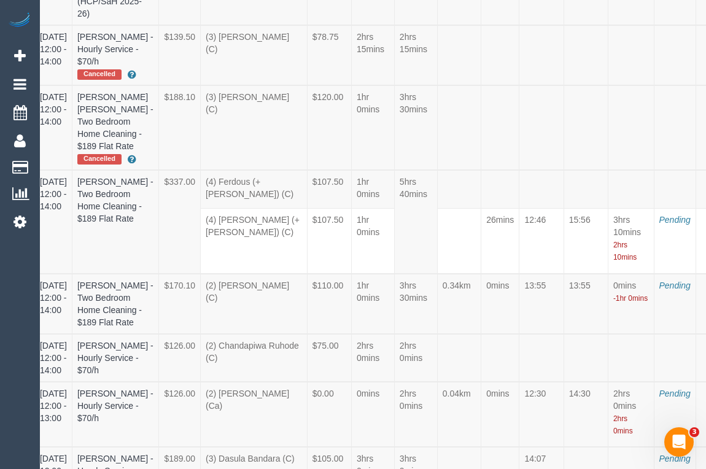
scroll to position [0, 36]
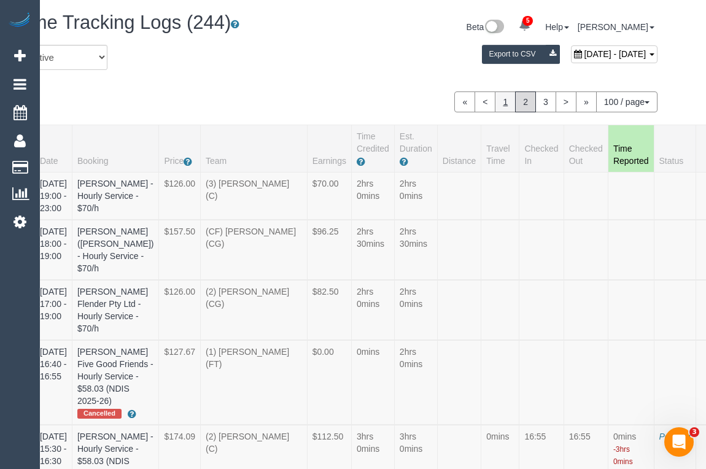
click at [501, 103] on link "1" at bounding box center [505, 101] width 21 height 21
click at [503, 103] on span "1" at bounding box center [505, 101] width 21 height 21
drag, startPoint x: 527, startPoint y: 101, endPoint x: 532, endPoint y: 88, distance: 13.6
click at [527, 101] on link "2" at bounding box center [525, 101] width 21 height 21
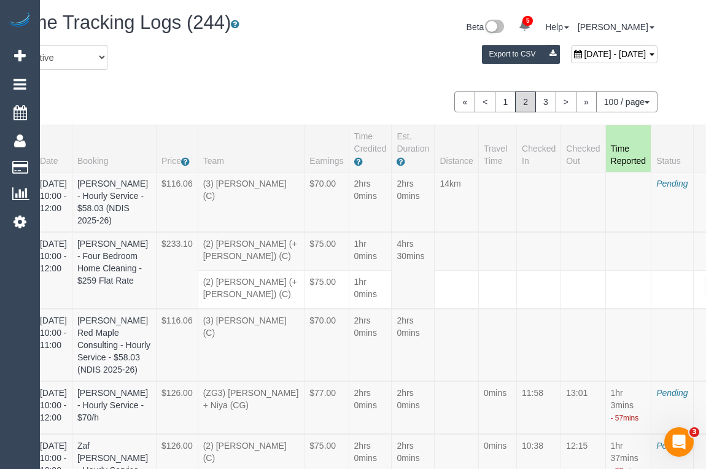
scroll to position [3612, 36]
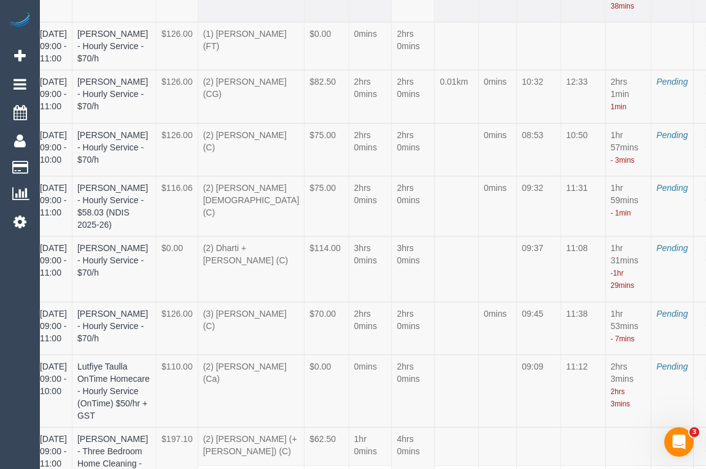
select select "draft"
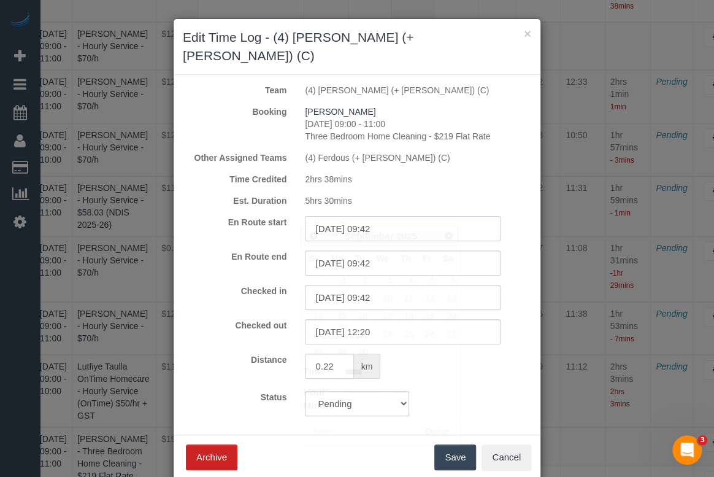
click at [377, 216] on input "15/09/2025 09:42" at bounding box center [403, 228] width 196 height 25
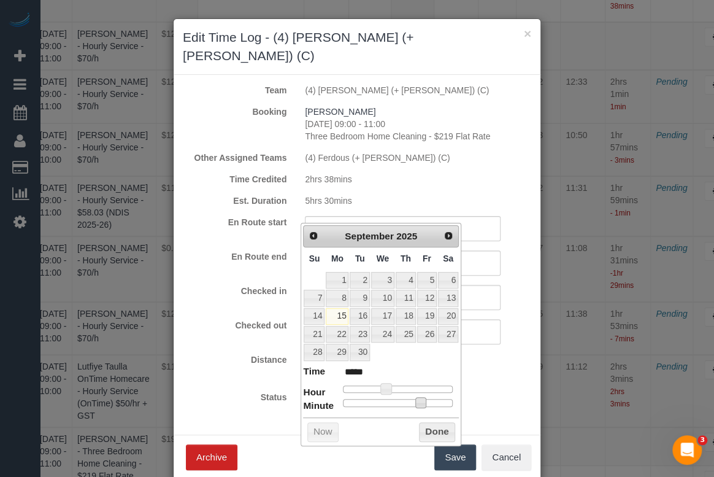
type input "15/09/2025 09:40"
type input "*****"
type input "15/09/2025 09:39"
type input "*****"
type input "15/09/2025 09:38"
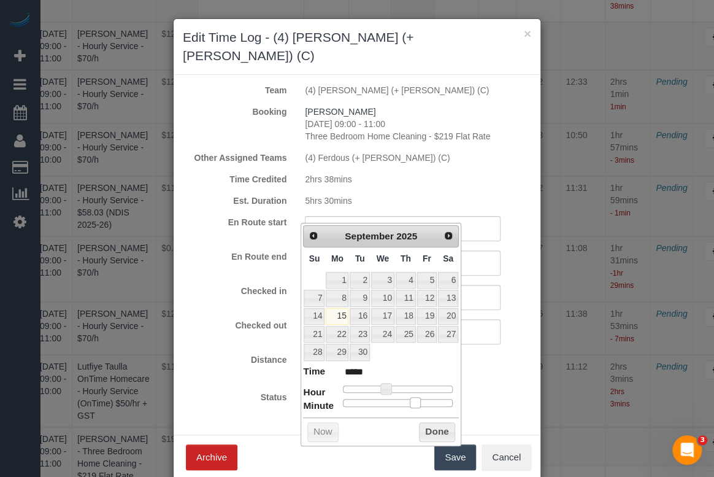
type input "*****"
type input "15/09/2025 09:37"
type input "*****"
type input "15/09/2025 09:34"
type input "*****"
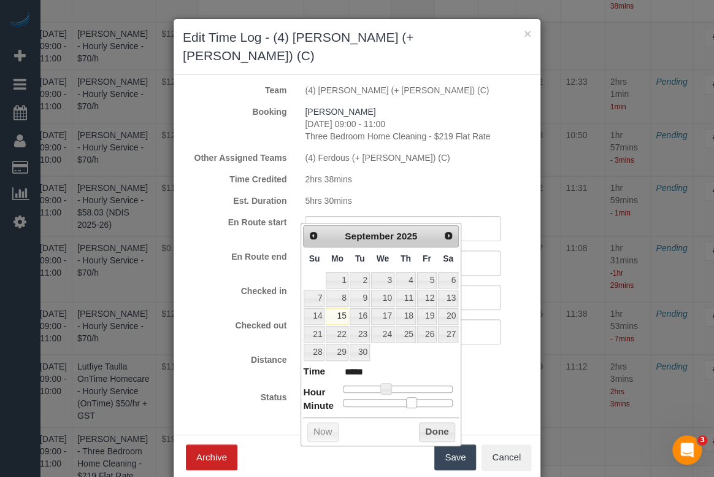
type input "15/09/2025 09:32"
type input "*****"
type input "15/09/2025 09:31"
type input "*****"
type input "15/09/2025 09:32"
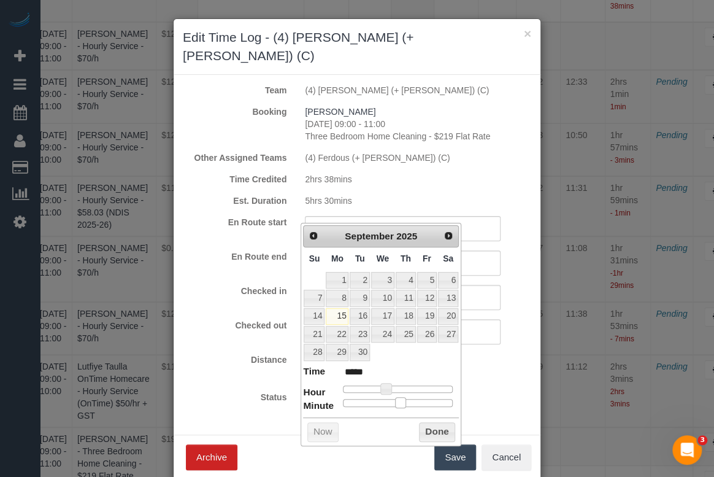
type input "*****"
type input "15/09/2025 09:33"
type input "*****"
type input "15/09/2025 09:35"
type input "*****"
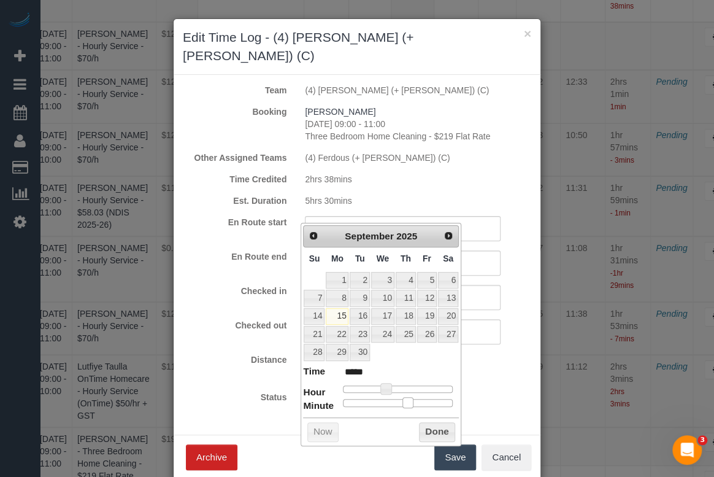
type input "15/09/2025 09:36"
type input "*****"
type input "15/09/2025 09:35"
type input "*****"
type input "15/09/2025 09:34"
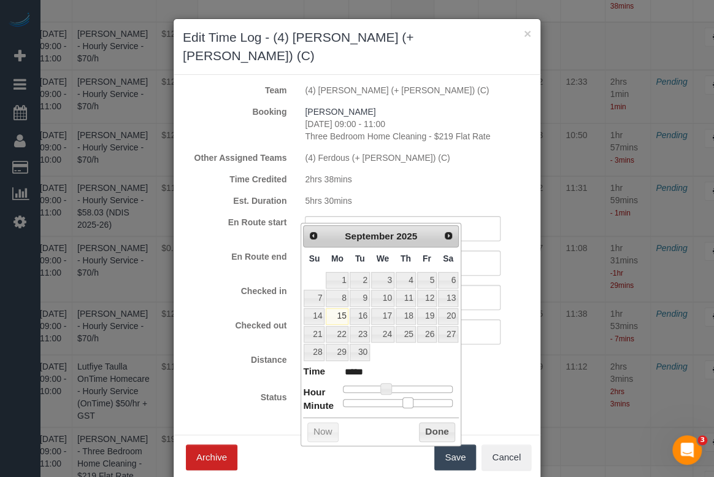
type input "*****"
drag, startPoint x: 421, startPoint y: 401, endPoint x: 408, endPoint y: 401, distance: 13.5
click at [408, 401] on span at bounding box center [406, 402] width 11 height 11
type input "15/09/2025 09:35"
type input "*****"
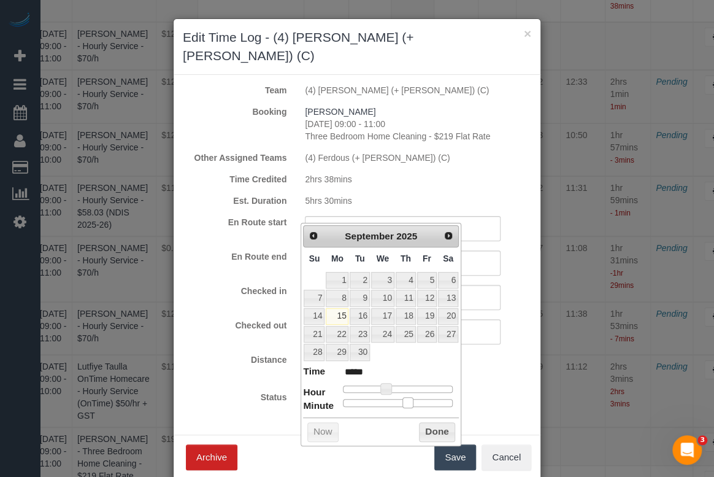
click at [409, 401] on span at bounding box center [408, 402] width 11 height 11
drag, startPoint x: 422, startPoint y: 428, endPoint x: 416, endPoint y: 419, distance: 11.1
click at [422, 429] on button "Done" at bounding box center [437, 432] width 36 height 20
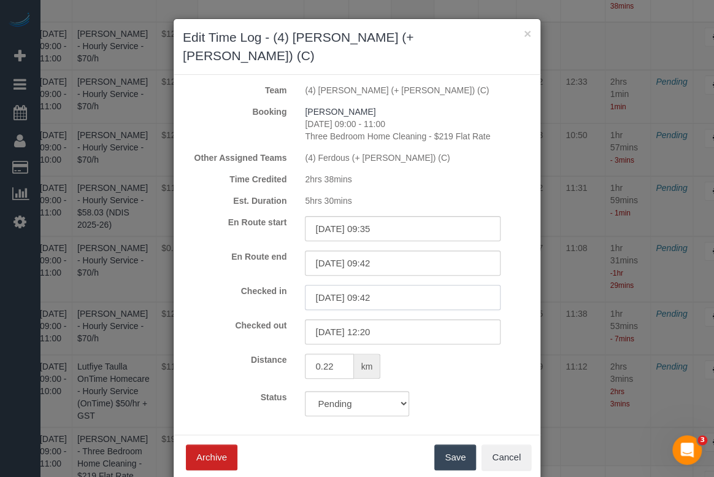
click at [376, 285] on input "15/09/2025 09:42" at bounding box center [403, 297] width 196 height 25
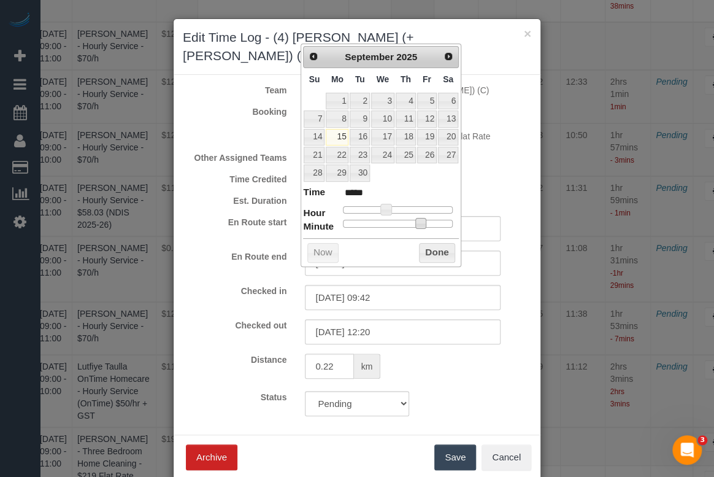
type input "15/09/2025 09:35"
type input "*****"
type input "15/09/2025 09:27"
type input "*****"
type input "15/09/2025 09:26"
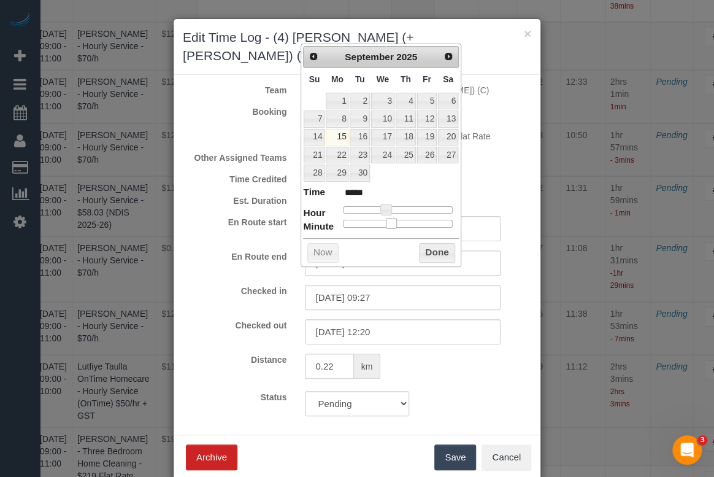
type input "*****"
type input "15/09/2025 09:29"
type input "*****"
type input "15/09/2025 09:33"
type input "*****"
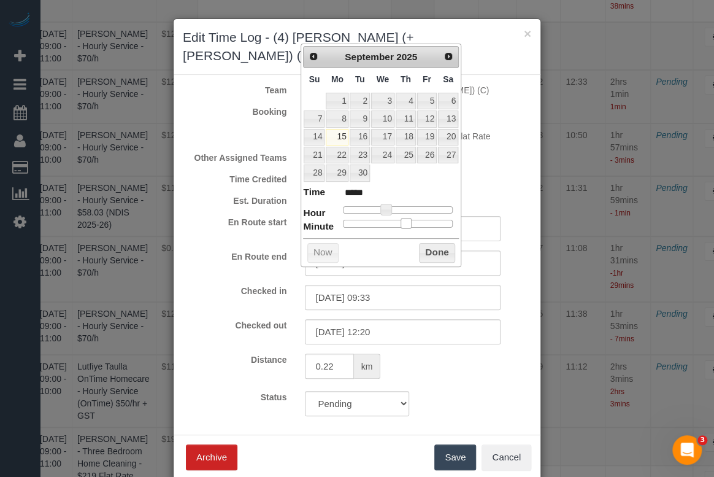
type input "15/09/2025 09:34"
type input "*****"
type input "15/09/2025 09:35"
type input "*****"
drag, startPoint x: 422, startPoint y: 221, endPoint x: 410, endPoint y: 224, distance: 12.7
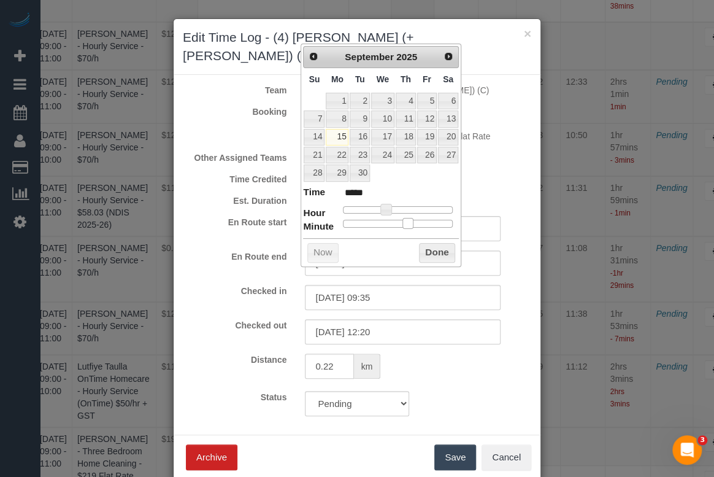
click at [410, 224] on span at bounding box center [408, 223] width 11 height 11
click at [423, 253] on button "Done" at bounding box center [437, 253] width 36 height 20
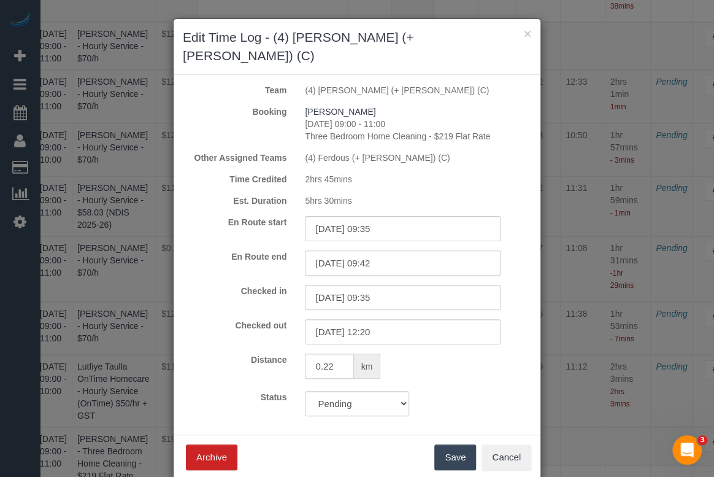
click at [383, 250] on input "15/09/2025 09:42" at bounding box center [403, 262] width 196 height 25
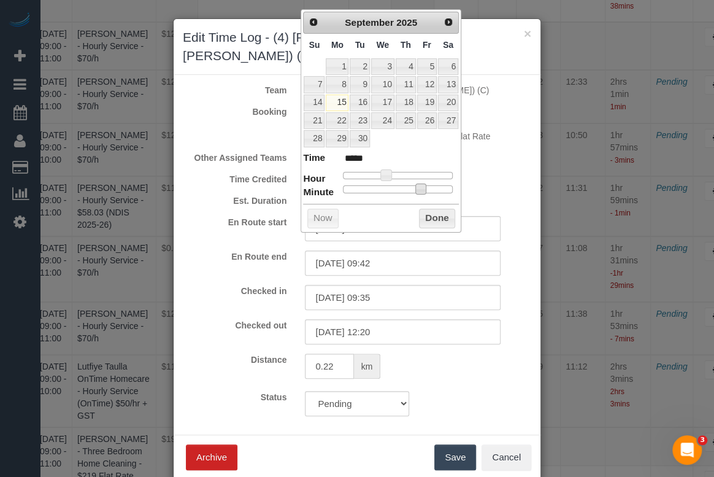
type input "15/09/2025 09:36"
type input "*****"
type input "15/09/2025 09:33"
type input "*****"
type input "15/09/2025 09:34"
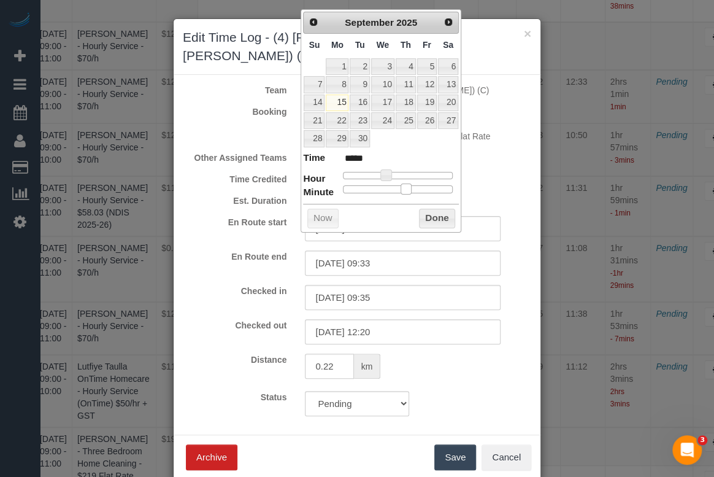
type input "*****"
type input "15/09/2025 09:35"
type input "*****"
drag, startPoint x: 420, startPoint y: 189, endPoint x: 408, endPoint y: 189, distance: 11.7
click at [408, 189] on span at bounding box center [408, 189] width 11 height 11
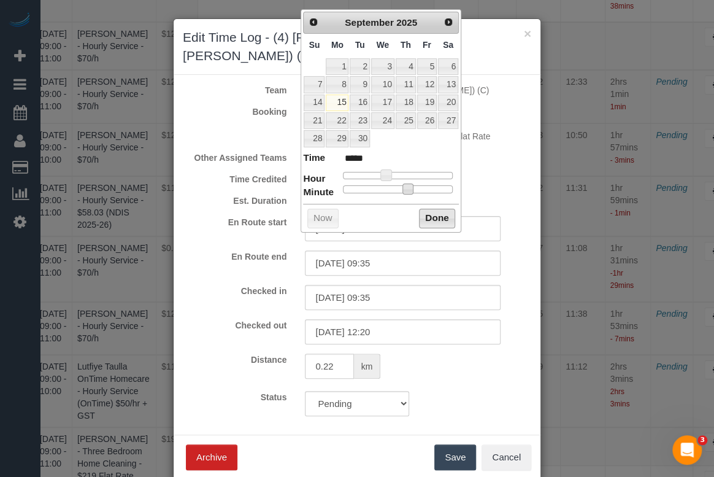
click at [431, 218] on button "Done" at bounding box center [437, 219] width 36 height 20
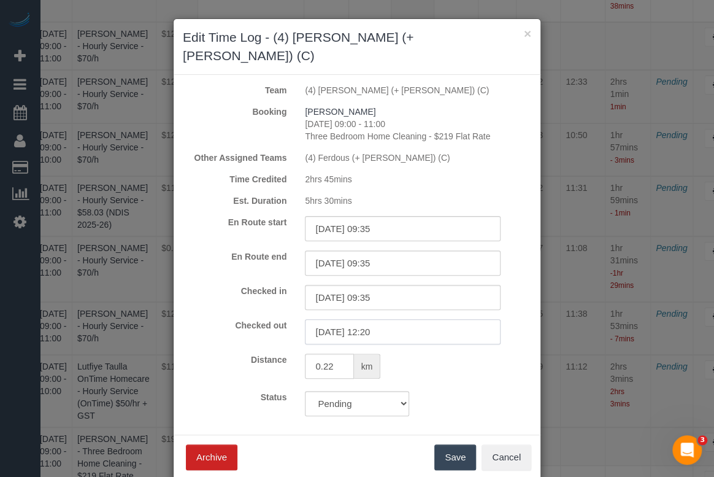
click at [379, 319] on input "15/09/2025 12:20" at bounding box center [403, 331] width 196 height 25
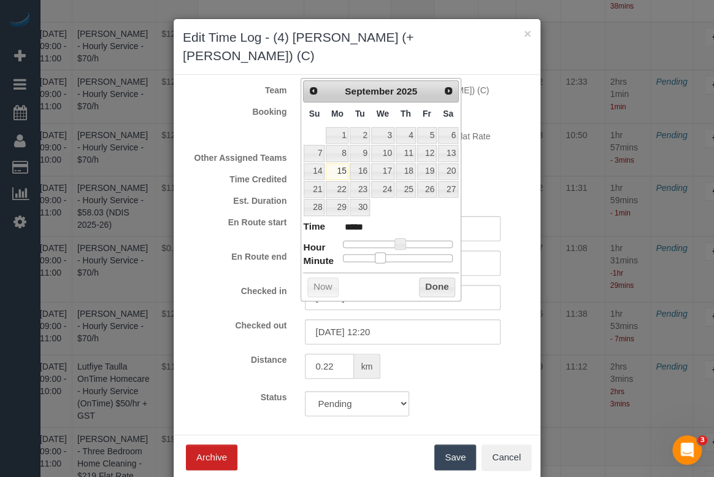
type input "15/09/2025 12:16"
type input "*****"
type input "15/09/2025 12:13"
type input "*****"
type input "15/09/2025 12:12"
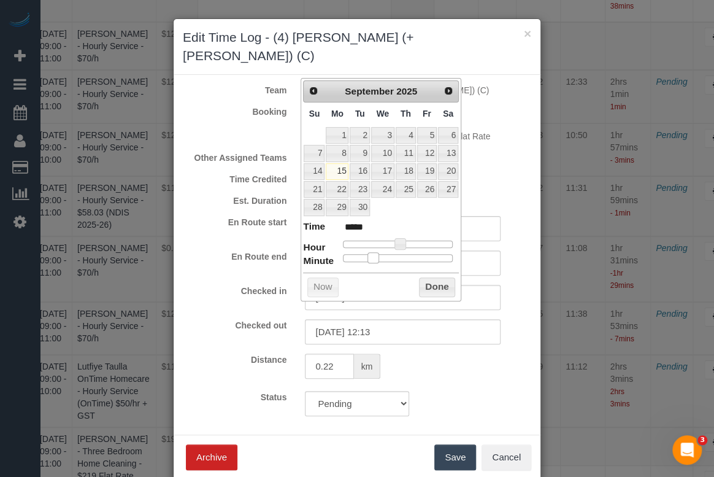
type input "*****"
type input "15/09/2025 12:11"
type input "*****"
type input "15/09/2025 12:10"
type input "*****"
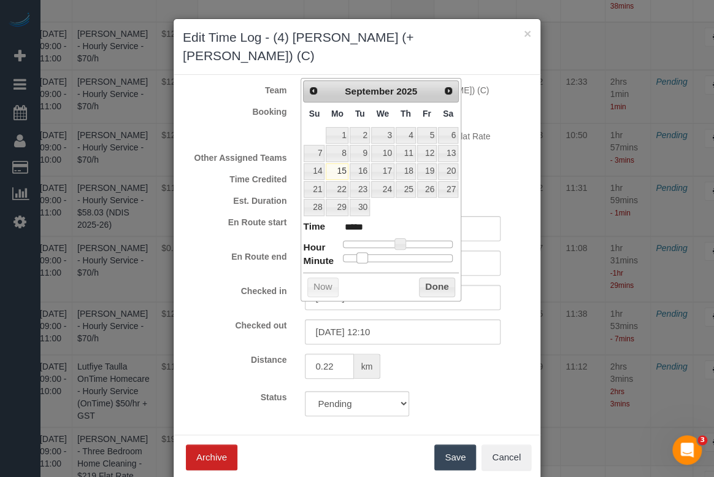
drag, startPoint x: 379, startPoint y: 254, endPoint x: 362, endPoint y: 254, distance: 17.2
click at [362, 254] on span at bounding box center [362, 257] width 11 height 11
click at [422, 285] on button "Done" at bounding box center [437, 287] width 36 height 20
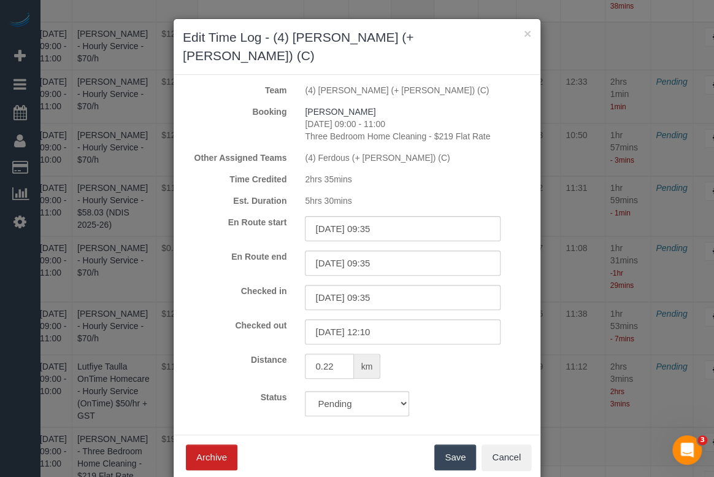
click at [435, 444] on button "Save" at bounding box center [456, 457] width 42 height 26
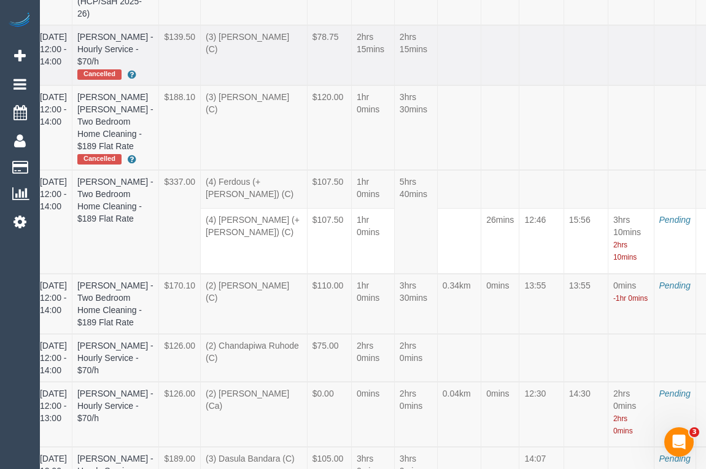
scroll to position [5139, 36]
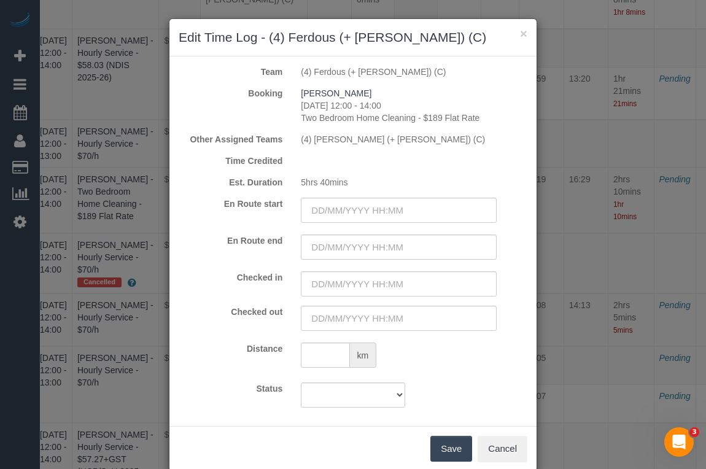
scroll to position [5139, 28]
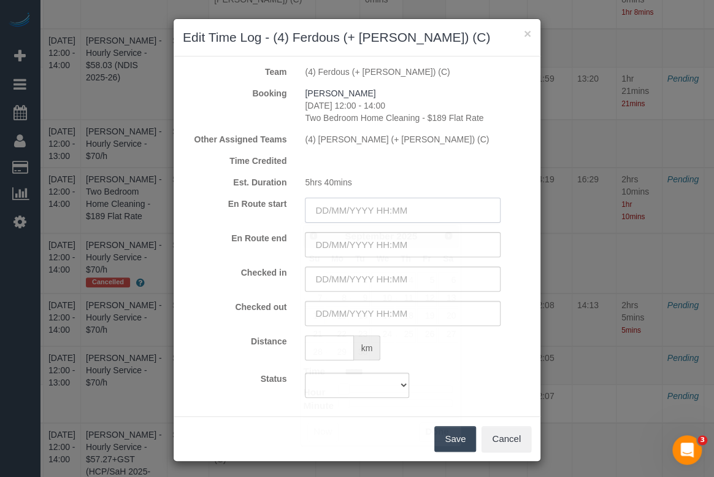
click at [361, 215] on input "text" at bounding box center [403, 210] width 196 height 25
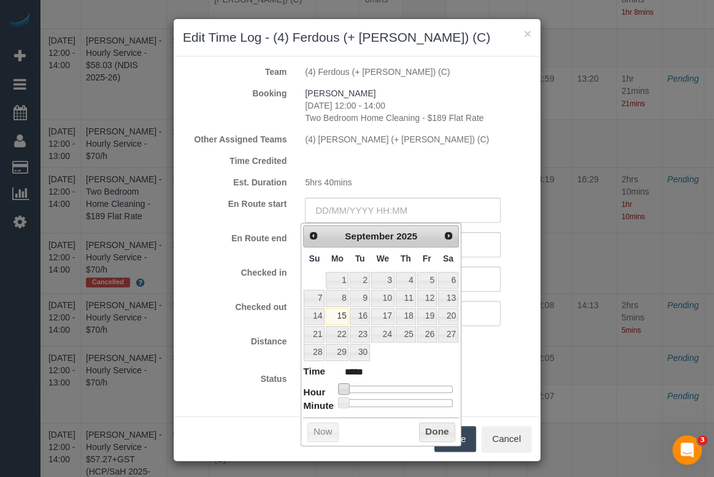
type input "15/09/2025 13:00"
type input "*****"
type input "15/09/2025 14:00"
type input "*****"
type input "15/09/2025 13:00"
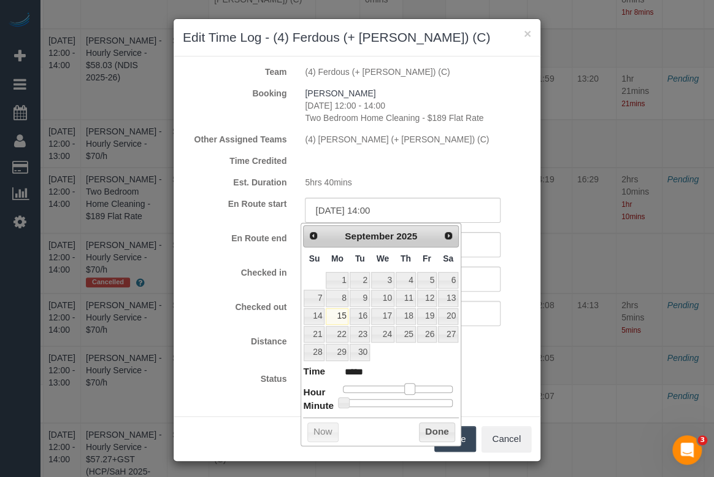
type input "*****"
type input "15/09/2025 12:00"
type input "*****"
drag, startPoint x: 339, startPoint y: 388, endPoint x: 395, endPoint y: 393, distance: 56.1
click at [395, 393] on span at bounding box center [400, 388] width 11 height 11
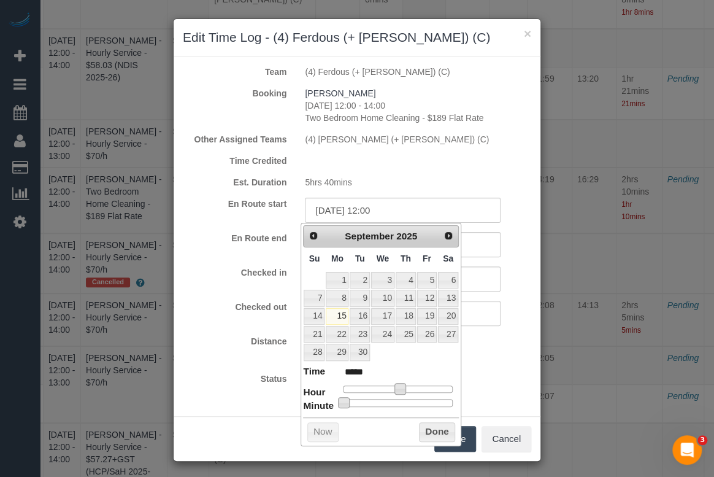
type input "15/09/2025 12:05"
type input "*****"
type input "15/09/2025 12:30"
type input "*****"
type input "15/09/2025 12:31"
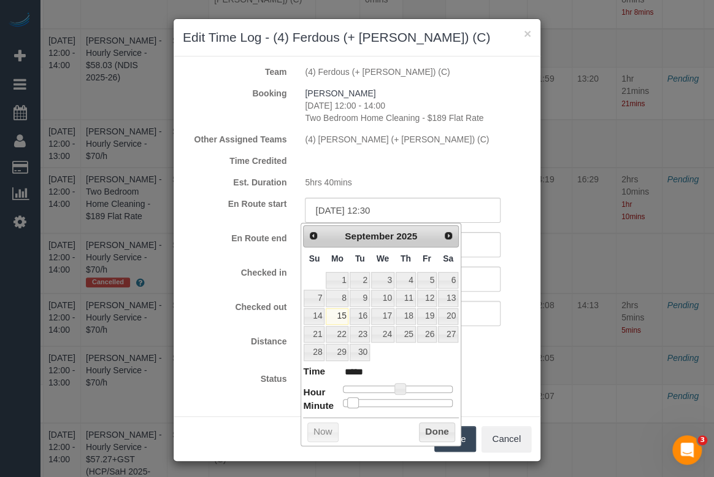
type input "*****"
type input "15/09/2025 12:32"
type input "*****"
type input "15/09/2025 12:35"
type input "*****"
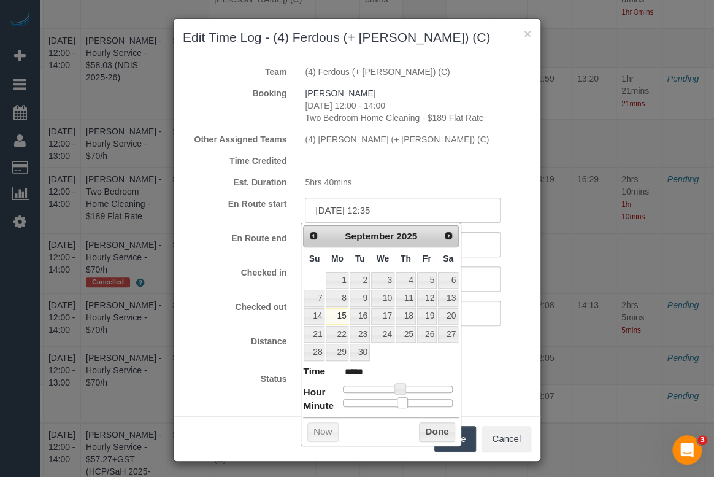
type input "15/09/2025 12:36"
type input "*****"
type input "15/09/2025 12:37"
type input "*****"
type input "15/09/2025 12:38"
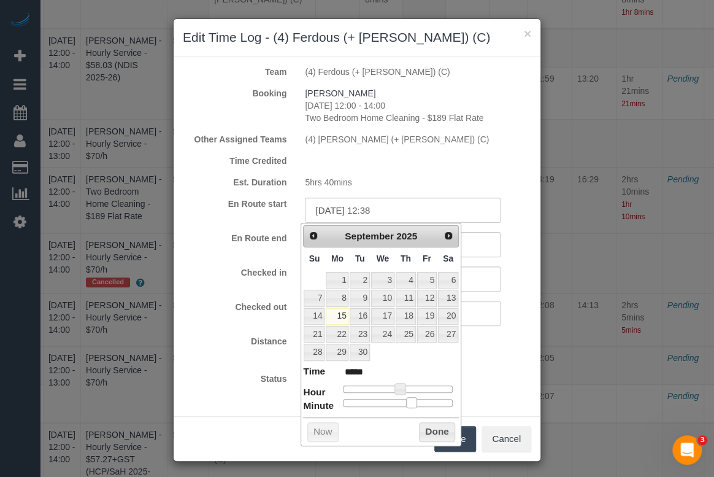
type input "*****"
type input "15/09/2025 12:39"
type input "*****"
type input "15/09/2025 12:40"
type input "*****"
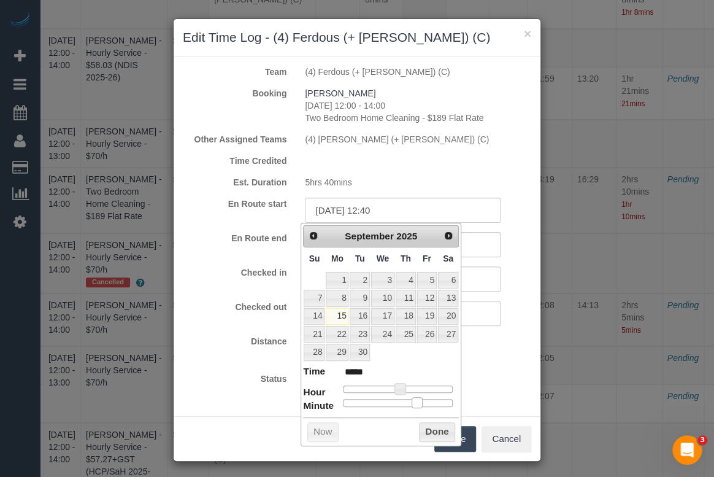
drag, startPoint x: 343, startPoint y: 400, endPoint x: 417, endPoint y: 404, distance: 74.4
click at [417, 404] on span at bounding box center [417, 402] width 11 height 11
click at [432, 429] on button "Done" at bounding box center [437, 432] width 36 height 20
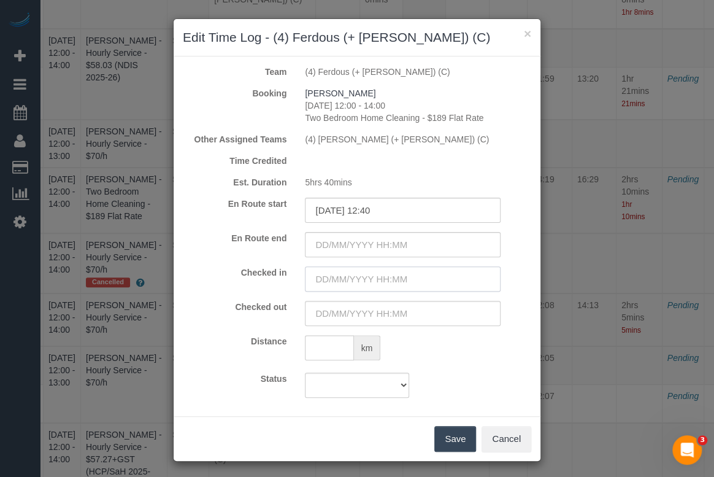
click at [374, 281] on input "text" at bounding box center [403, 278] width 196 height 25
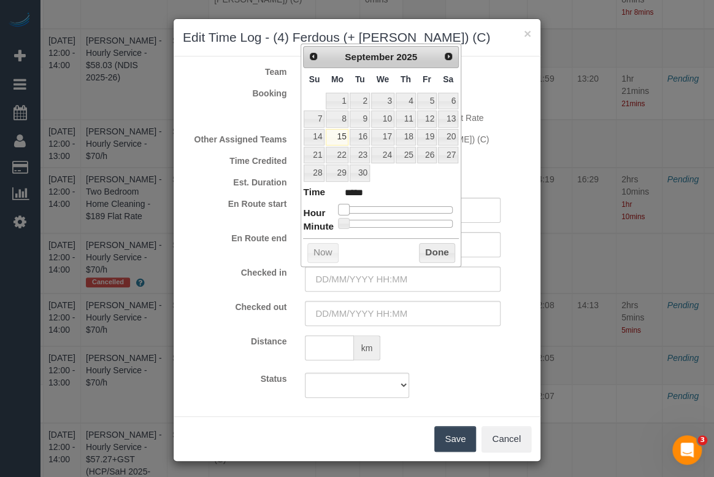
type input "15/09/2025 05:00"
type input "*****"
type input "15/09/2025 09:00"
type input "*****"
type input "15/09/2025 10:00"
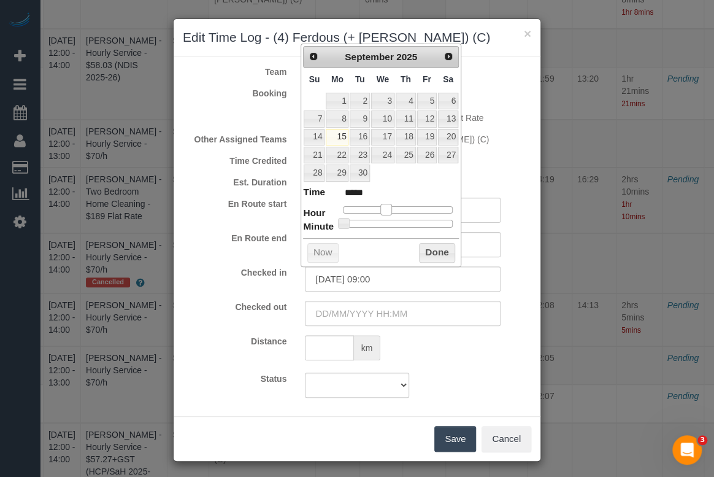
type input "*****"
type input "15/09/2025 11:00"
type input "*****"
type input "15/09/2025 12:00"
type input "*****"
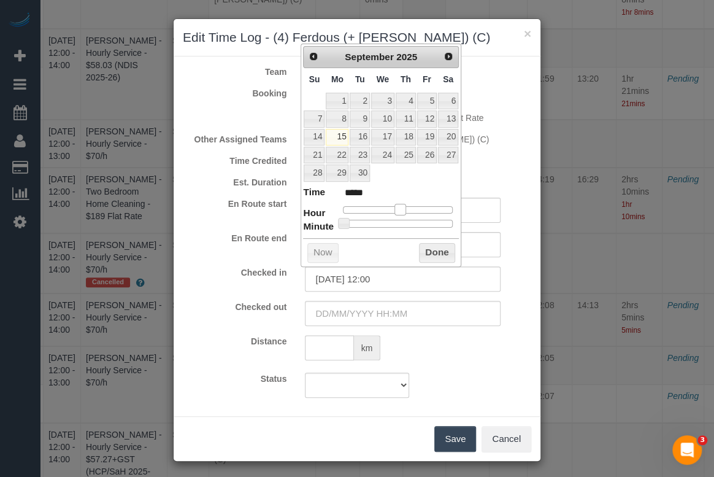
drag, startPoint x: 344, startPoint y: 209, endPoint x: 404, endPoint y: 209, distance: 60.2
click at [404, 209] on span at bounding box center [400, 209] width 11 height 11
type input "15/09/2025 12:20"
type input "*****"
type input "15/09/2025 12:32"
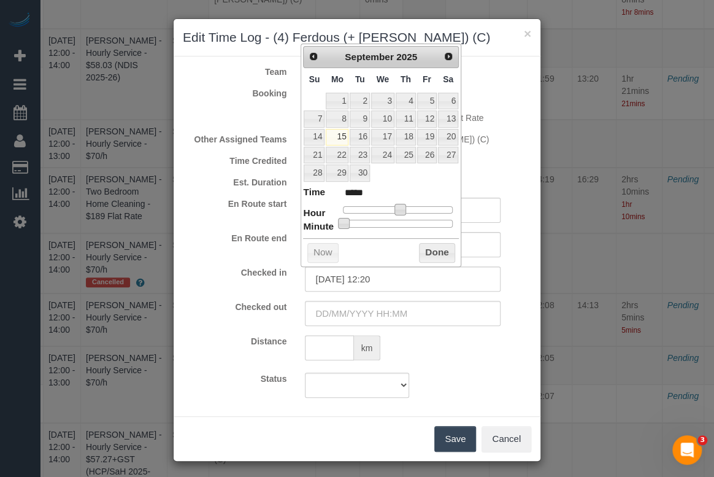
type input "*****"
type input "15/09/2025 12:35"
type input "*****"
type input "15/09/2025 12:36"
type input "*****"
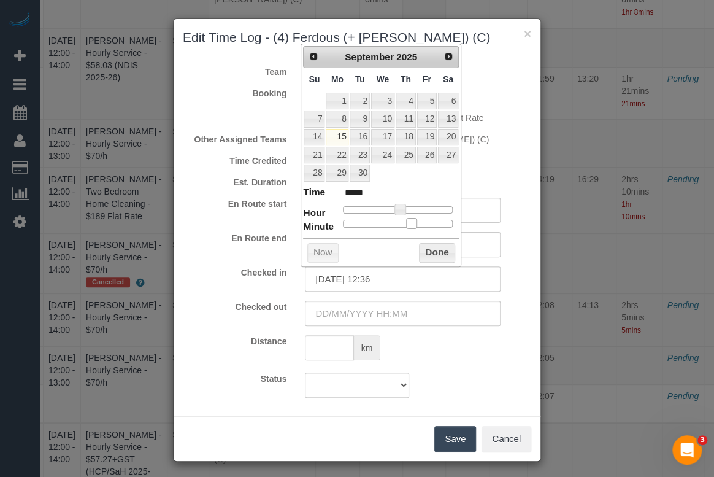
type input "15/09/2025 12:37"
type input "*****"
type input "15/09/2025 12:40"
type input "*****"
drag, startPoint x: 344, startPoint y: 221, endPoint x: 420, endPoint y: 228, distance: 76.4
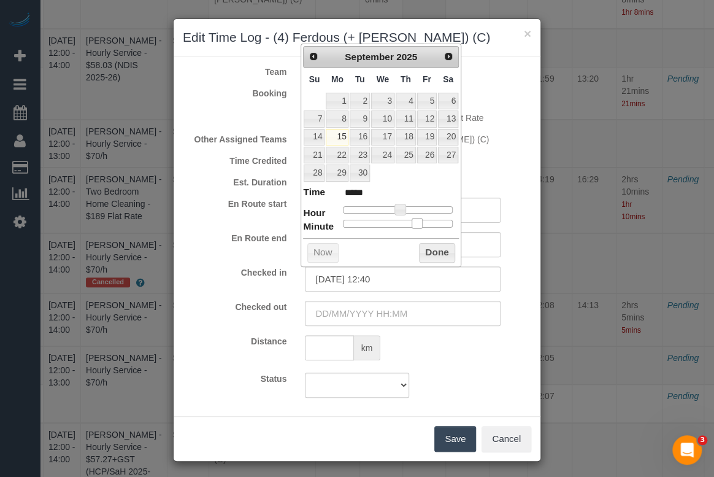
click at [420, 228] on div "Prev Next September 2025 Su Mo Tu We Th Fr Sa 1 2 3 4 5 6 7 8 9 10 11 12 13 14 …" at bounding box center [381, 155] width 161 height 223
click at [438, 249] on button "Done" at bounding box center [437, 253] width 36 height 20
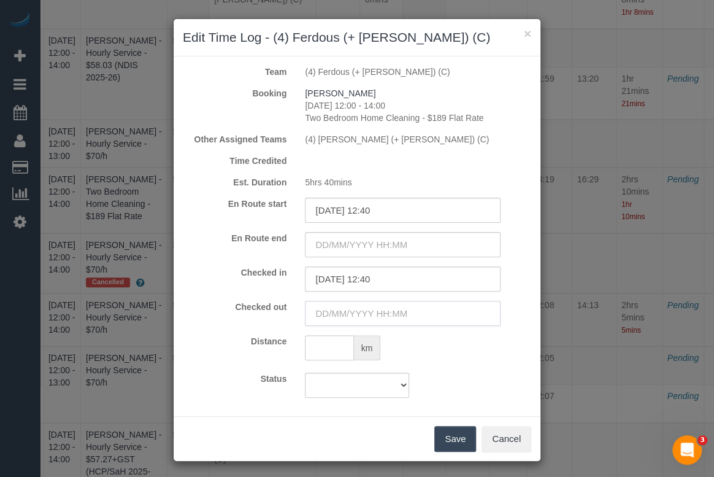
click at [368, 309] on input "text" at bounding box center [403, 313] width 196 height 25
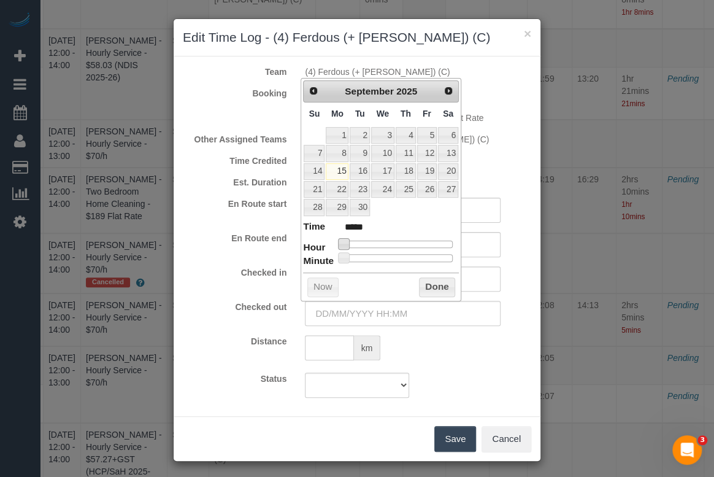
type input "15/09/2025 06:00"
type input "*****"
type input "15/09/2025 08:00"
type input "*****"
type input "15/09/2025 09:00"
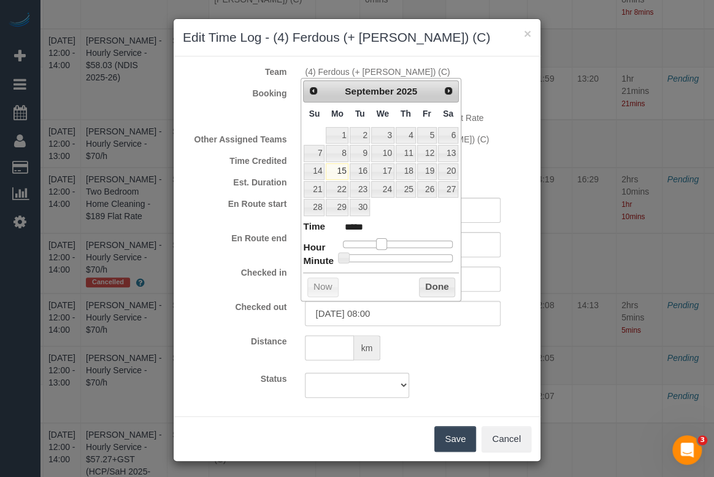
type input "*****"
type input "15/09/2025 11:00"
type input "*****"
type input "15/09/2025 12:00"
type input "*****"
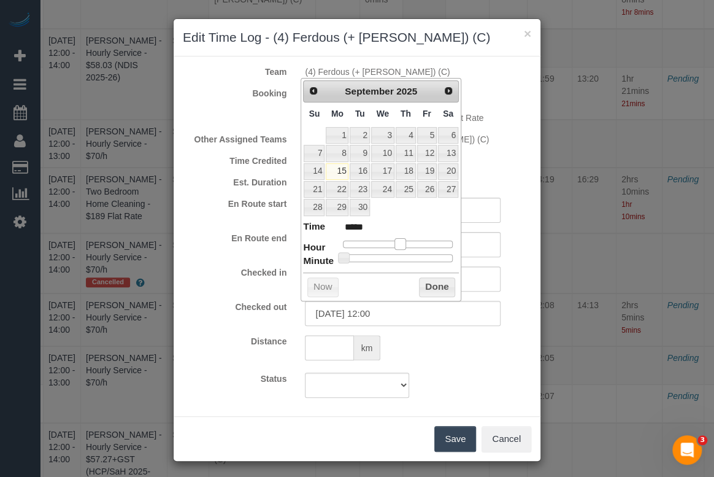
drag, startPoint x: 341, startPoint y: 244, endPoint x: 400, endPoint y: 243, distance: 58.9
click at [400, 243] on span at bounding box center [400, 243] width 11 height 11
type input "15/09/2025 12:45"
type input "*****"
type input "15/09/2025 12:49"
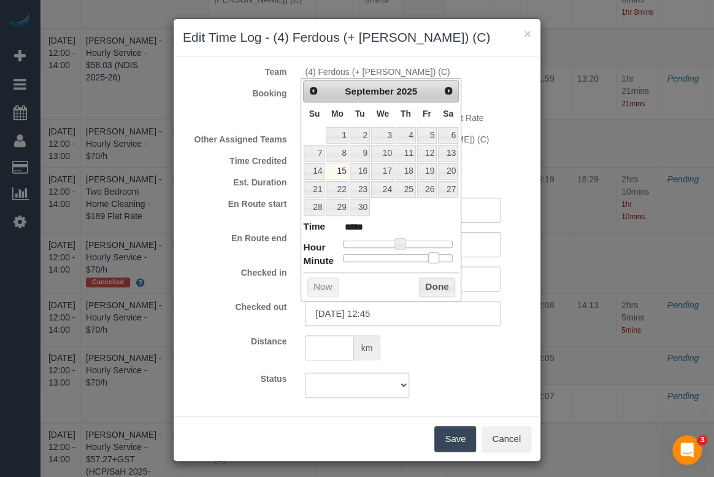
type input "*****"
type input "15/09/2025 12:45"
type input "*****"
type input "15/09/2025 12:44"
type input "*****"
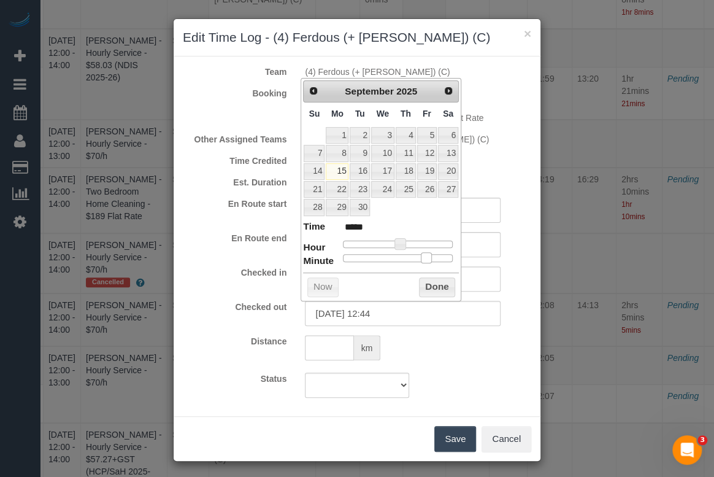
type input "15/09/2025 12:43"
type input "*****"
type input "15/09/2025 12:42"
type input "*****"
type input "15/09/2025 12:40"
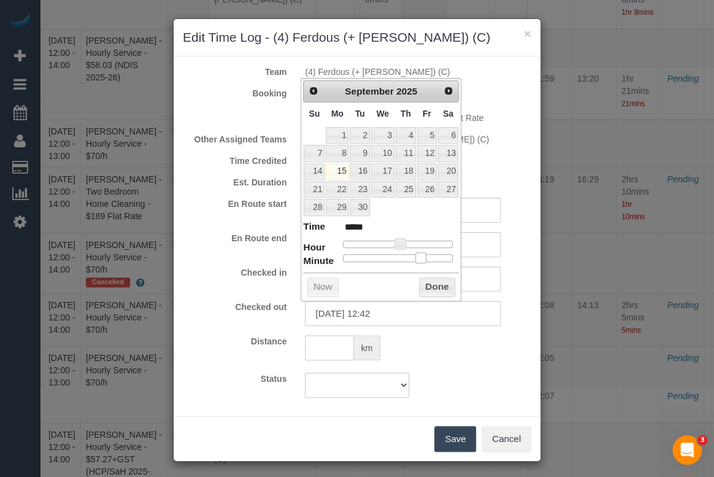
type input "*****"
drag, startPoint x: 342, startPoint y: 258, endPoint x: 416, endPoint y: 268, distance: 74.9
click at [416, 268] on div "Prev Next September 2025 Su Mo Tu We Th Fr Sa 1 2 3 4 5 6 7 8 9 10 11 12 13 14 …" at bounding box center [381, 189] width 161 height 223
click at [426, 286] on button "Done" at bounding box center [437, 287] width 36 height 20
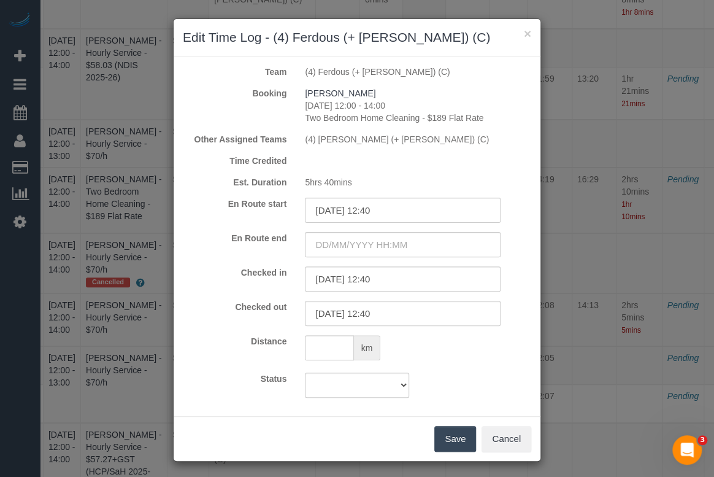
click at [446, 441] on button "Save" at bounding box center [456, 439] width 42 height 26
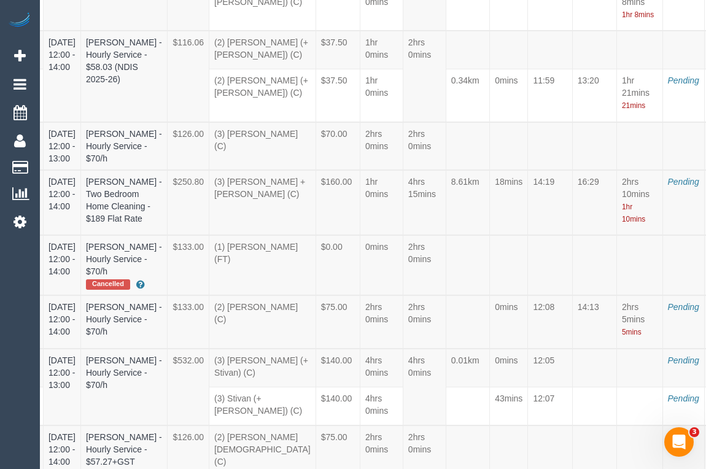
select select "draft"
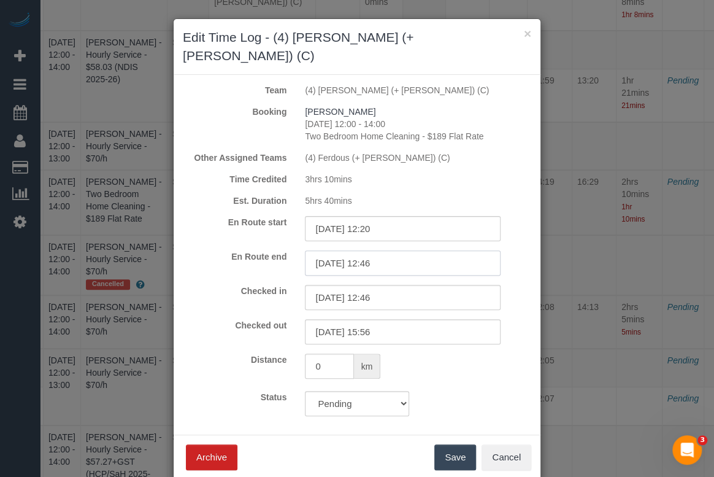
click at [379, 250] on input "15/09/2025 12:46" at bounding box center [403, 262] width 196 height 25
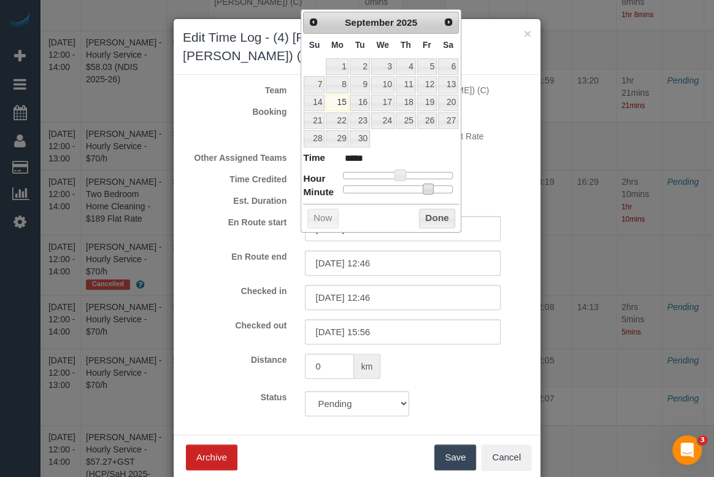
type input "15/09/2025 12:43"
type input "*****"
type input "15/09/2025 12:42"
type input "*****"
type input "15/09/2025 12:41"
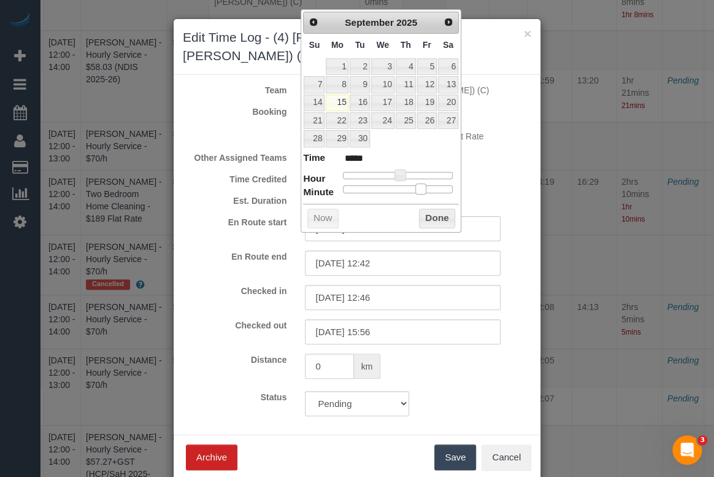
type input "*****"
type input "15/09/2025 12:40"
type input "*****"
type input "15/09/2025 12:39"
type input "*****"
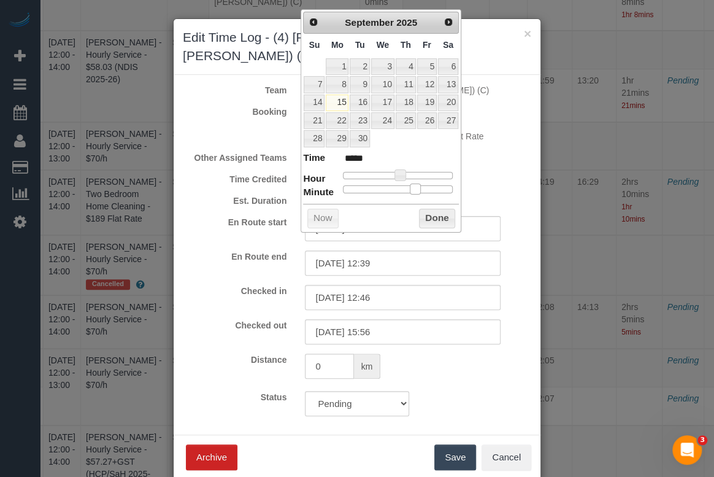
type input "15/09/2025 12:40"
type input "*****"
click at [417, 187] on span at bounding box center [417, 189] width 11 height 11
click at [430, 220] on button "Done" at bounding box center [437, 219] width 36 height 20
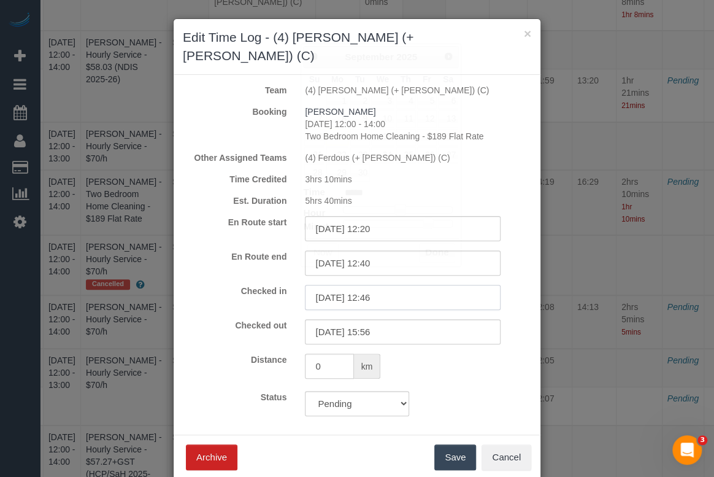
click at [373, 285] on input "15/09/2025 12:46" at bounding box center [403, 297] width 196 height 25
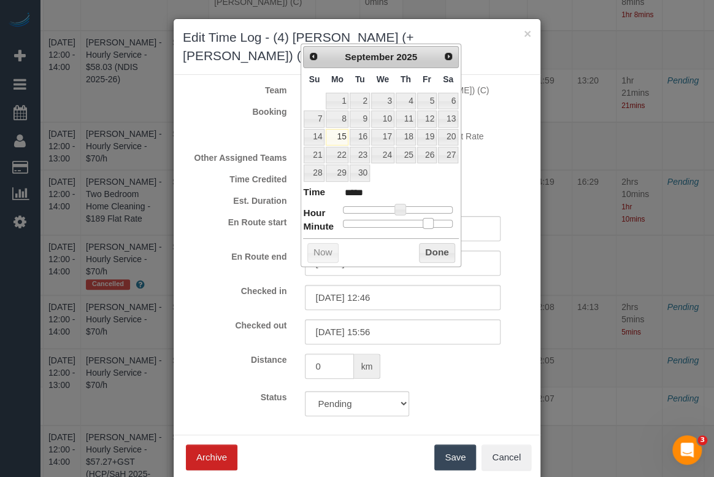
type input "15/09/2025 12:42"
type input "*****"
type input "15/09/2025 12:36"
type input "*****"
drag, startPoint x: 429, startPoint y: 222, endPoint x: 420, endPoint y: 222, distance: 9.2
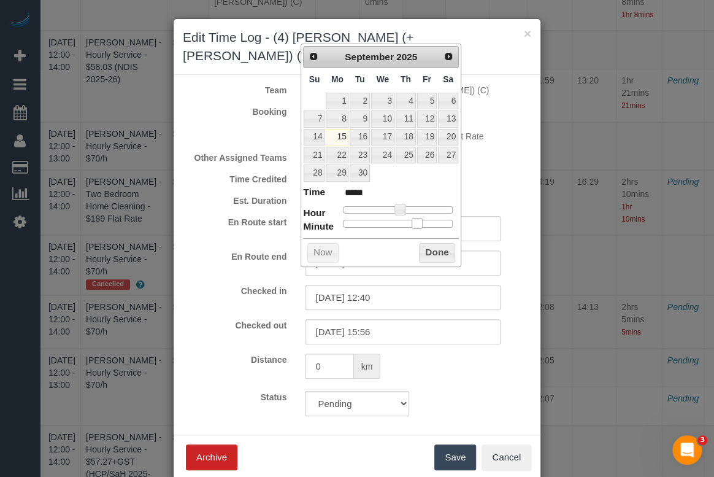
click at [420, 222] on span at bounding box center [417, 223] width 11 height 11
click at [425, 252] on button "Done" at bounding box center [437, 253] width 36 height 20
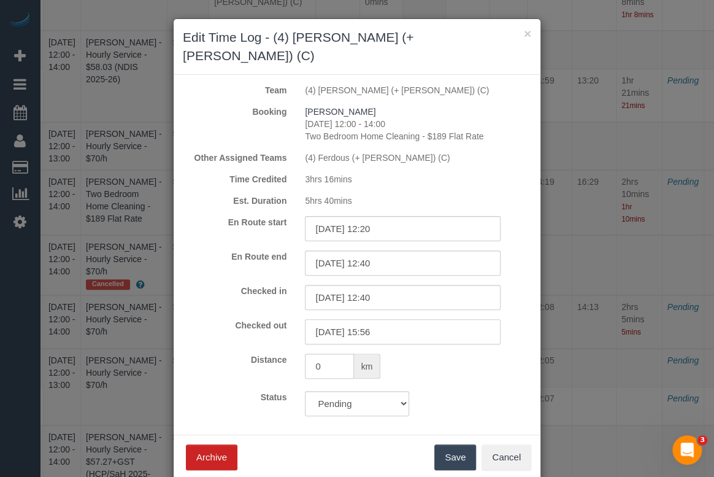
click at [378, 319] on input "15/09/2025 15:56" at bounding box center [403, 331] width 196 height 25
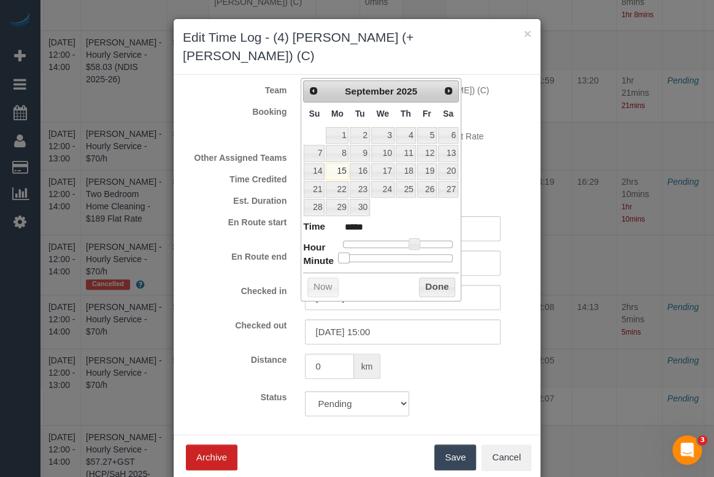
drag, startPoint x: 446, startPoint y: 257, endPoint x: 273, endPoint y: 252, distance: 173.2
click at [442, 286] on button "Done" at bounding box center [437, 287] width 36 height 20
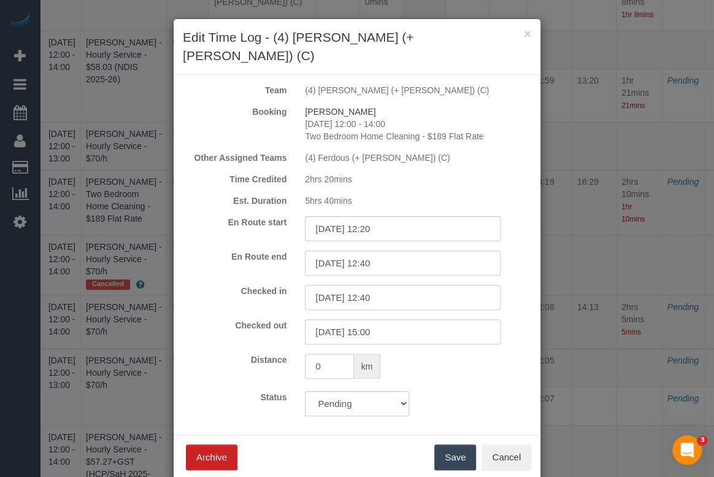
click at [475, 391] on div "Status Approved Approved + Update team with Time Reported Approved + Update tea…" at bounding box center [357, 403] width 367 height 25
click at [459, 444] on button "Save" at bounding box center [456, 457] width 42 height 26
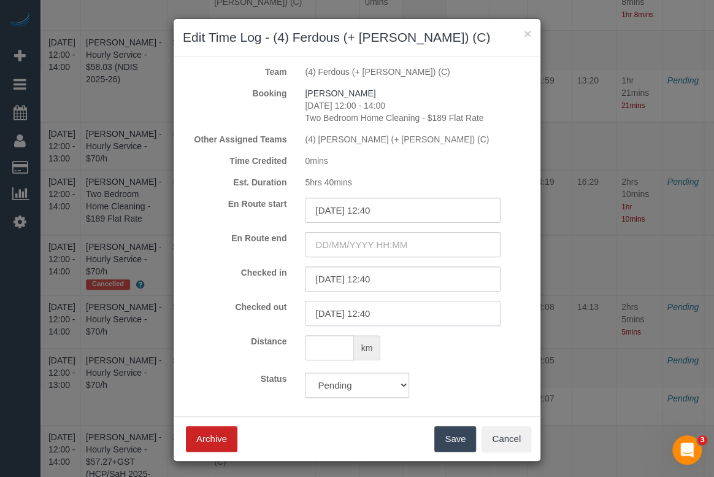
click at [378, 312] on input "15/09/2025 12:40" at bounding box center [403, 313] width 196 height 25
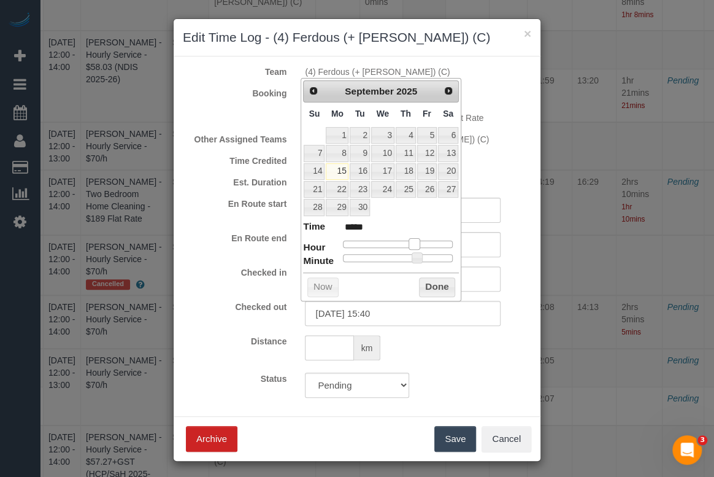
drag, startPoint x: 400, startPoint y: 243, endPoint x: 414, endPoint y: 243, distance: 13.5
click at [414, 243] on span at bounding box center [414, 243] width 11 height 11
drag, startPoint x: 414, startPoint y: 258, endPoint x: 288, endPoint y: 257, distance: 125.8
click at [427, 288] on button "Done" at bounding box center [437, 287] width 36 height 20
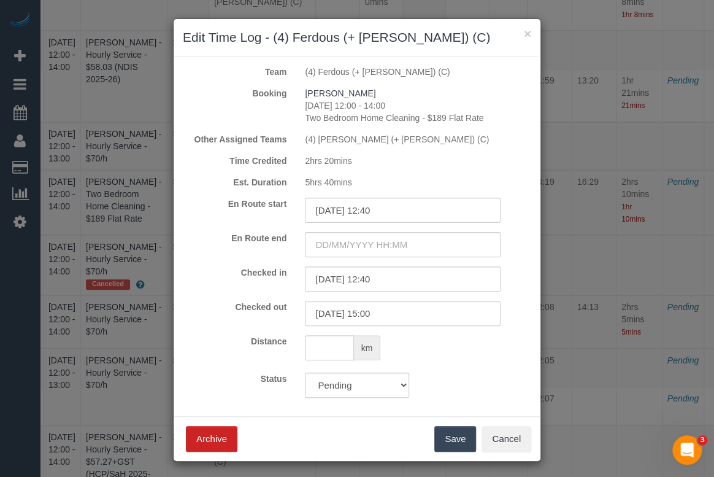
click at [440, 439] on button "Save" at bounding box center [456, 439] width 42 height 26
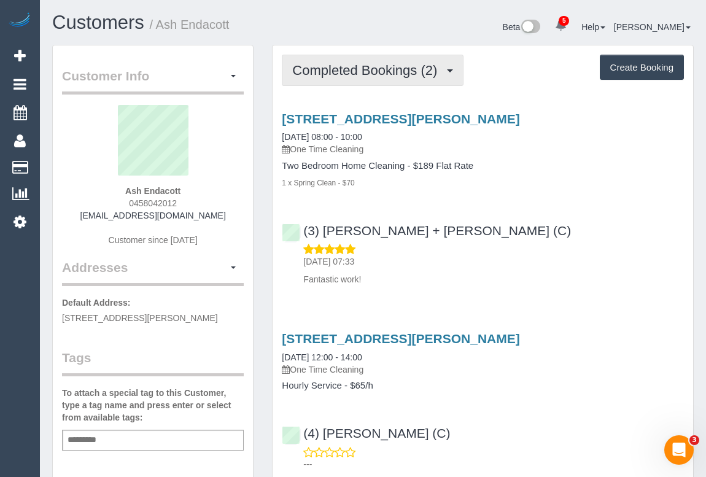
click at [381, 73] on span "Completed Bookings (2)" at bounding box center [367, 70] width 151 height 15
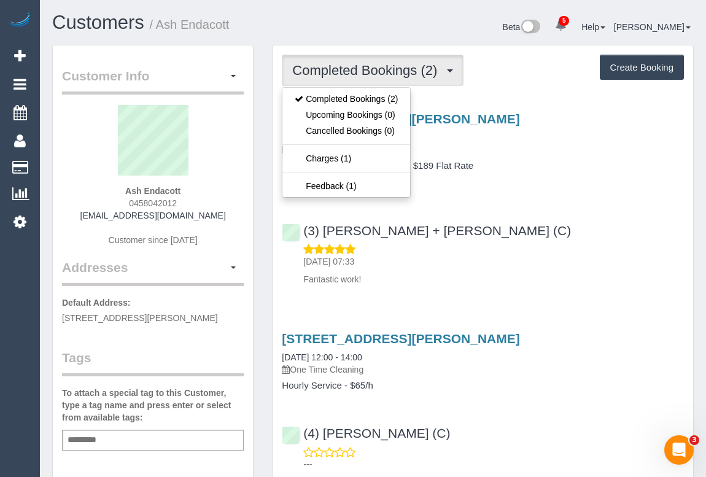
click at [554, 224] on div "(3) [PERSON_NAME] + [PERSON_NAME] (C) [DATE] 07:33 Fantastic work!" at bounding box center [483, 249] width 420 height 72
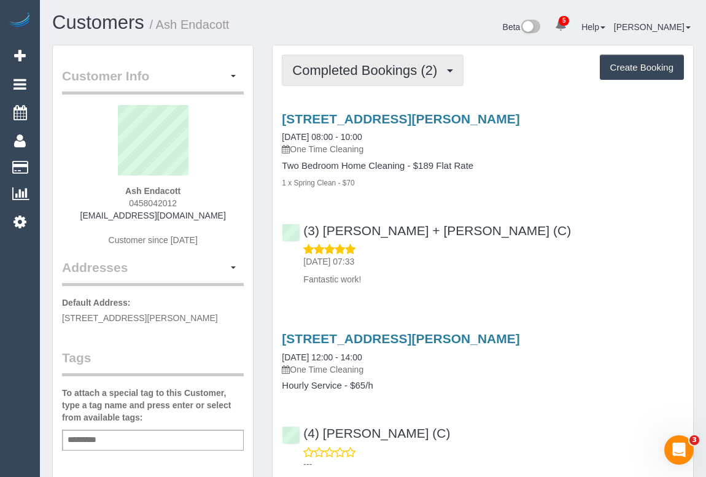
click at [368, 74] on span "Completed Bookings (2)" at bounding box center [367, 70] width 151 height 15
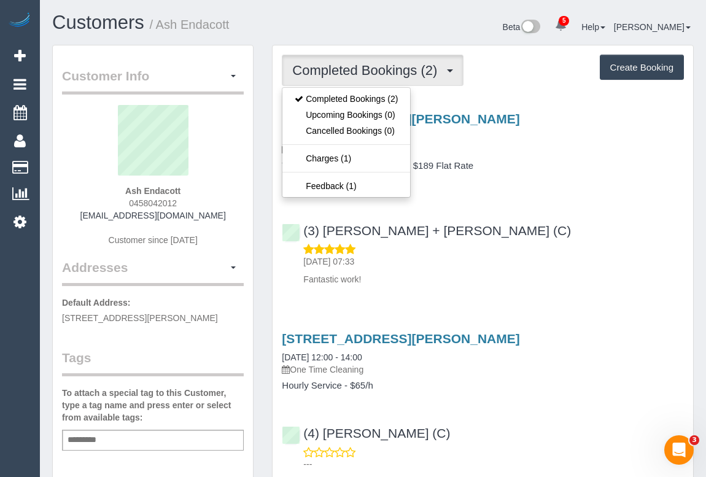
drag, startPoint x: 102, startPoint y: 214, endPoint x: 203, endPoint y: 214, distance: 101.3
click at [203, 214] on div "Ash Endacott 0458042012 [EMAIL_ADDRESS][DOMAIN_NAME] Customer since [DATE]" at bounding box center [153, 181] width 182 height 153
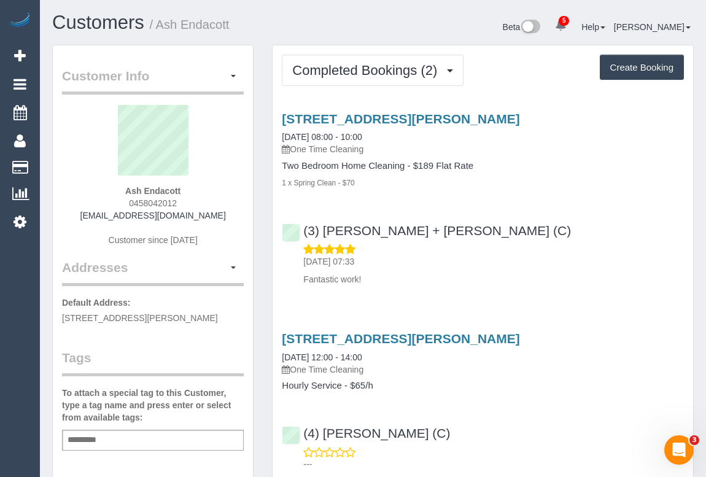
copy link "[EMAIL_ADDRESS][DOMAIN_NAME]"
click at [467, 227] on div "(3) [PERSON_NAME] + [PERSON_NAME] (C) [DATE] 07:33 Fantastic work!" at bounding box center [483, 249] width 420 height 72
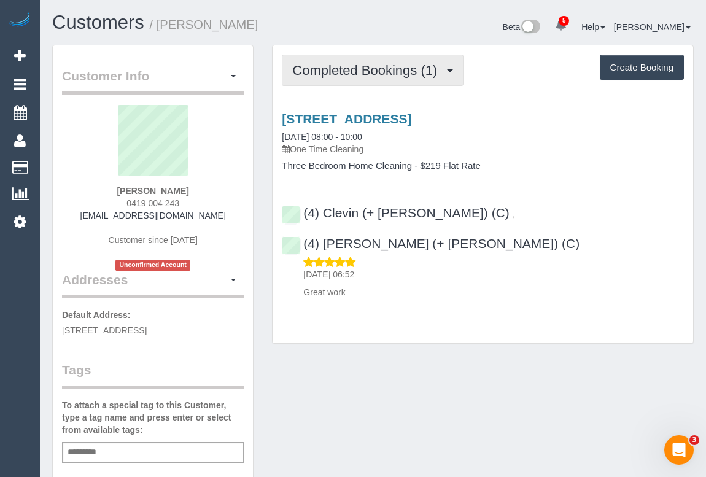
click at [379, 68] on span "Completed Bookings (1)" at bounding box center [367, 70] width 151 height 15
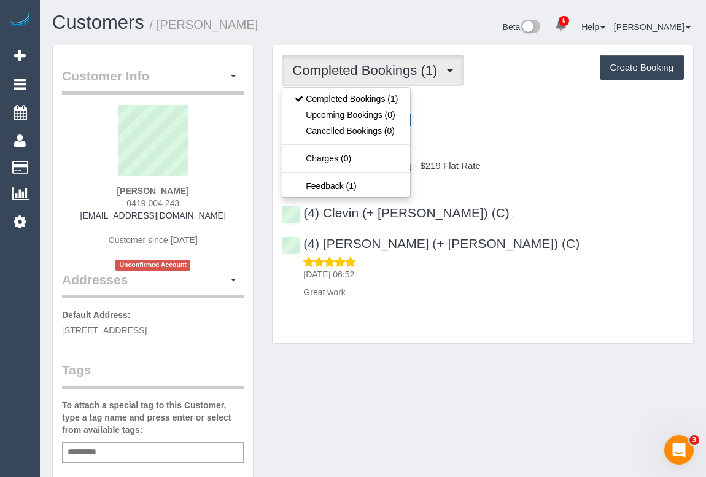
click at [586, 133] on div "[STREET_ADDRESS] [DATE] 08:00 - 10:00 One Time Cleaning" at bounding box center [483, 134] width 402 height 44
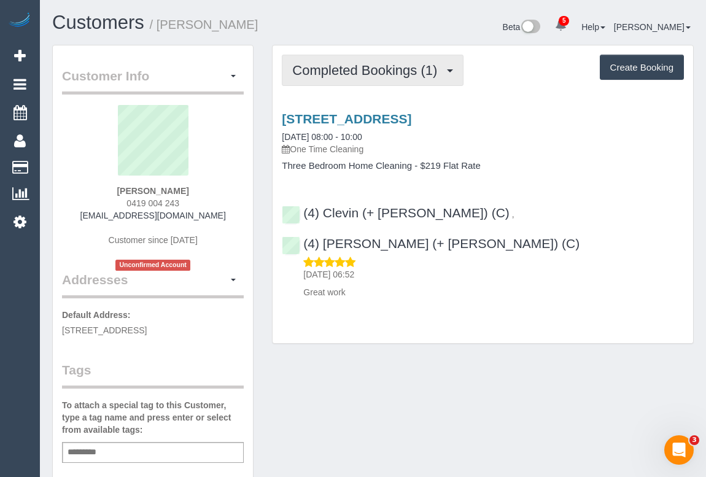
click at [328, 60] on button "Completed Bookings (1)" at bounding box center [373, 70] width 182 height 31
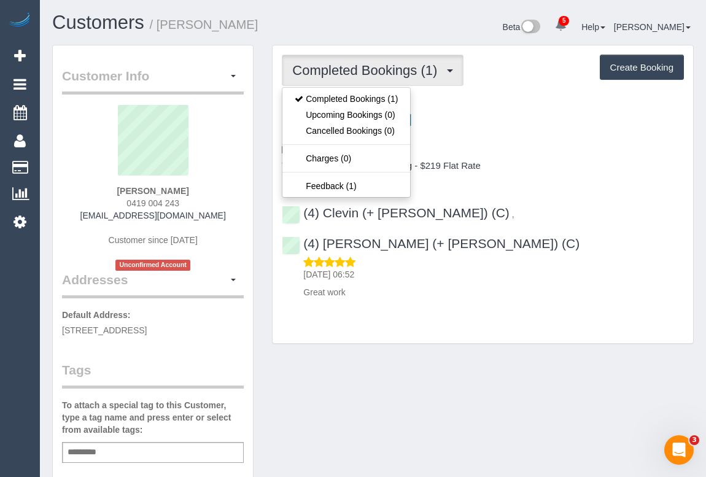
drag, startPoint x: 87, startPoint y: 215, endPoint x: 229, endPoint y: 215, distance: 142.4
click at [229, 215] on div "[PERSON_NAME] 0419 004 243 [EMAIL_ADDRESS][DOMAIN_NAME] Customer since [DATE] U…" at bounding box center [153, 188] width 182 height 166
copy link "[EMAIL_ADDRESS][DOMAIN_NAME]"
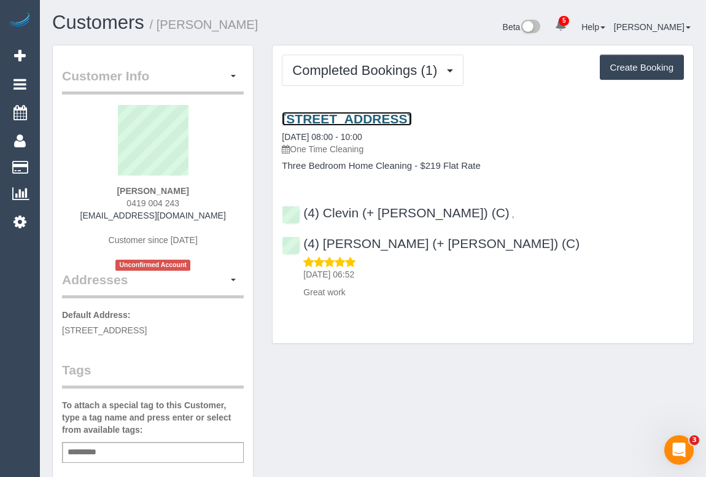
click at [396, 117] on link "[STREET_ADDRESS]" at bounding box center [347, 119] width 130 height 14
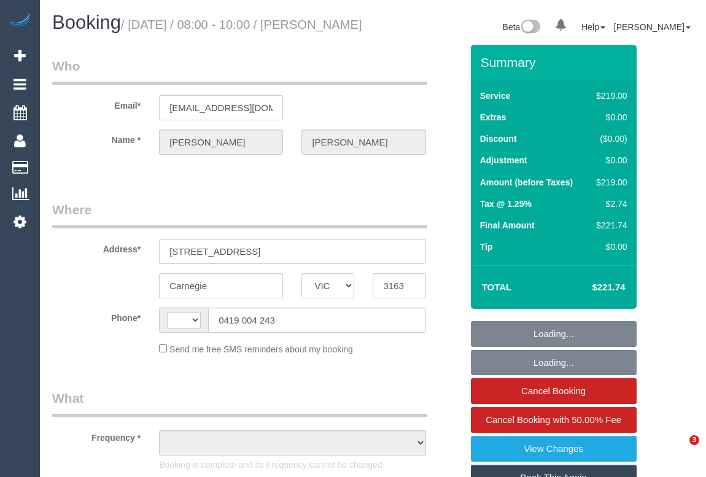
select select "VIC"
select select "string:AU"
select select "object:607"
select select "string:stripe-pm_1S5xTY2GScqysDRVFiS5f8Mp"
select select "number:27"
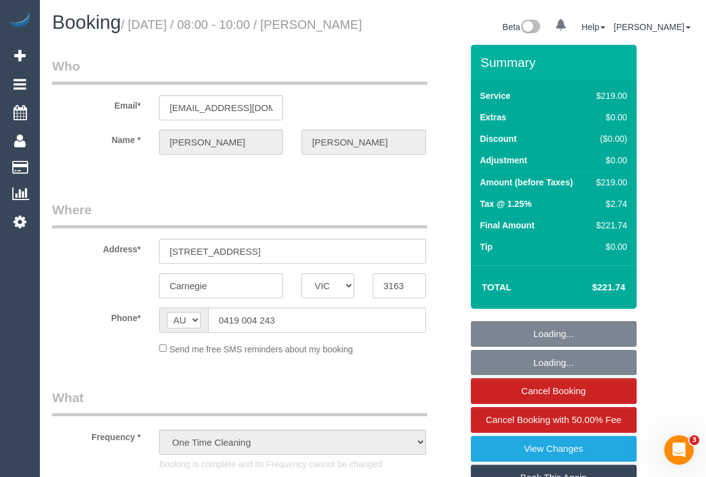
select select "number:14"
select select "number:18"
select select "number:24"
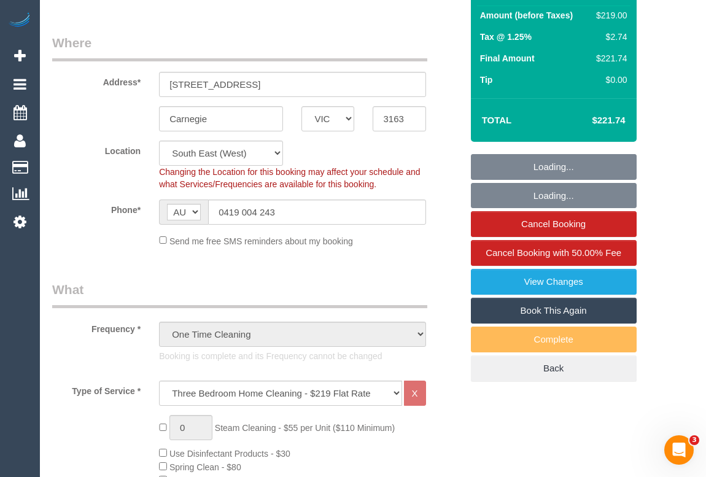
select select "object:1377"
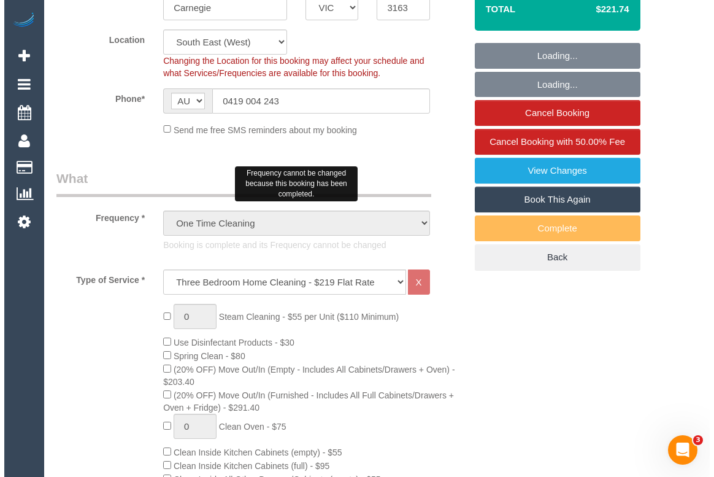
scroll to position [279, 0]
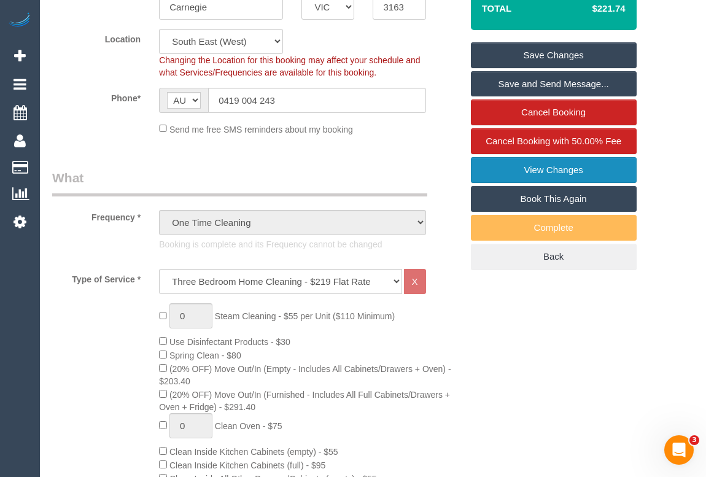
click at [527, 183] on link "View Changes" at bounding box center [554, 170] width 166 height 26
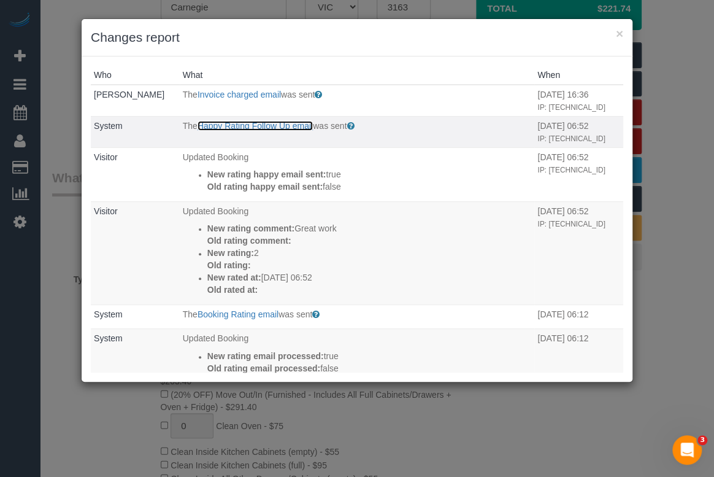
click at [261, 123] on link "Happy Rating Follow Up email" at bounding box center [255, 126] width 115 height 10
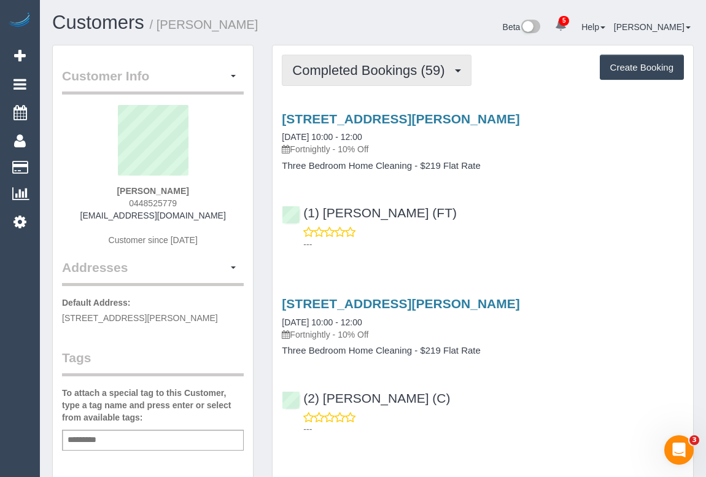
click at [366, 73] on span "Completed Bookings (59)" at bounding box center [371, 70] width 158 height 15
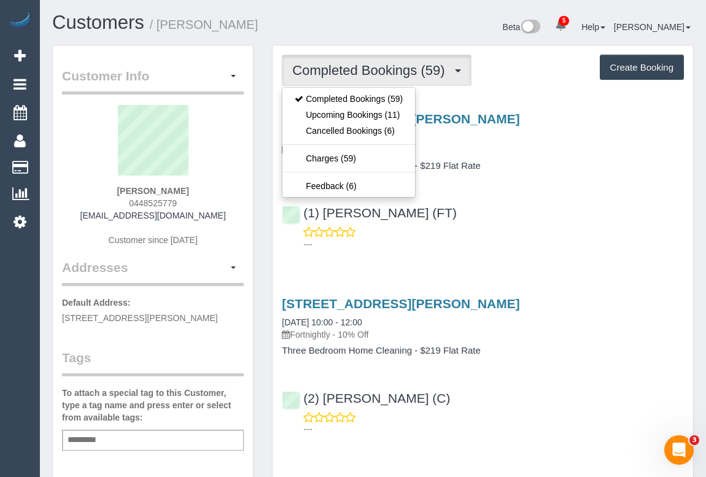
click at [562, 247] on p "---" at bounding box center [493, 244] width 381 height 12
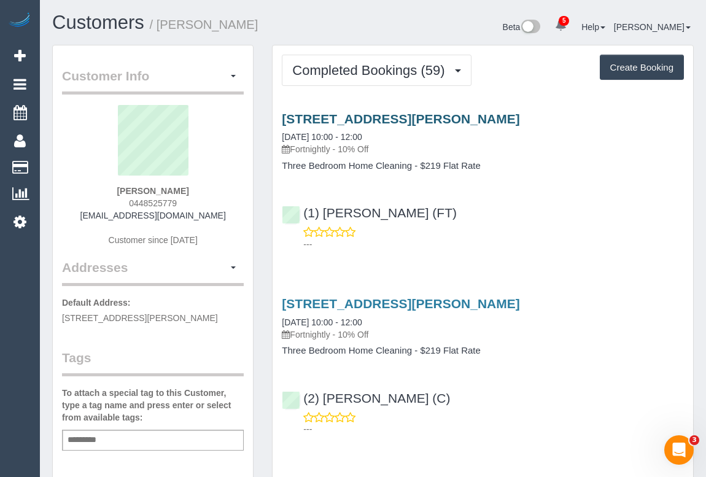
drag, startPoint x: 535, startPoint y: 227, endPoint x: 435, endPoint y: 112, distance: 152.3
click at [535, 227] on div "---" at bounding box center [483, 238] width 402 height 25
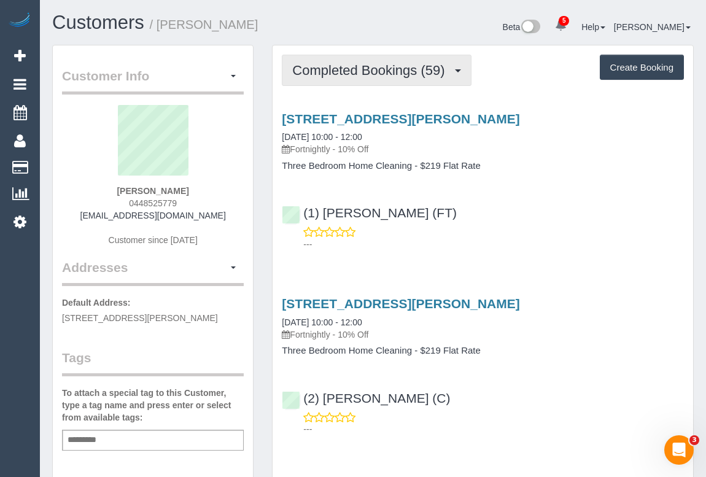
click at [366, 75] on span "Completed Bookings (59)" at bounding box center [371, 70] width 158 height 15
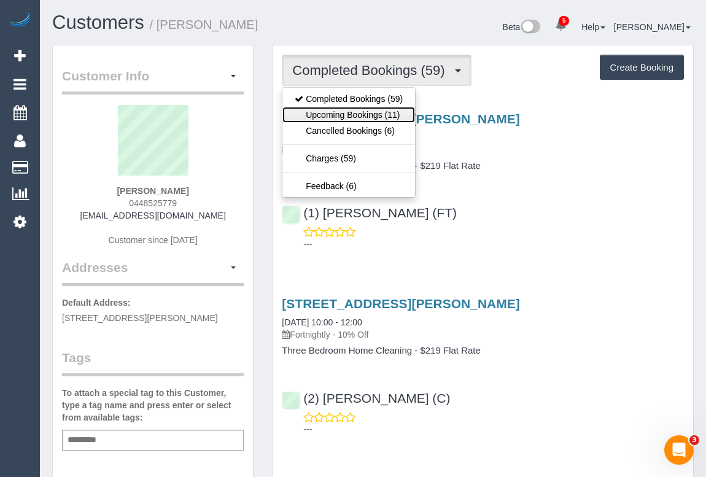
click at [349, 112] on link "Upcoming Bookings (11)" at bounding box center [348, 115] width 133 height 16
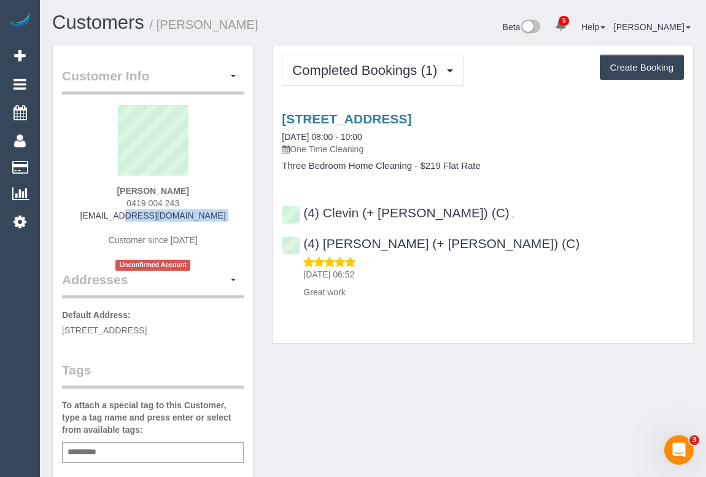
drag, startPoint x: 96, startPoint y: 215, endPoint x: 227, endPoint y: 228, distance: 132.0
click at [227, 228] on div "[PERSON_NAME] 0419 004 243 [EMAIL_ADDRESS][DOMAIN_NAME] Customer since [DATE] U…" at bounding box center [153, 188] width 182 height 166
copy div "[EMAIL_ADDRESS][DOMAIN_NAME]"
drag, startPoint x: 101, startPoint y: 192, endPoint x: 236, endPoint y: 190, distance: 135.0
click at [236, 190] on div "[PERSON_NAME] 0419 004 243 [EMAIL_ADDRESS][DOMAIN_NAME] Customer since [DATE] U…" at bounding box center [153, 188] width 182 height 166
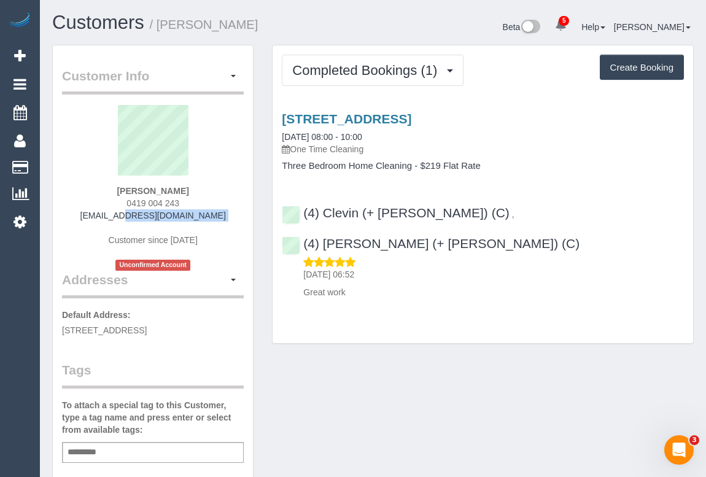
copy strong "[PERSON_NAME]"
drag, startPoint x: 124, startPoint y: 201, endPoint x: 217, endPoint y: 203, distance: 92.7
click at [217, 203] on div "[PERSON_NAME] 0419 004 243 [EMAIL_ADDRESS][DOMAIN_NAME] Customer since [DATE] U…" at bounding box center [153, 188] width 182 height 166
copy span "0419 004 243"
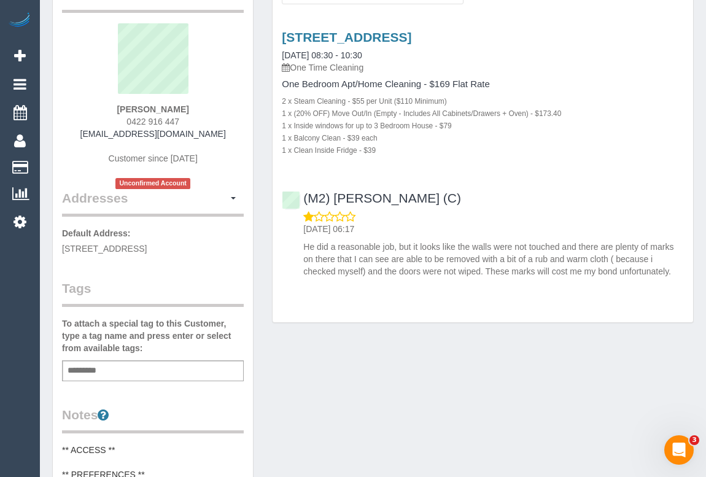
scroll to position [167, 0]
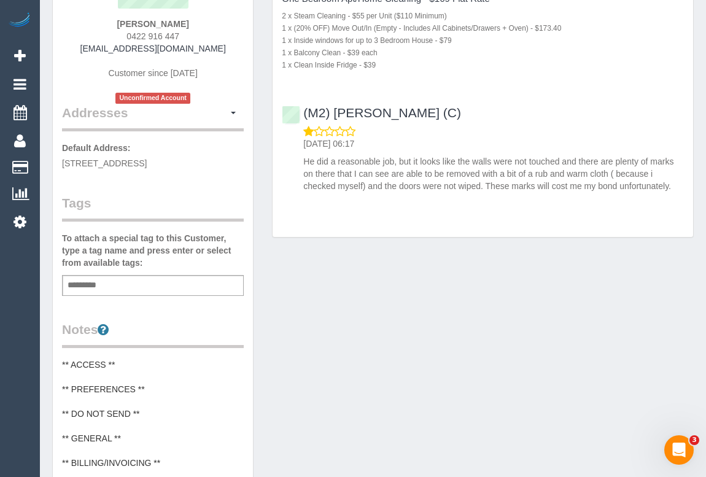
click at [120, 288] on div "Add a tag" at bounding box center [153, 285] width 182 height 21
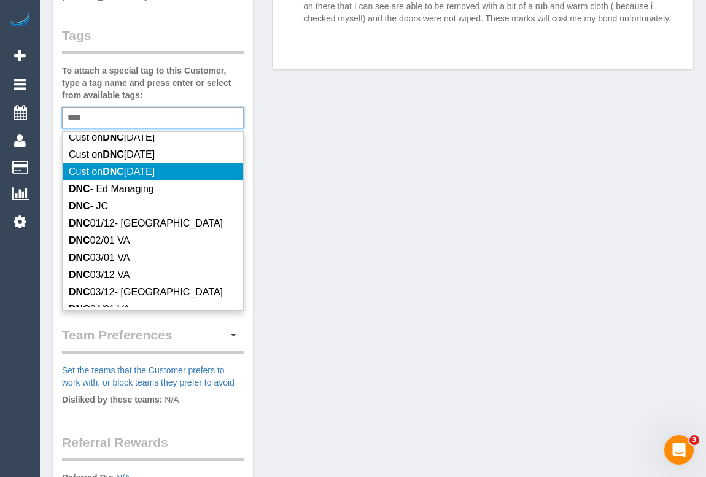
scroll to position [0, 0]
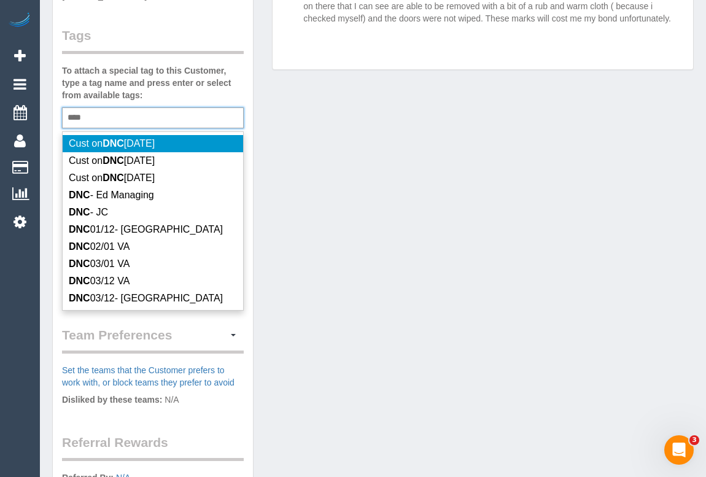
click at [113, 117] on div "*** DNC" at bounding box center [153, 117] width 182 height 21
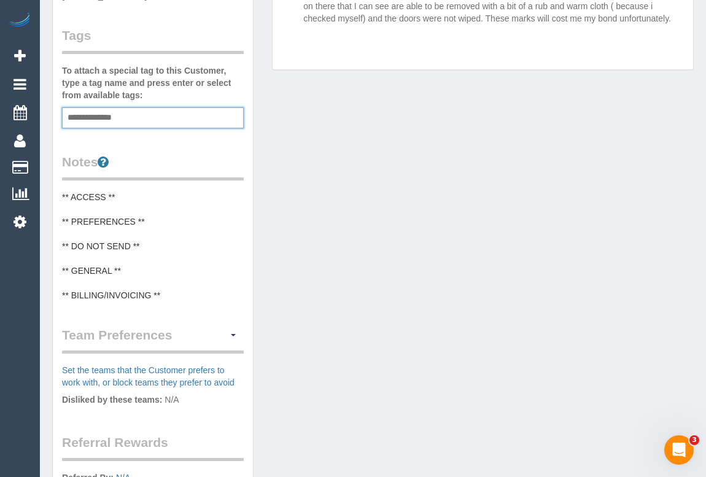
type input "**********"
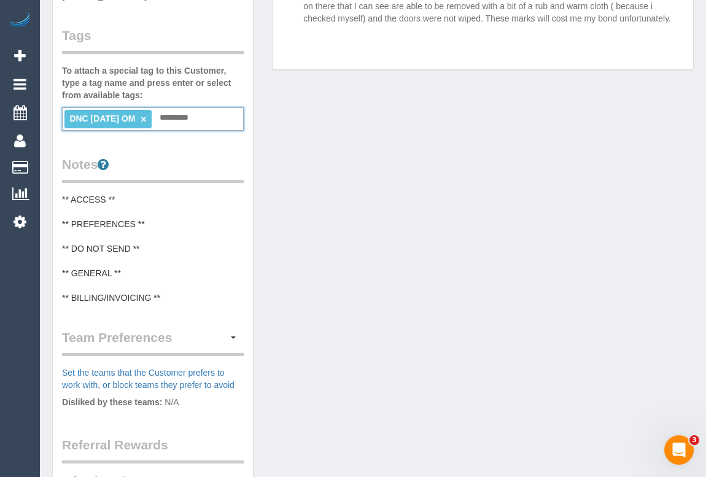
click at [382, 175] on div "Customer Info Edit Contact Info Send Message Email Preferences Special Sales Ta…" at bounding box center [373, 177] width 660 height 935
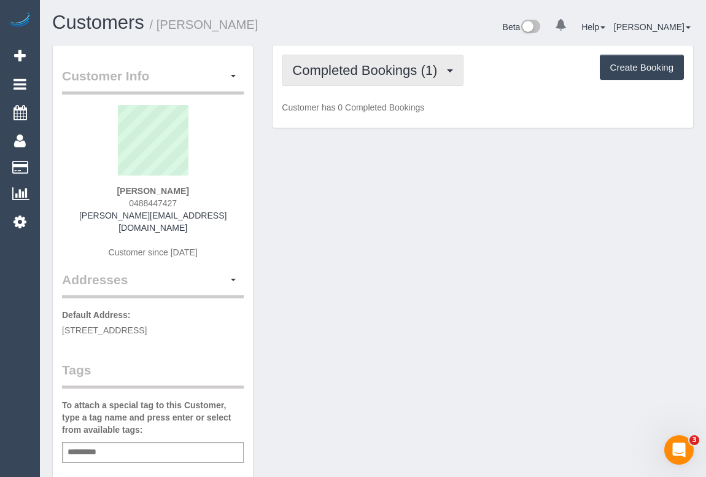
click at [361, 72] on span "Completed Bookings (1)" at bounding box center [367, 70] width 151 height 15
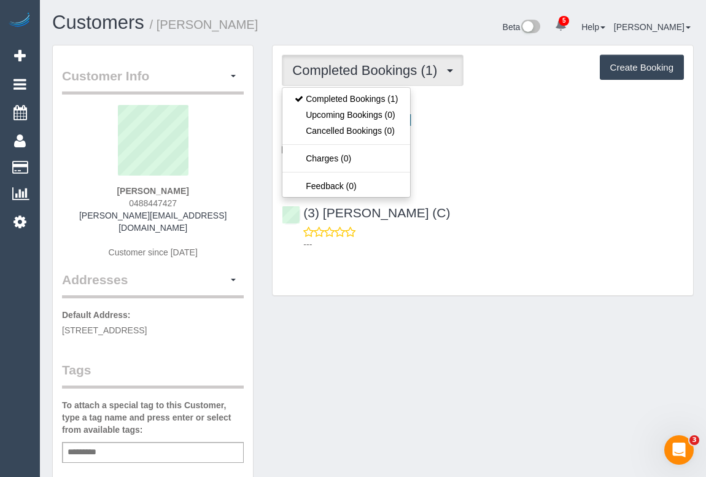
click at [478, 226] on div "---" at bounding box center [483, 238] width 402 height 25
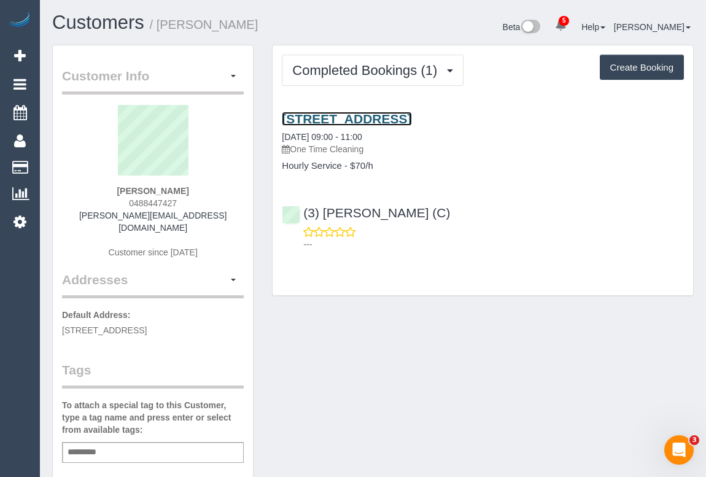
click at [410, 117] on link "[STREET_ADDRESS]" at bounding box center [347, 119] width 130 height 14
click at [417, 432] on div "Customer Info Edit Contact Info Send Message Email Preferences Special Sales Ta…" at bounding box center [373, 462] width 660 height 835
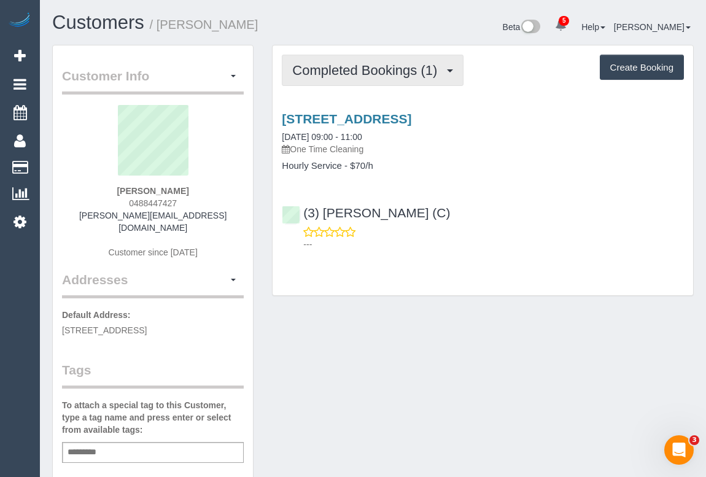
click at [405, 69] on span "Completed Bookings (1)" at bounding box center [367, 70] width 151 height 15
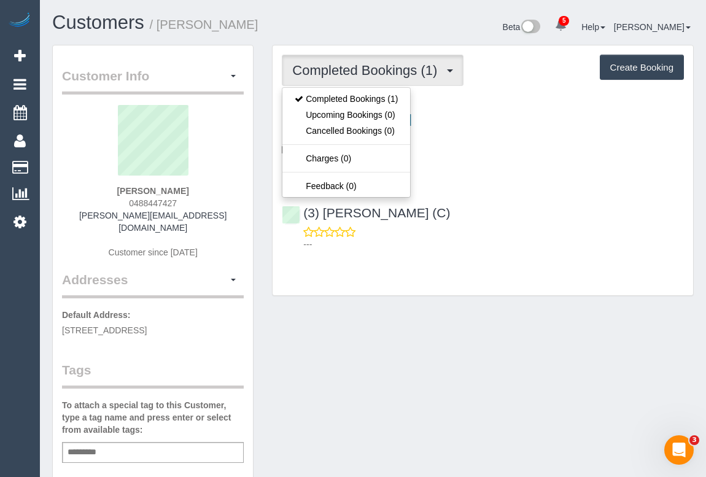
click at [444, 309] on div "Customer Info Edit Contact Info Send Message Email Preferences Special Sales Ta…" at bounding box center [373, 462] width 660 height 835
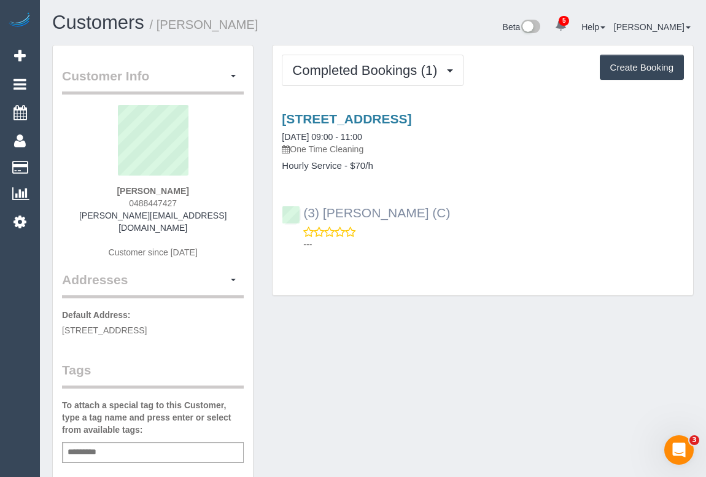
drag, startPoint x: 418, startPoint y: 215, endPoint x: 301, endPoint y: 213, distance: 116.6
click at [301, 213] on div "(3) [PERSON_NAME] (C) ---" at bounding box center [483, 222] width 420 height 55
copy link "(3) [PERSON_NAME] (C)"
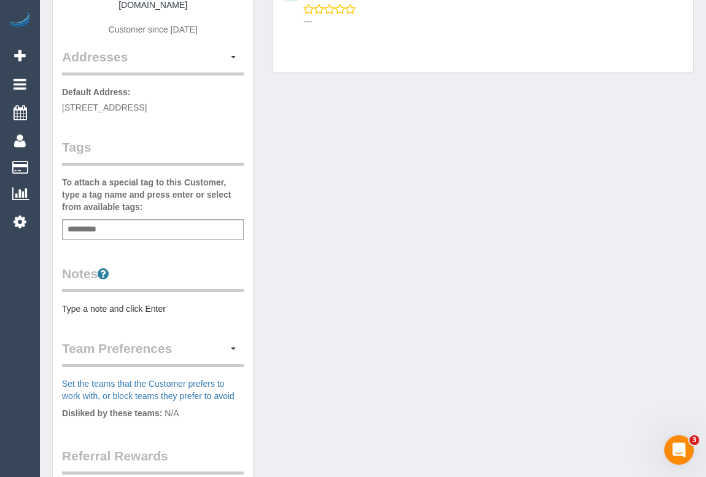
scroll to position [390, 0]
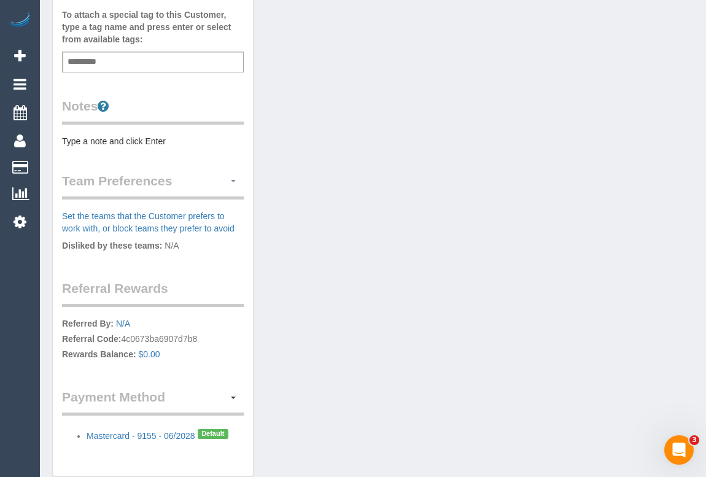
click at [234, 180] on span "button" at bounding box center [233, 181] width 5 height 2
click at [190, 196] on link "Manage Preferences" at bounding box center [191, 204] width 104 height 16
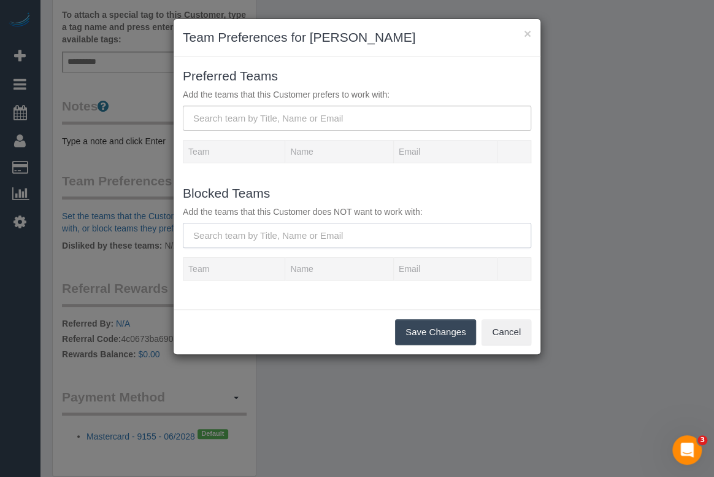
click at [263, 233] on input "text" at bounding box center [357, 235] width 349 height 25
paste input "(3) [PERSON_NAME] (C)"
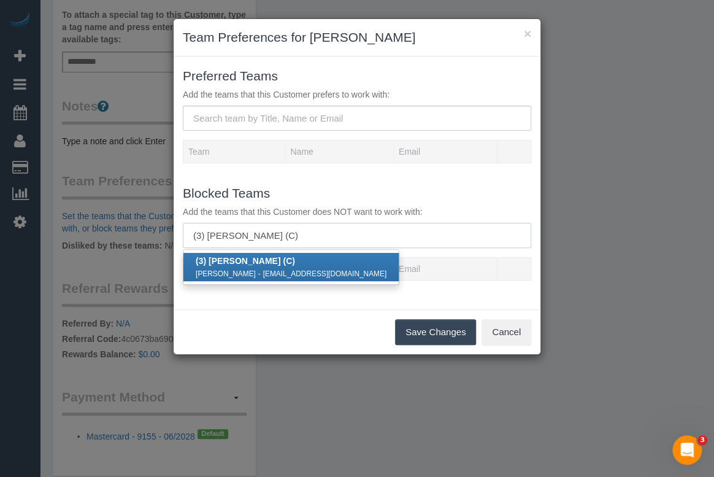
type input "(3) [PERSON_NAME] (C)"
click at [258, 269] on small "-" at bounding box center [259, 273] width 2 height 9
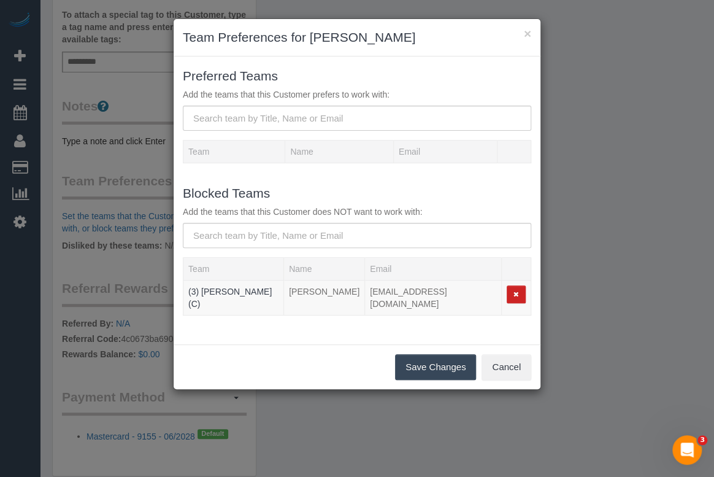
click at [424, 354] on button "Save Changes" at bounding box center [435, 367] width 81 height 26
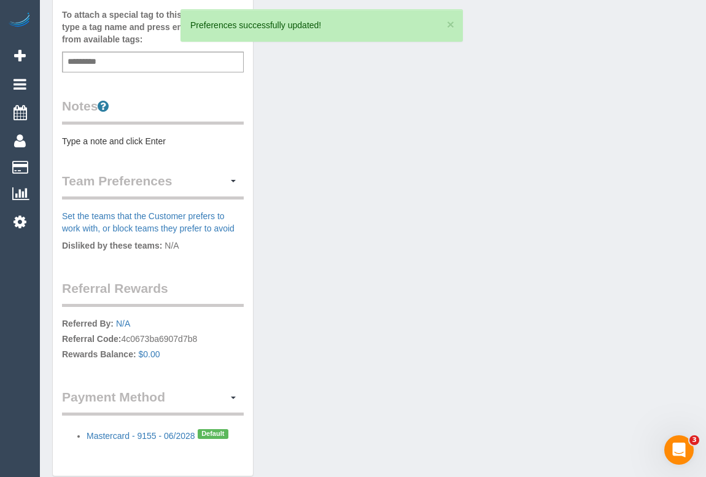
click at [393, 277] on div "Customer Info Edit Contact Info Send Message Email Preferences Special Sales Ta…" at bounding box center [373, 71] width 660 height 835
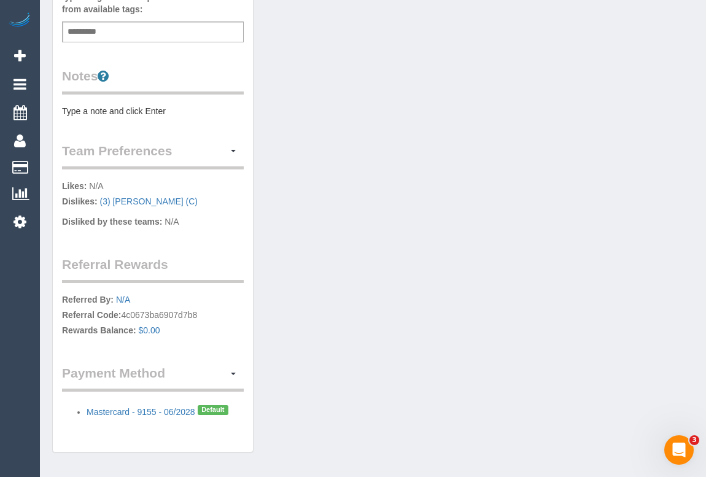
scroll to position [436, 0]
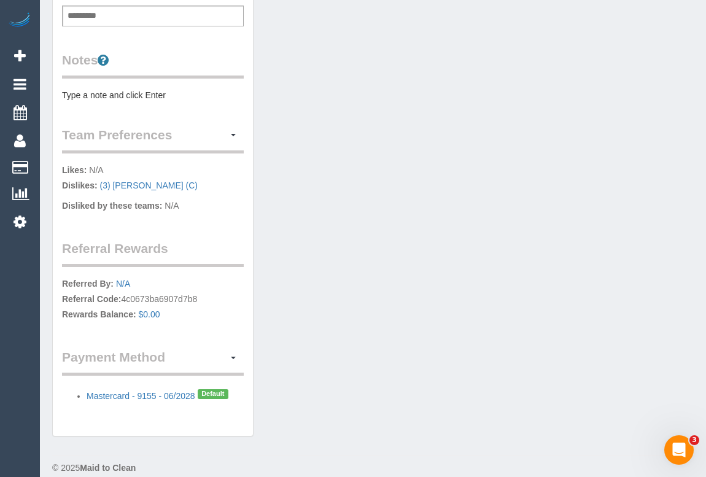
click at [141, 89] on pre "Type a note and click Enter" at bounding box center [153, 95] width 182 height 12
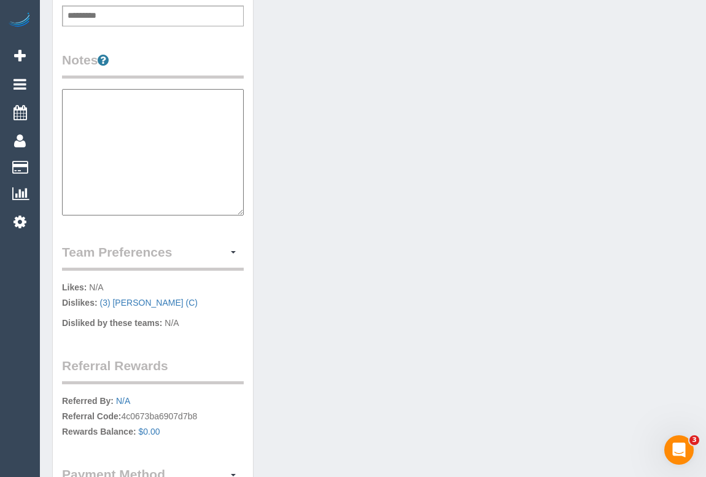
click at [131, 93] on textarea at bounding box center [153, 152] width 182 height 126
click at [439, 157] on div "Customer Info Edit Contact Info Send Message Email Preferences Special Sales Ta…" at bounding box center [373, 87] width 660 height 958
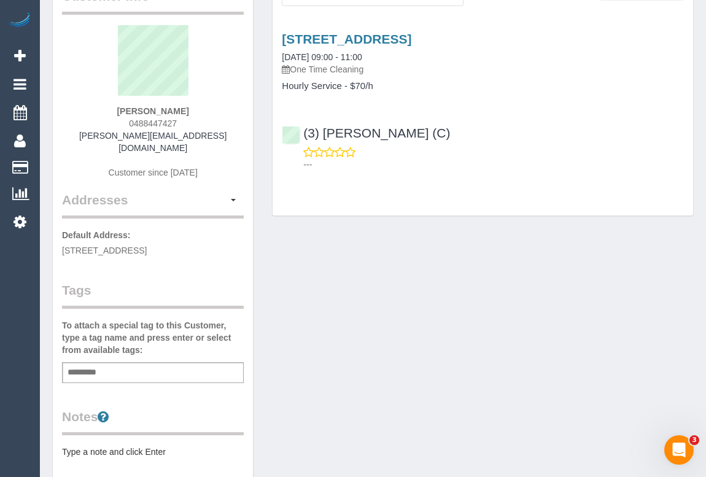
scroll to position [0, 0]
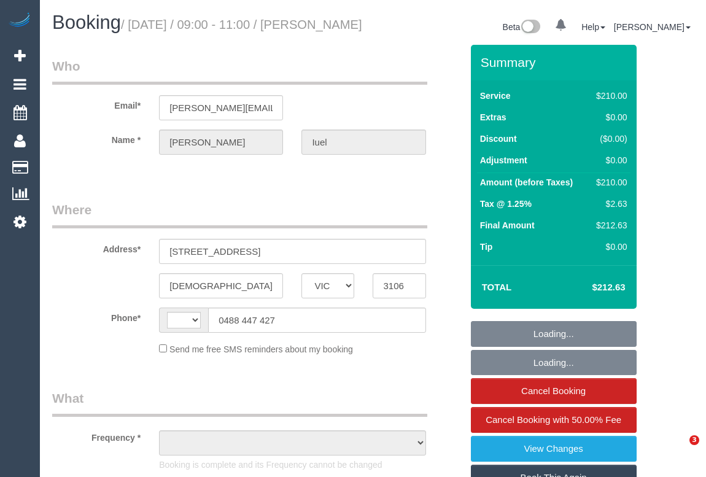
select select "VIC"
select select "string:stripe-pm_1S5CwF2GScqysDRVaplw9lFS"
select select "number:30"
select select "number:14"
select select "number:19"
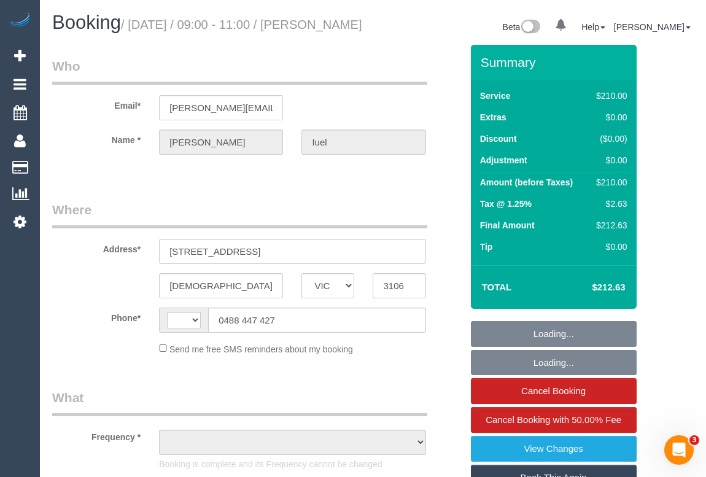
select select "number:25"
select select "number:35"
select select "number:26"
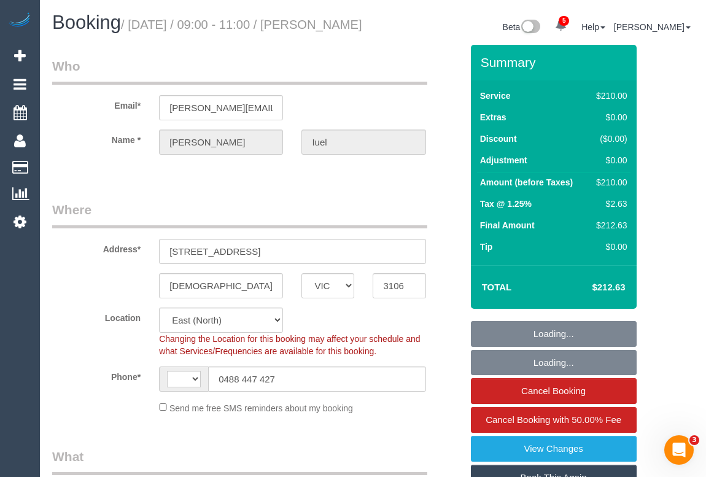
select select "string:AU"
select select "object:915"
select select "180"
select select "object:1293"
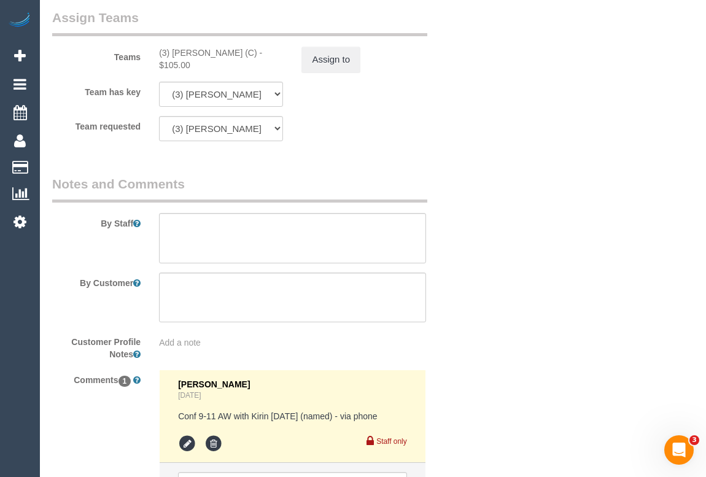
scroll to position [2198, 0]
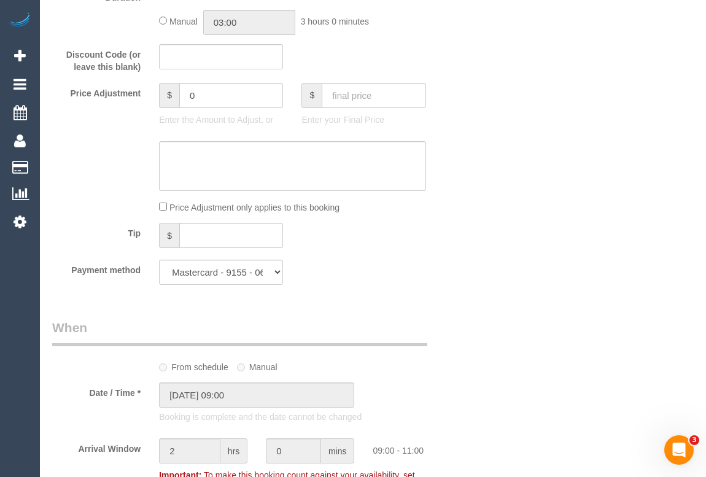
scroll to position [859, 0]
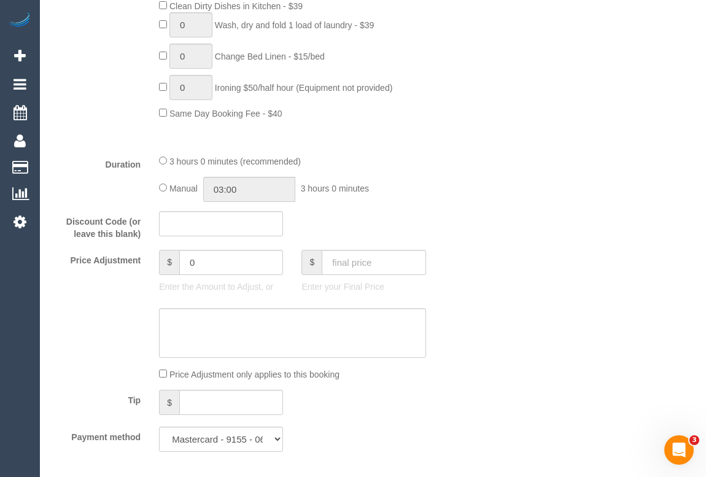
click at [494, 215] on div "Who Email* [PERSON_NAME][EMAIL_ADDRESS][DOMAIN_NAME] Name * [PERSON_NAME] Iuel …" at bounding box center [372, 471] width 641 height 2573
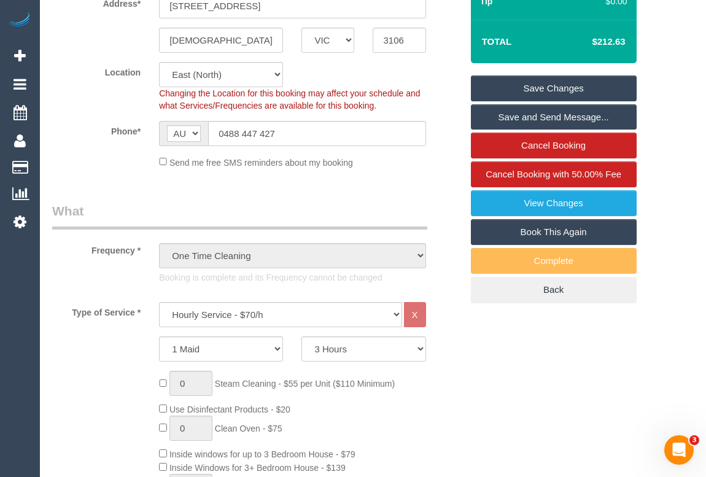
scroll to position [22, 0]
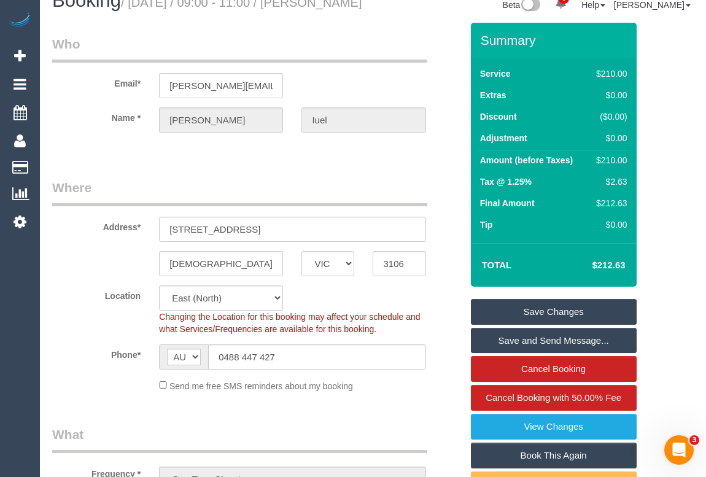
click at [425, 198] on legend "Where" at bounding box center [239, 193] width 375 height 28
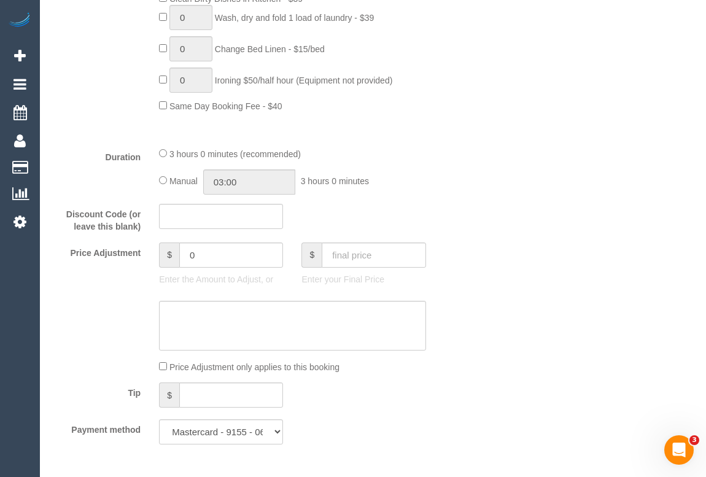
scroll to position [859, 0]
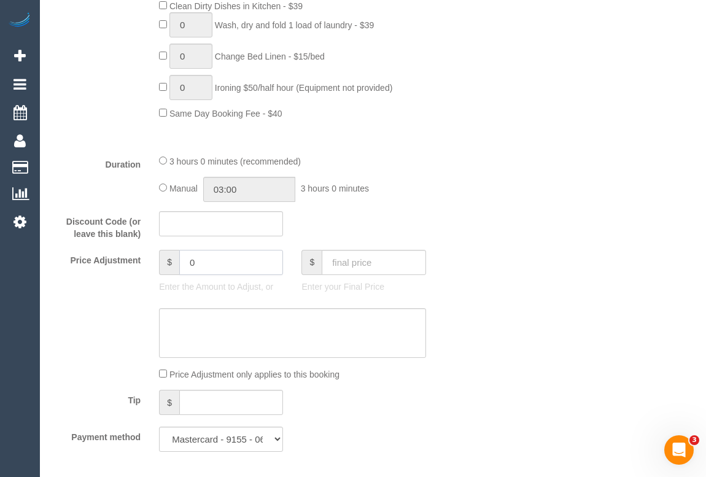
drag, startPoint x: 212, startPoint y: 276, endPoint x: 109, endPoint y: 276, distance: 103.1
click at [109, 276] on div "Price Adjustment $ 0 Enter the Amount to Adjust, or $ Enter your Final Price" at bounding box center [257, 274] width 428 height 49
type input "-30"
click at [196, 339] on textarea at bounding box center [292, 333] width 266 height 50
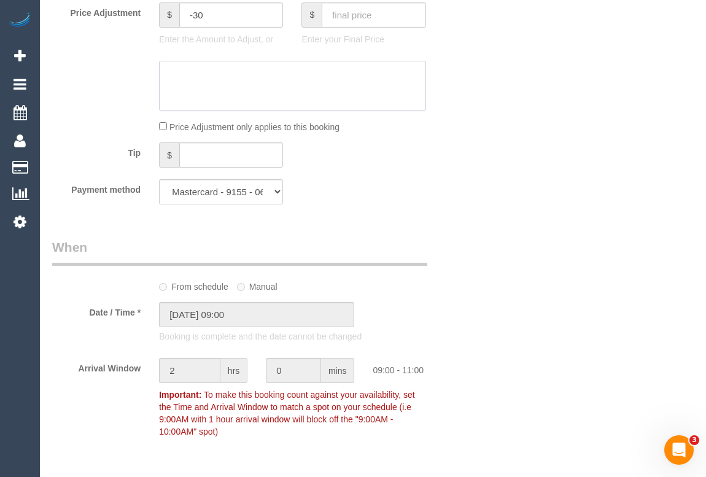
scroll to position [1026, 0]
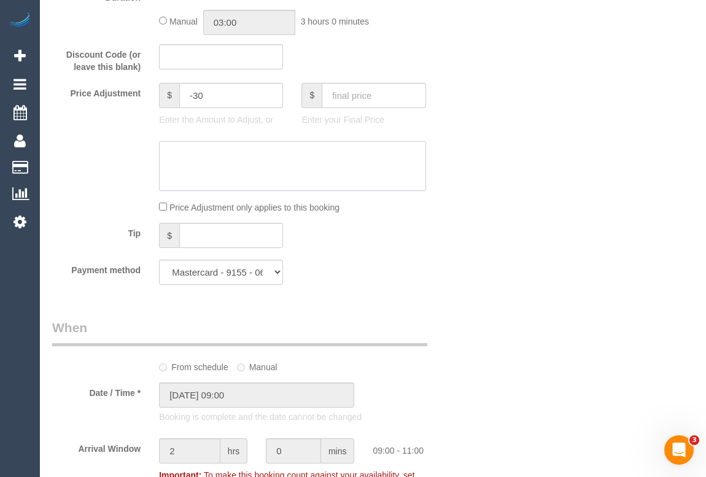
click at [174, 171] on textarea at bounding box center [292, 166] width 266 height 50
type textarea "Added -30 for missed areas. - OM"
drag, startPoint x: 322, startPoint y: 167, endPoint x: 120, endPoint y: 167, distance: 201.9
click at [120, 167] on div at bounding box center [257, 166] width 428 height 50
drag, startPoint x: 221, startPoint y: 112, endPoint x: 115, endPoint y: 110, distance: 106.2
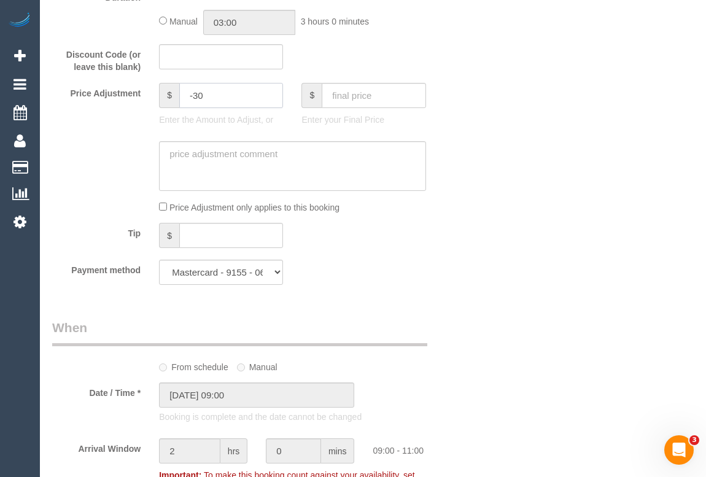
click at [115, 110] on div "Price Adjustment $ -30 Enter the Amount to Adjust, or $ Enter your Final Price" at bounding box center [257, 107] width 428 height 49
click at [491, 317] on div "Who Email* jodi.iuel@gmail.com Name * Jodi Iuel Where Address* 12 Louisa Place …" at bounding box center [372, 305] width 641 height 2573
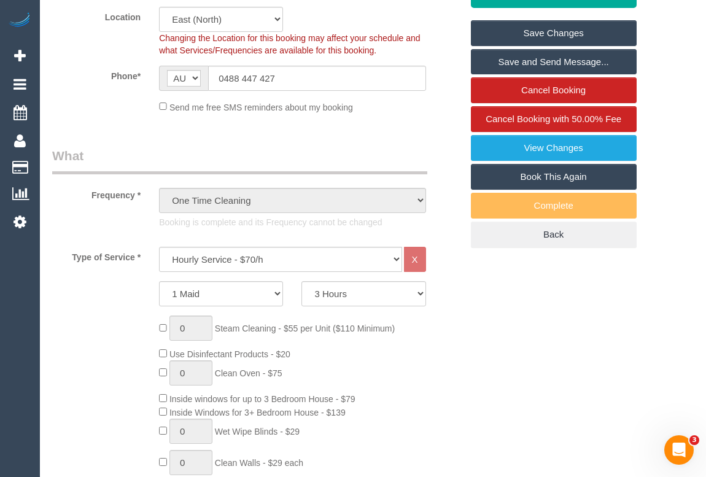
scroll to position [78, 0]
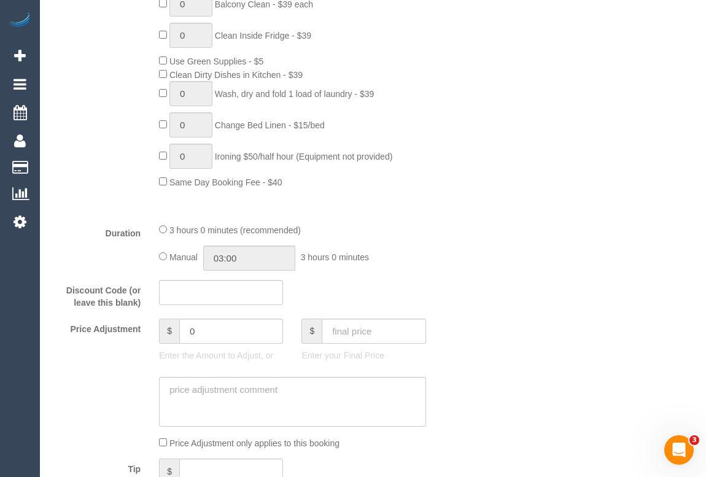
scroll to position [915, 0]
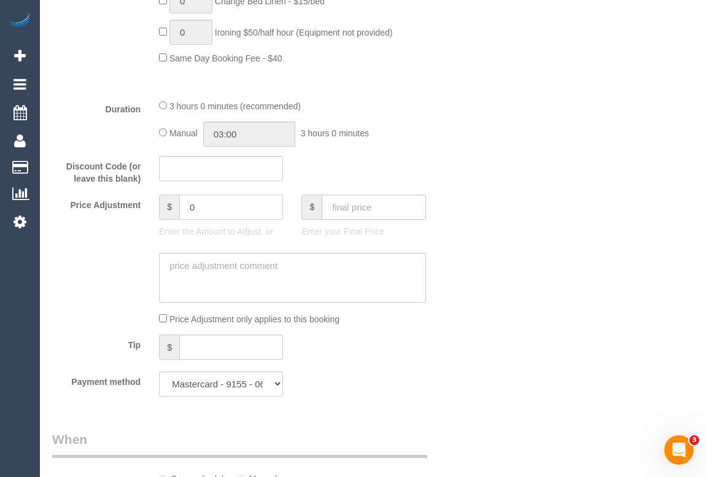
drag, startPoint x: 198, startPoint y: 221, endPoint x: 176, endPoint y: 220, distance: 21.5
click at [176, 220] on div "$ 0" at bounding box center [221, 207] width 124 height 25
type input "-30"
click at [201, 283] on textarea at bounding box center [292, 278] width 266 height 50
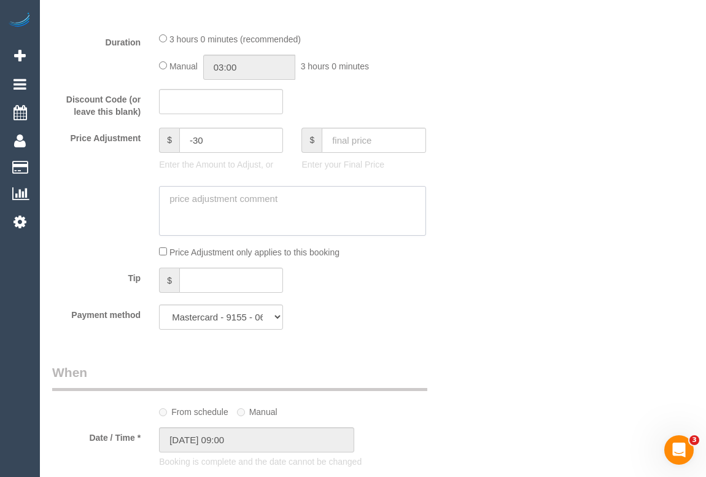
scroll to position [803, 0]
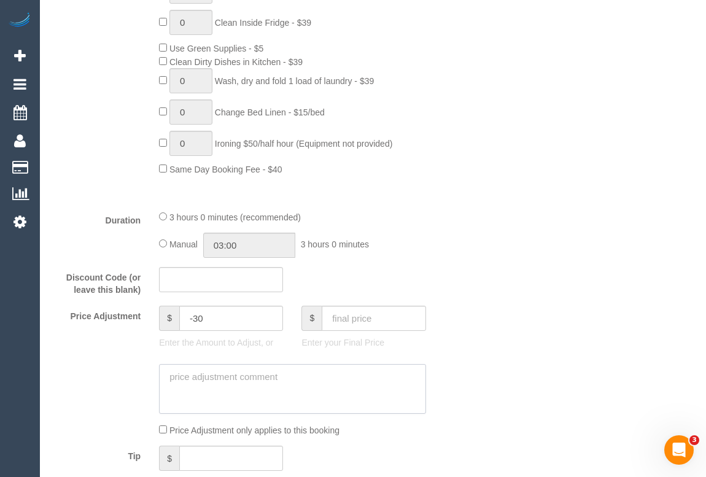
click at [217, 397] on textarea at bounding box center [292, 389] width 266 height 50
type textarea "Added -30 for missed areas- OM"
drag, startPoint x: 317, startPoint y: 394, endPoint x: 120, endPoint y: 385, distance: 197.9
click at [120, 385] on div at bounding box center [257, 389] width 428 height 50
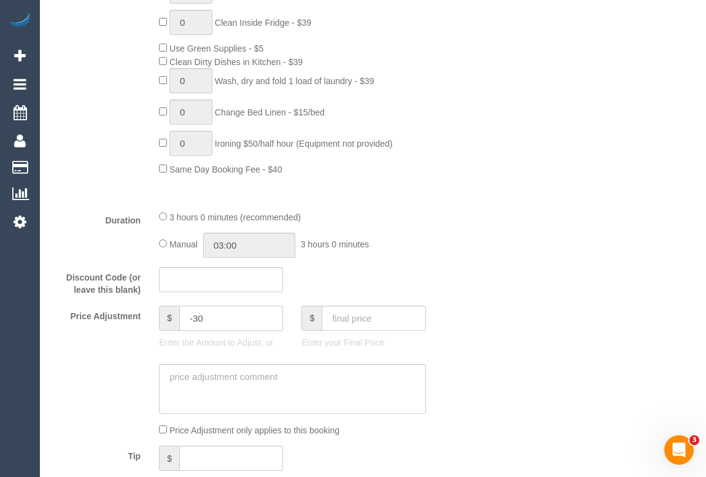
drag, startPoint x: 215, startPoint y: 333, endPoint x: 104, endPoint y: 335, distance: 111.1
click at [104, 335] on div "Price Adjustment $ -30 Enter the Amount to Adjust, or $ Enter your Final Price" at bounding box center [257, 330] width 428 height 49
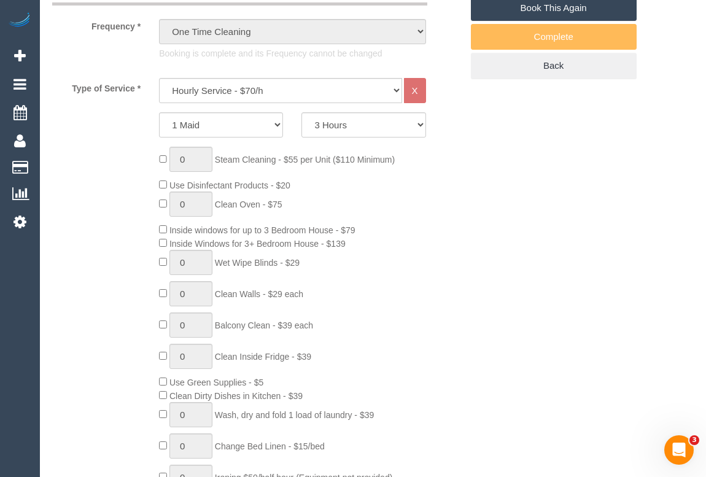
scroll to position [357, 0]
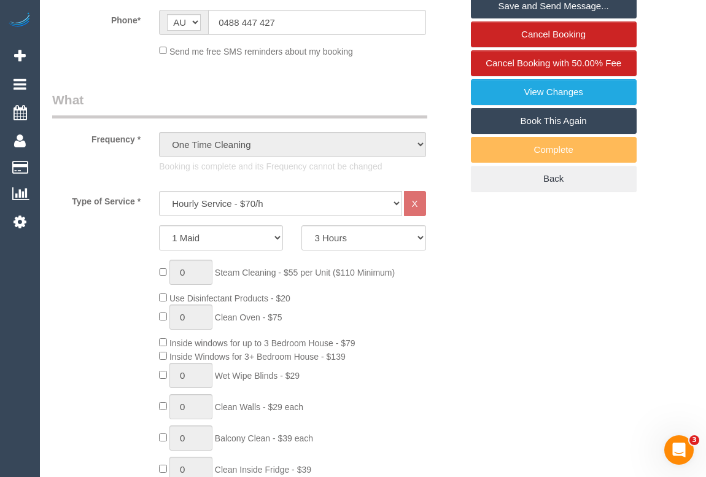
type input "0"
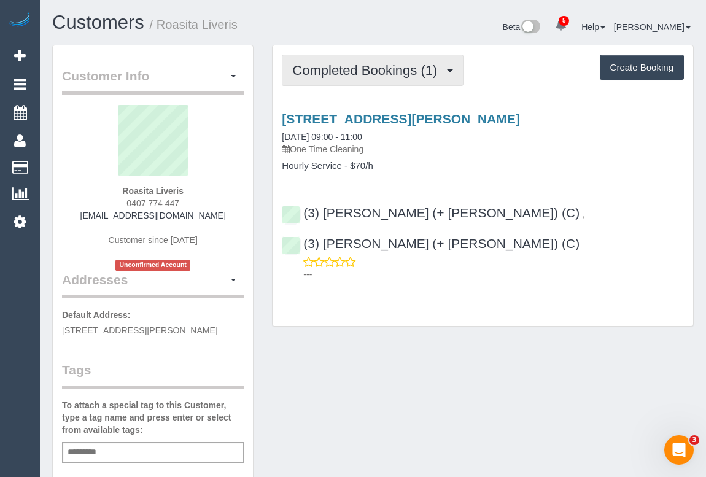
click at [365, 77] on button "Completed Bookings (1)" at bounding box center [373, 70] width 182 height 31
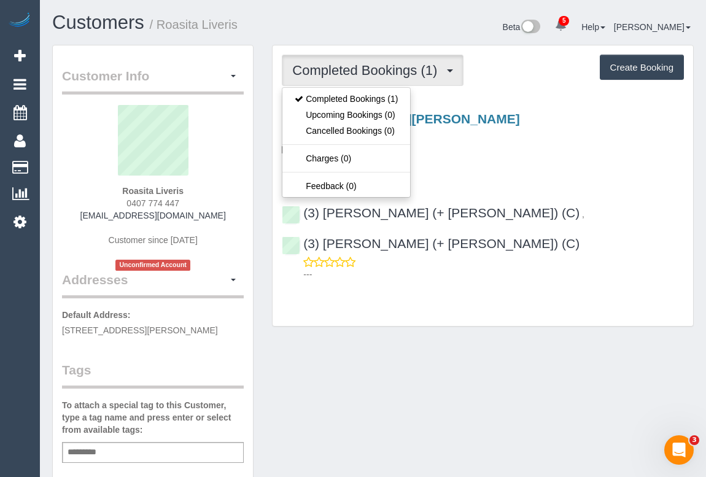
click at [392, 338] on div "Customer Info Edit Contact Info Send Message Email Preferences Special Sales Ta…" at bounding box center [373, 462] width 660 height 835
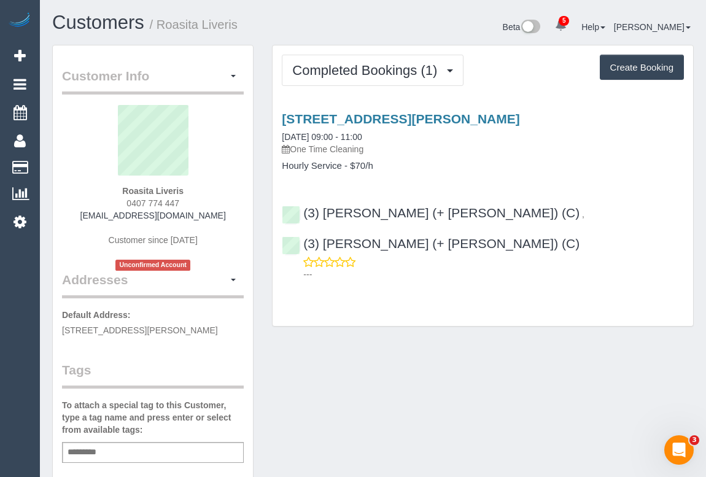
drag, startPoint x: 92, startPoint y: 215, endPoint x: 218, endPoint y: 217, distance: 125.9
click at [218, 217] on div "Roasita Liveris 0407 774 447 [EMAIL_ADDRESS][DOMAIN_NAME] Customer since [DATE]…" at bounding box center [153, 188] width 182 height 166
copy link "[EMAIL_ADDRESS][DOMAIN_NAME]"
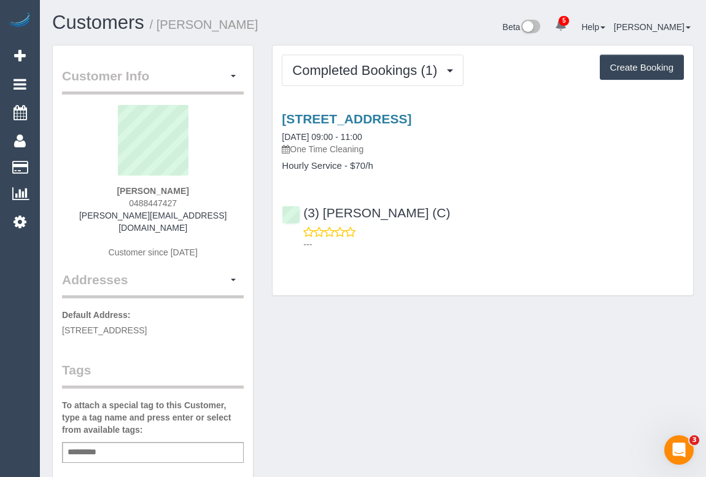
click at [373, 333] on div "Customer Info Edit Contact Info Send Message Email Preferences Special Sales Ta…" at bounding box center [373, 465] width 660 height 841
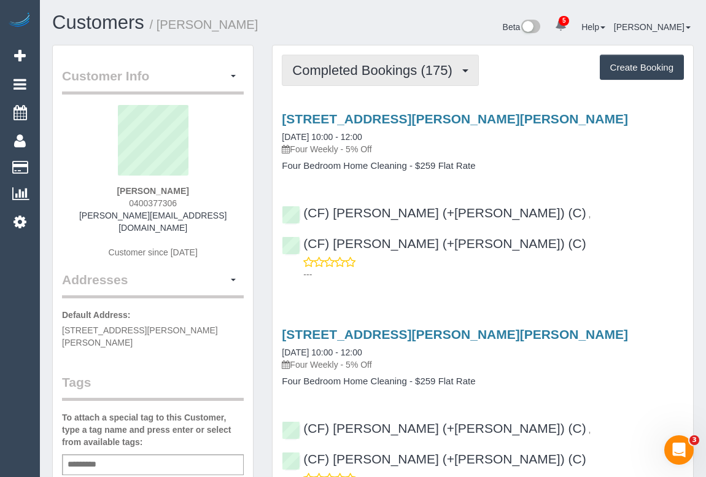
click at [377, 75] on span "Completed Bookings (175)" at bounding box center [375, 70] width 166 height 15
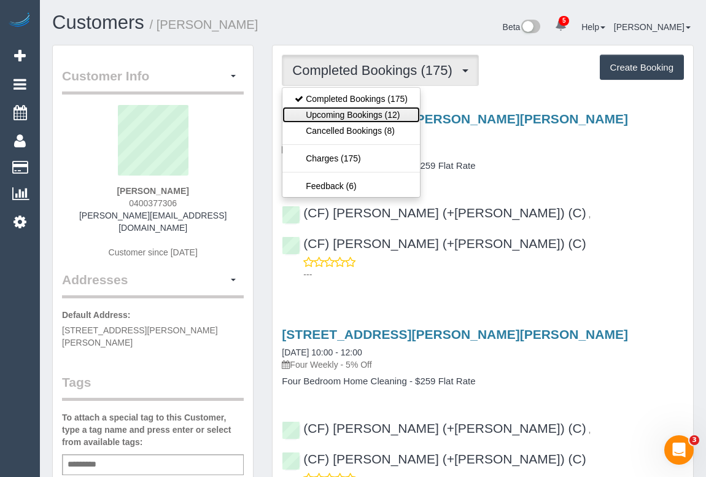
click at [362, 113] on link "Upcoming Bookings (12)" at bounding box center [350, 115] width 137 height 16
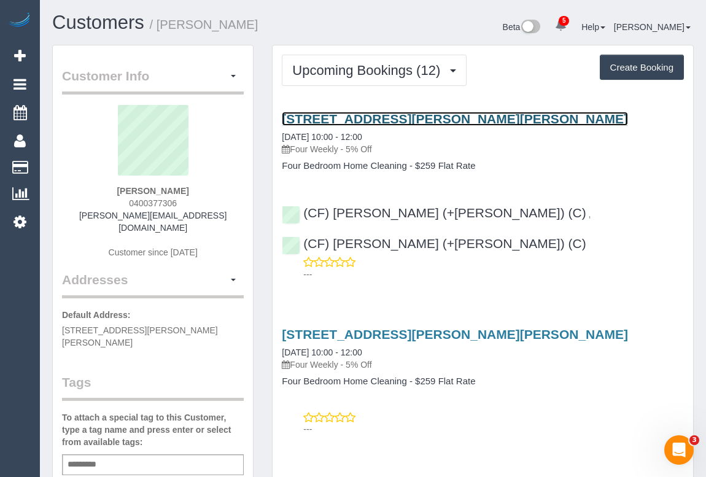
click at [384, 117] on link "[STREET_ADDRESS][PERSON_NAME][PERSON_NAME]" at bounding box center [455, 119] width 346 height 14
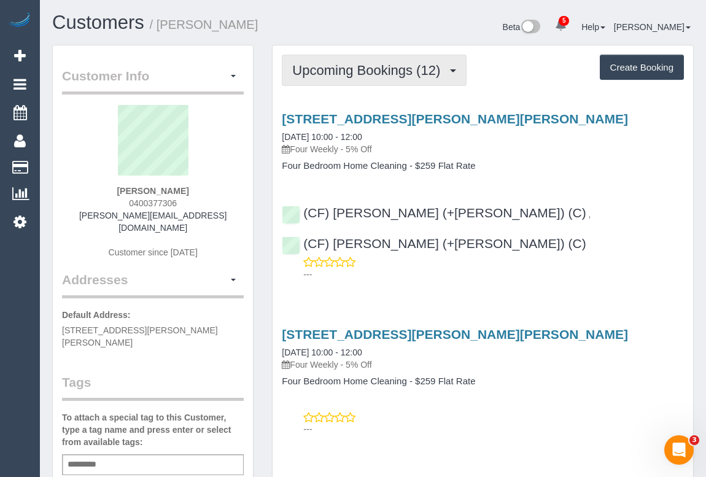
click at [338, 66] on span "Upcoming Bookings (12)" at bounding box center [369, 70] width 154 height 15
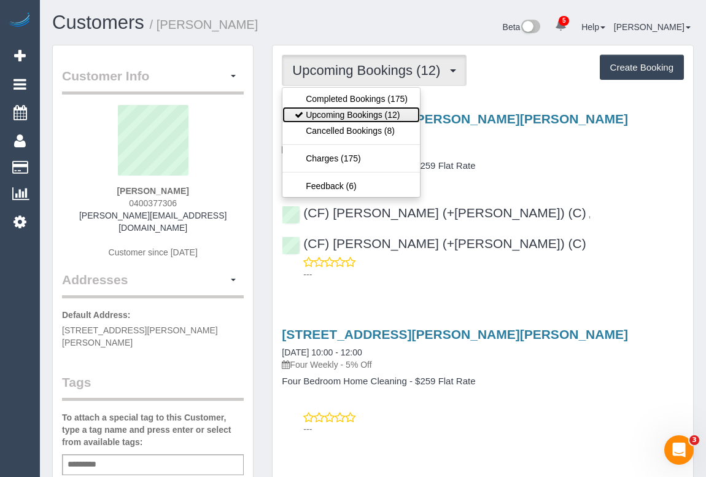
click at [339, 110] on link "Upcoming Bookings (12)" at bounding box center [350, 115] width 137 height 16
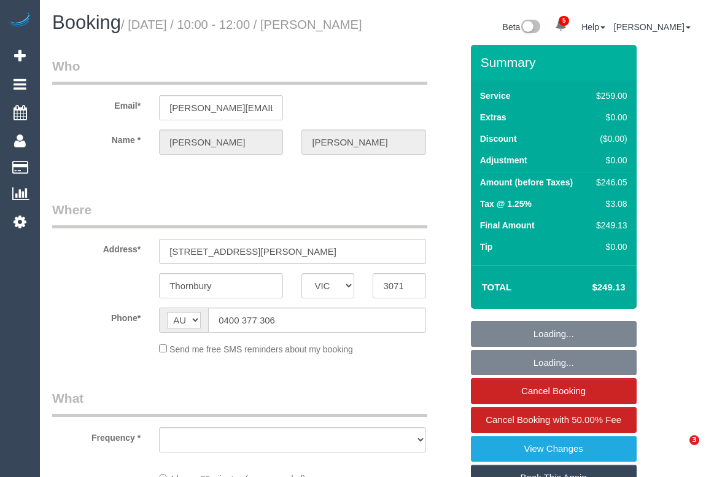
select select "VIC"
select select "number:28"
select select "number:15"
select select "number:19"
select select "number:22"
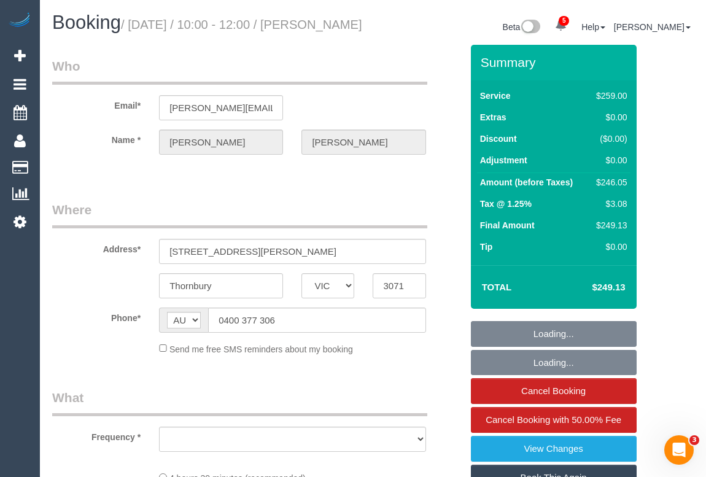
select select "number:34"
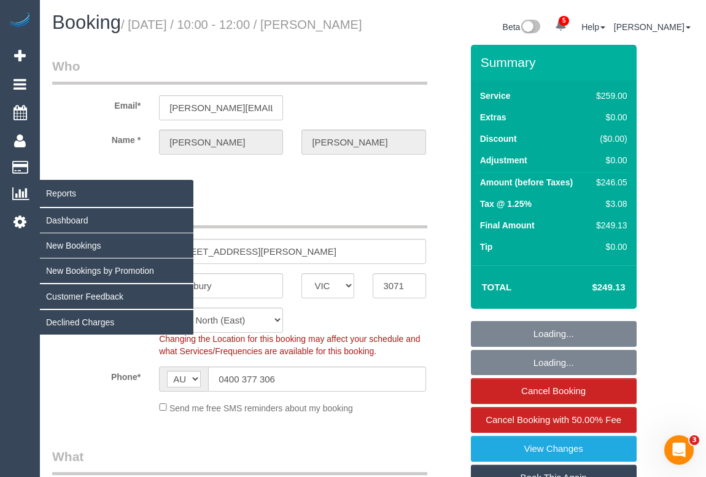
select select "object:1691"
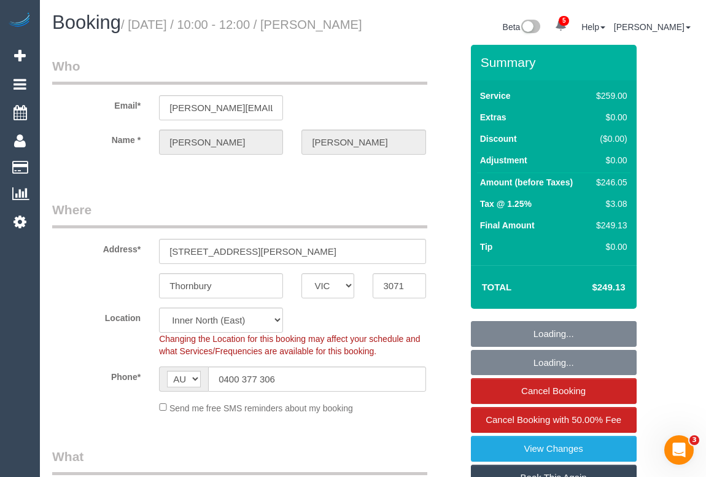
select select "spot1"
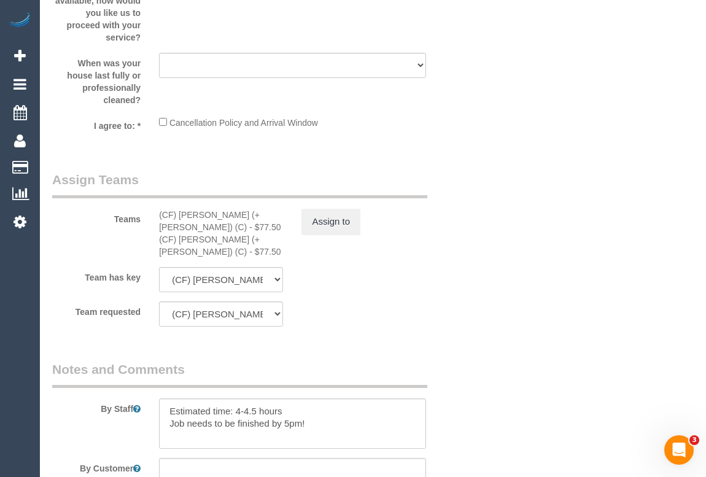
scroll to position [2064, 0]
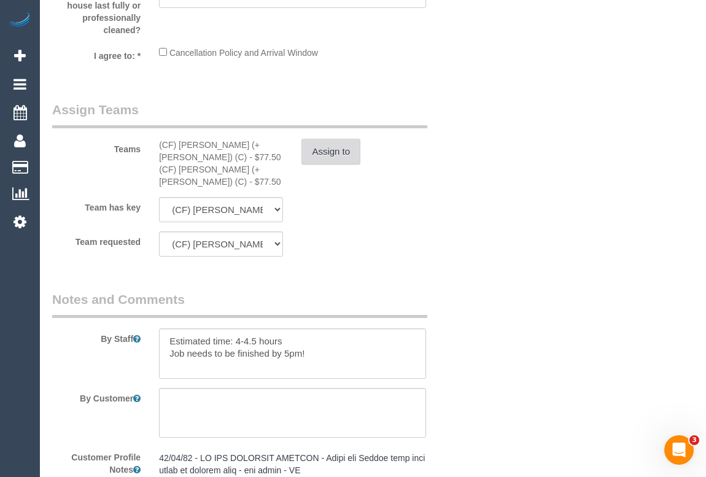
click at [332, 164] on button "Assign to" at bounding box center [330, 152] width 59 height 26
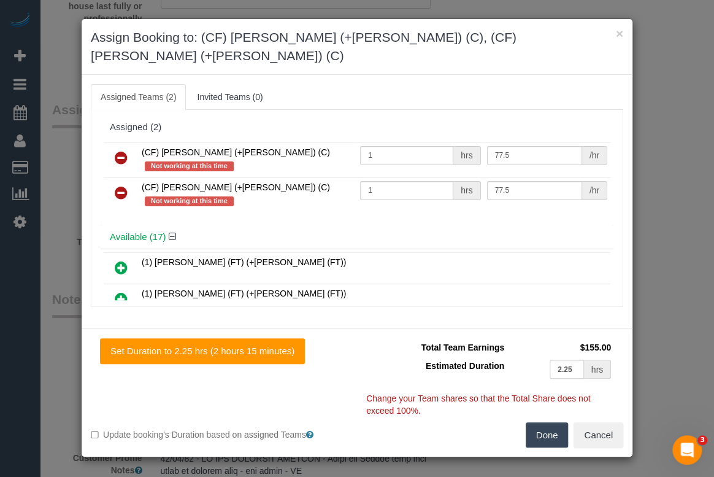
click at [115, 150] on icon at bounding box center [121, 157] width 13 height 15
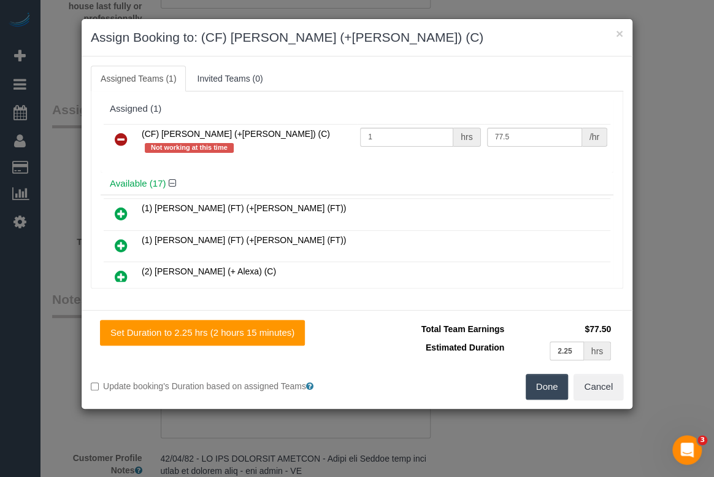
click at [123, 137] on icon at bounding box center [121, 139] width 13 height 15
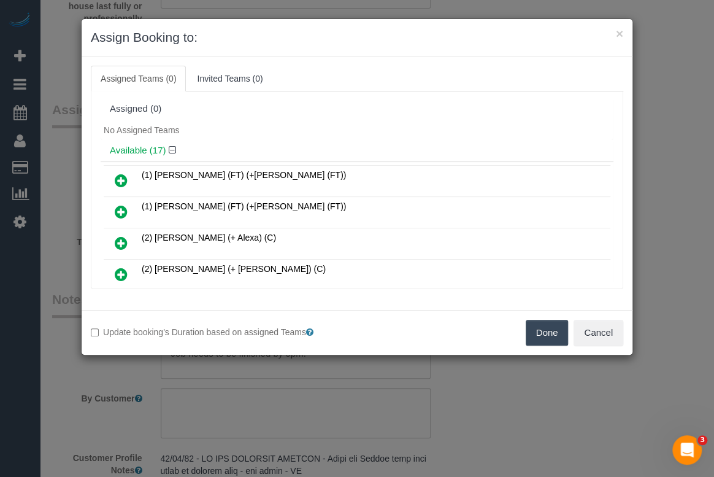
click at [562, 332] on button "Done" at bounding box center [547, 333] width 43 height 26
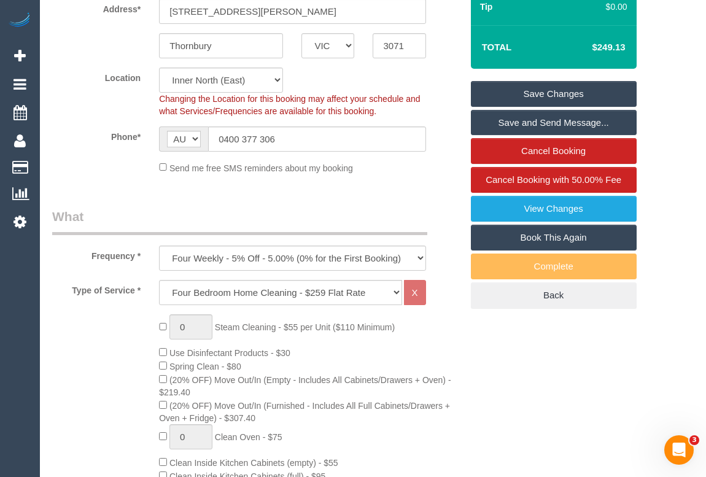
scroll to position [0, 0]
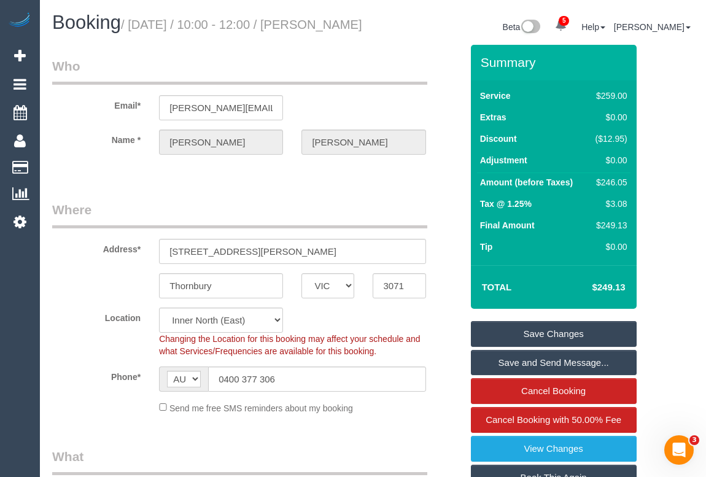
click at [521, 344] on link "Save Changes" at bounding box center [554, 334] width 166 height 26
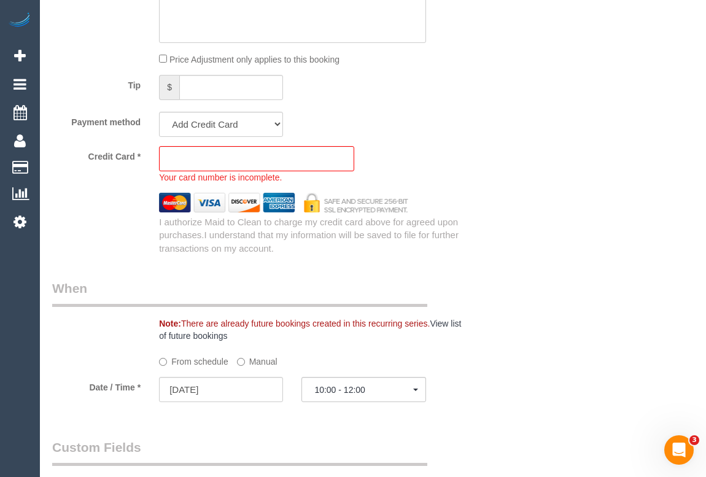
scroll to position [1245, 0]
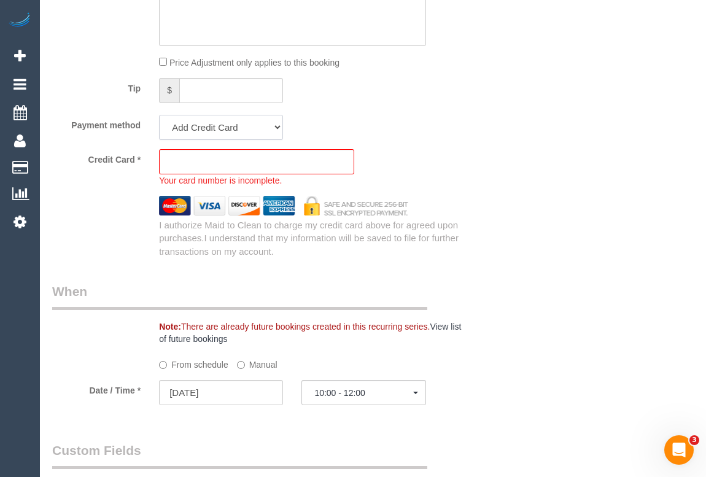
click at [224, 140] on select "Visa - 3516 - 04/2027 Visa - 0650 - 03/2028 (Default) Add Credit Card ─────────…" at bounding box center [221, 127] width 124 height 25
select select "string:stripe-pm_1R7EU12GScqysDRVlZP1YM6c"
click at [159, 133] on select "Visa - 3516 - 04/2027 Visa - 0650 - 03/2028 (Default) Add Credit Card ─────────…" at bounding box center [221, 127] width 124 height 25
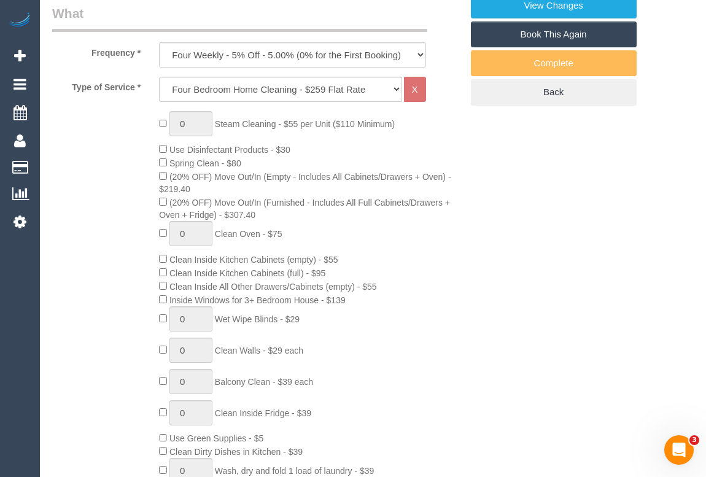
scroll to position [376, 0]
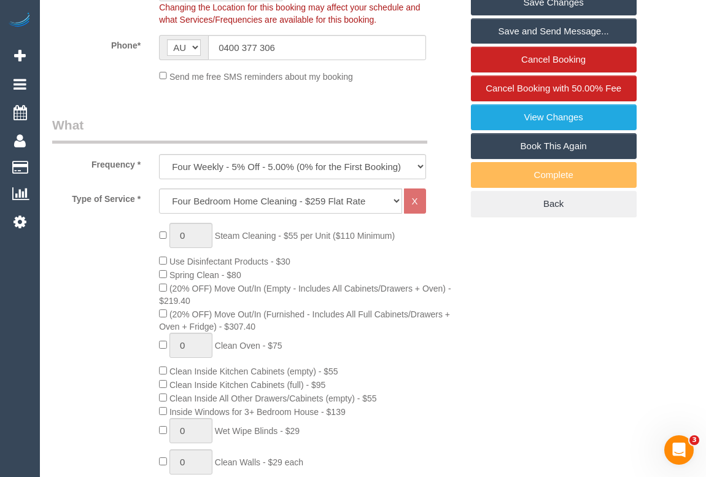
click at [556, 11] on link "Save Changes" at bounding box center [554, 3] width 166 height 26
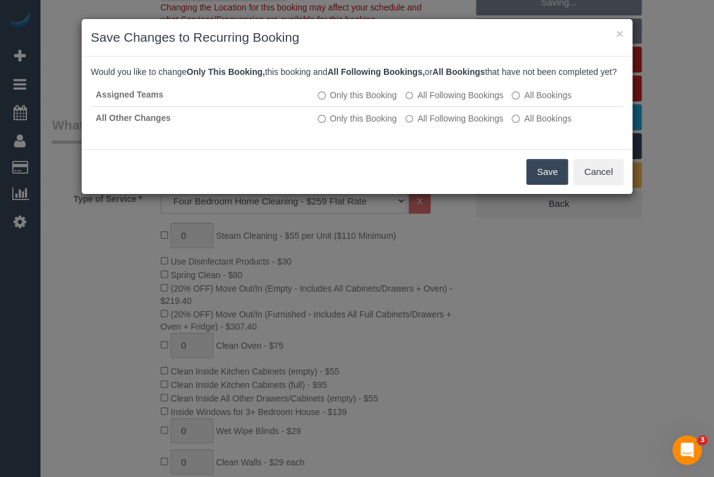
click at [554, 181] on button "Save" at bounding box center [548, 172] width 42 height 26
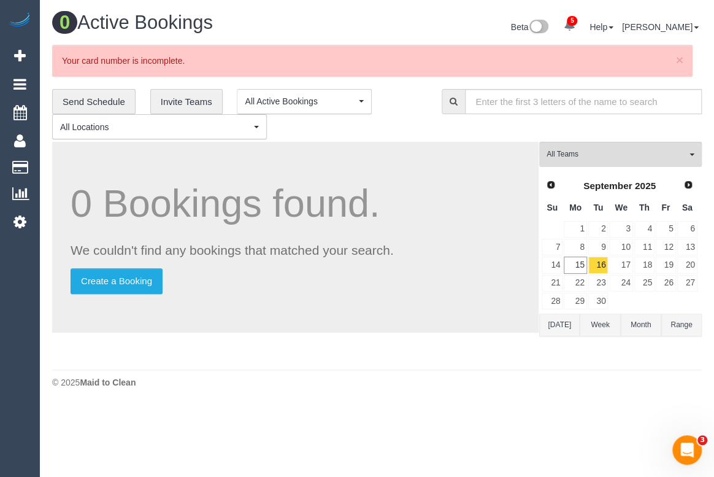
click at [401, 124] on div "**********" at bounding box center [237, 114] width 371 height 51
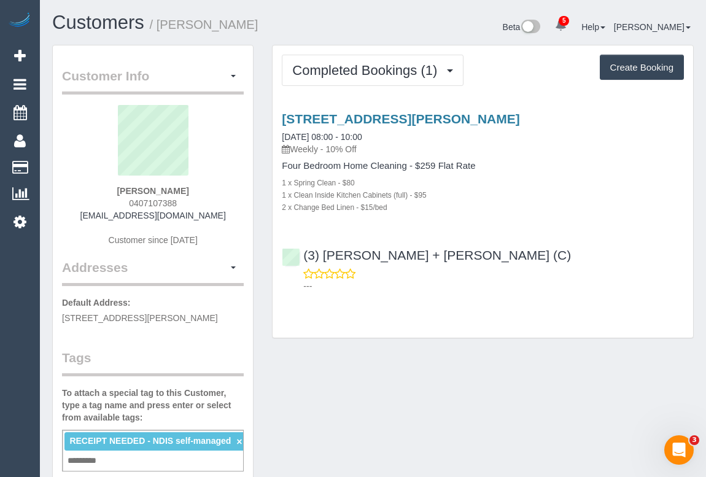
drag, startPoint x: 123, startPoint y: 199, endPoint x: 228, endPoint y: 204, distance: 105.7
click at [228, 204] on div "[PERSON_NAME] 0407107388 [EMAIL_ADDRESS][DOMAIN_NAME] Customer since [DATE]" at bounding box center [153, 181] width 182 height 153
copy span "0407107388"
